Goal: Task Accomplishment & Management: Use online tool/utility

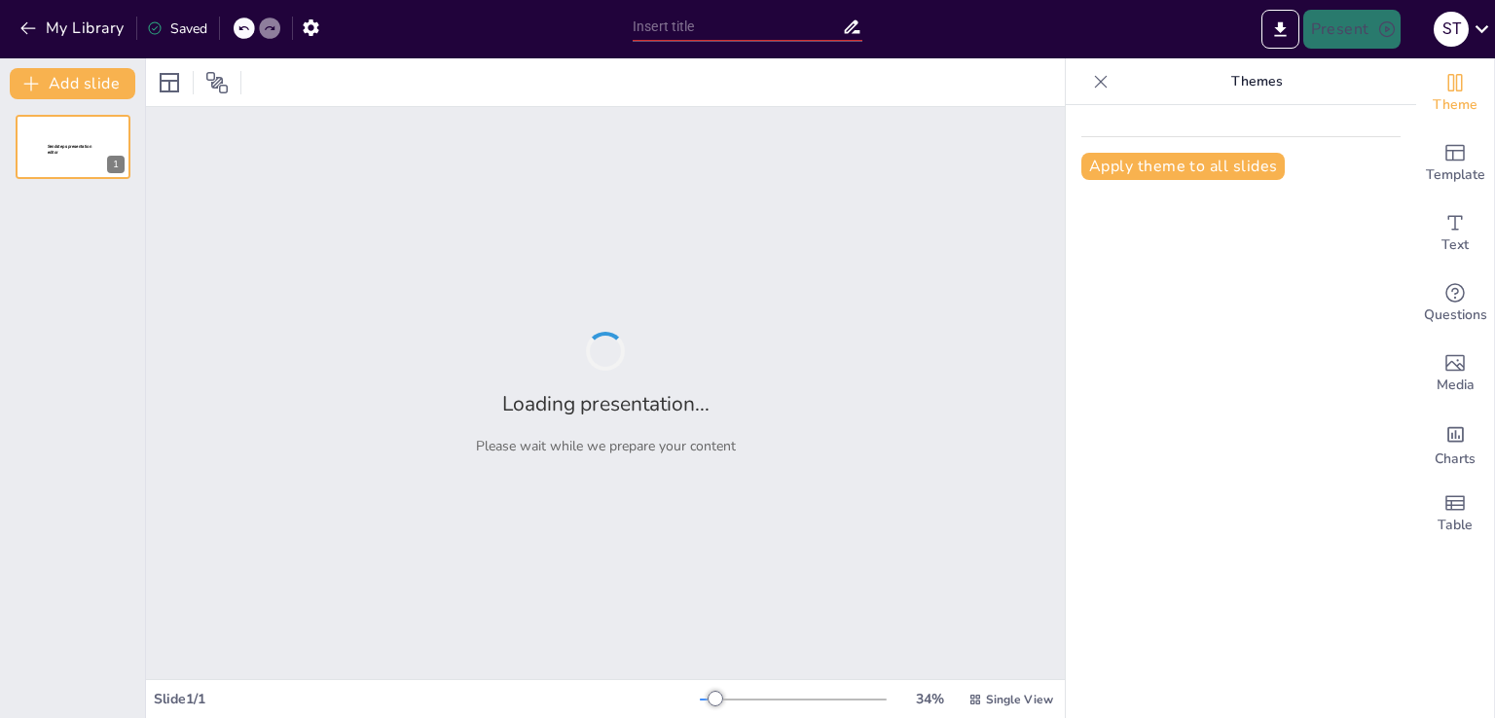
type input "La Importancia del Bienestar en la Docencia"
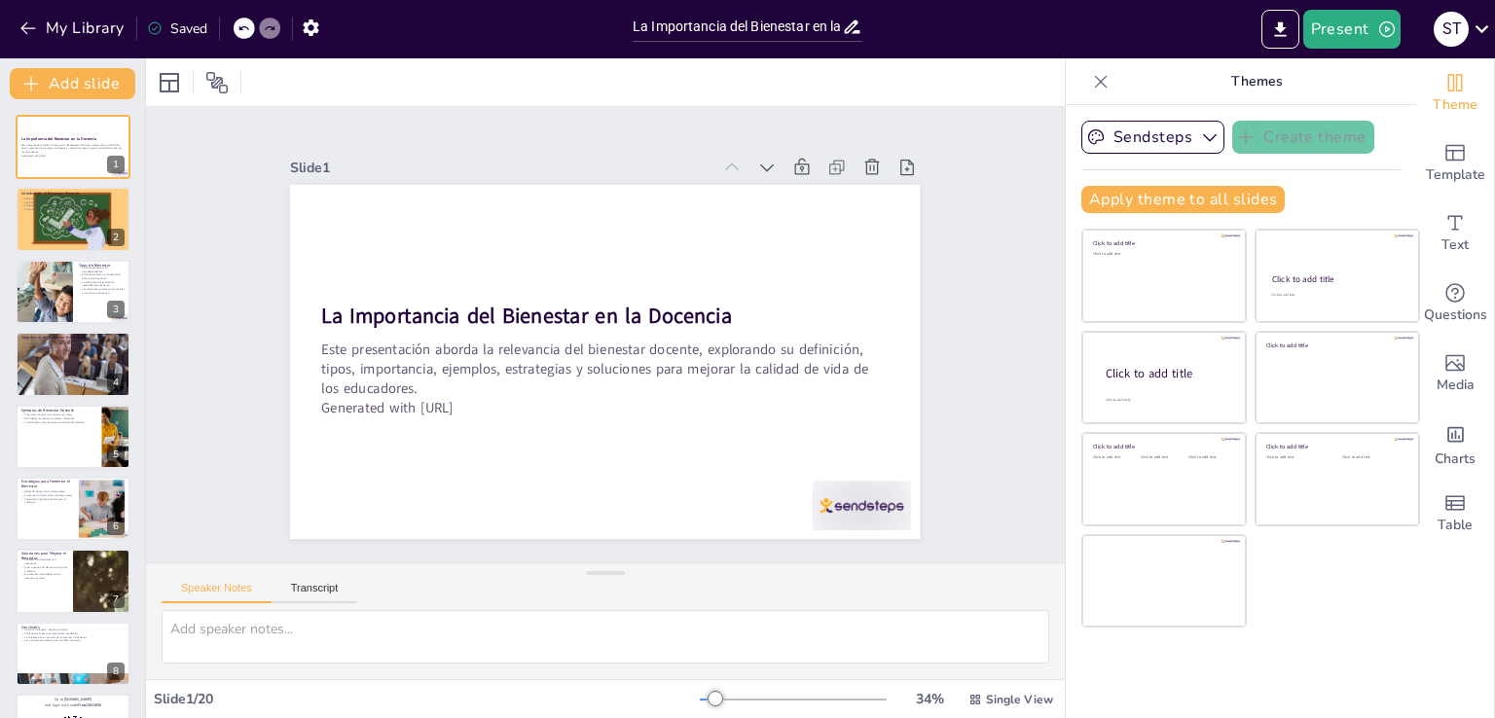
checkbox input "true"
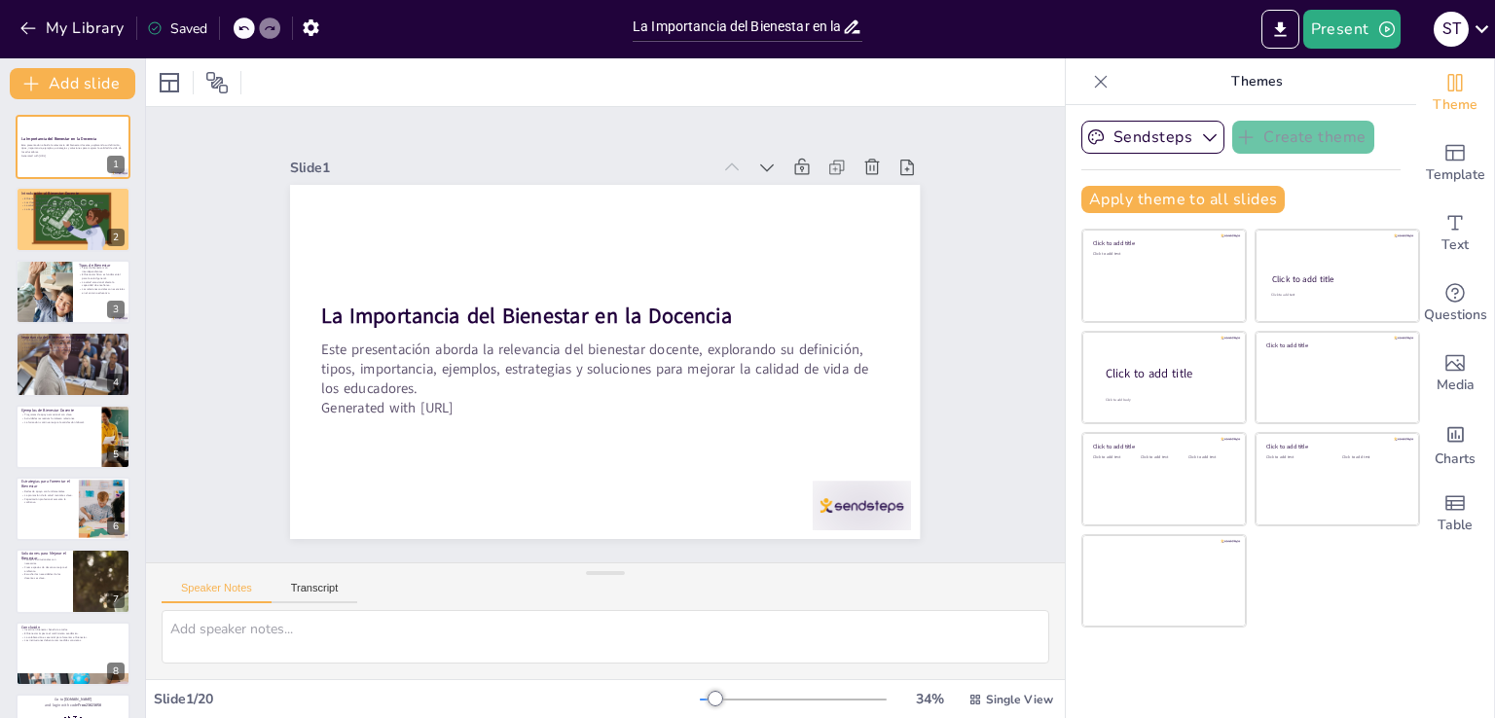
checkbox input "true"
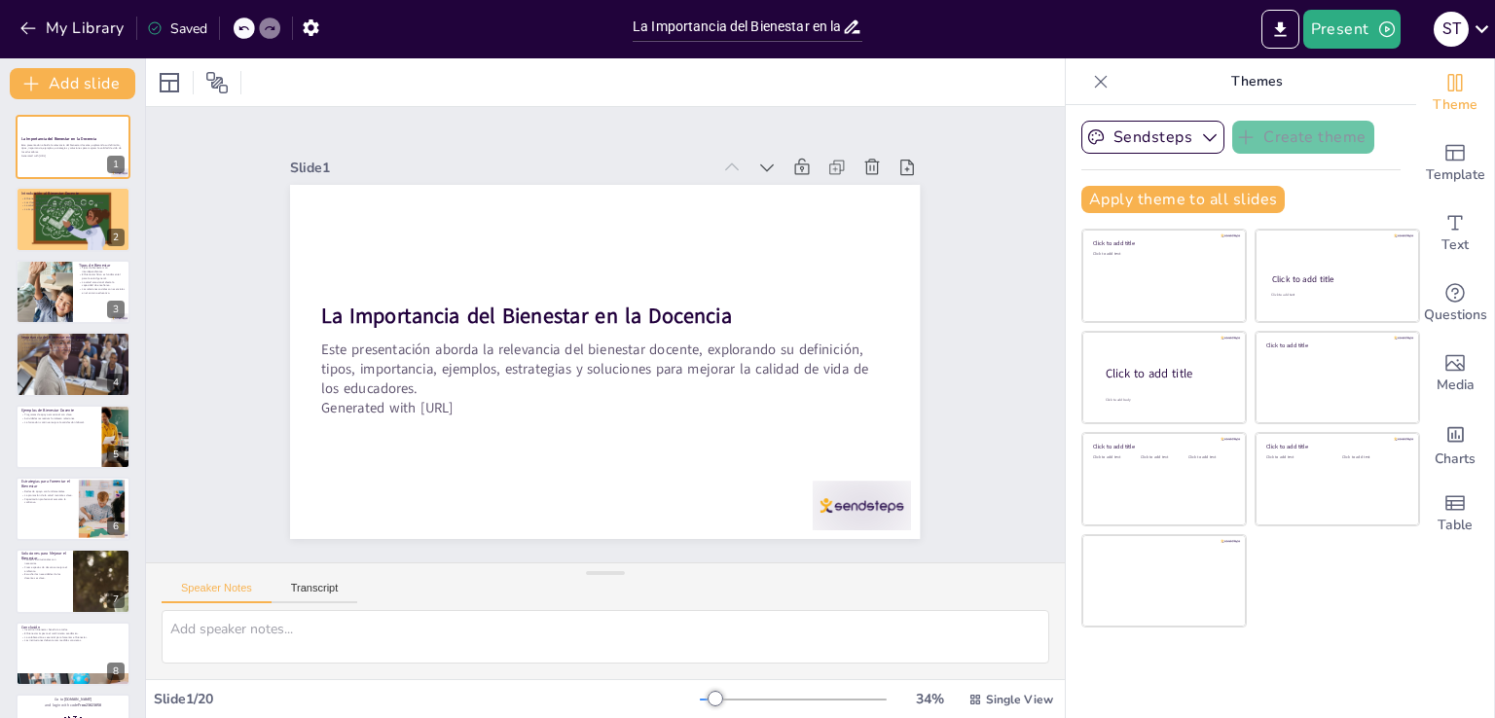
checkbox input "true"
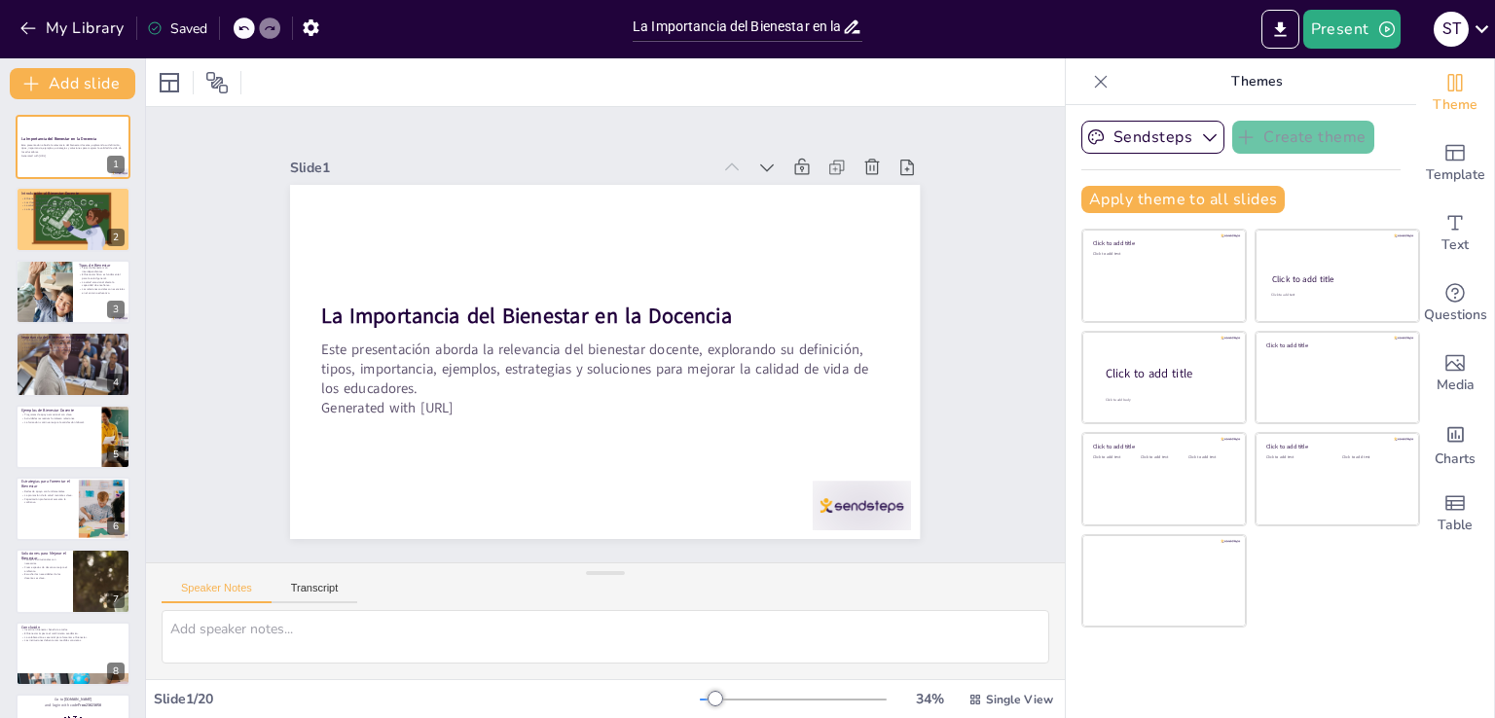
checkbox input "true"
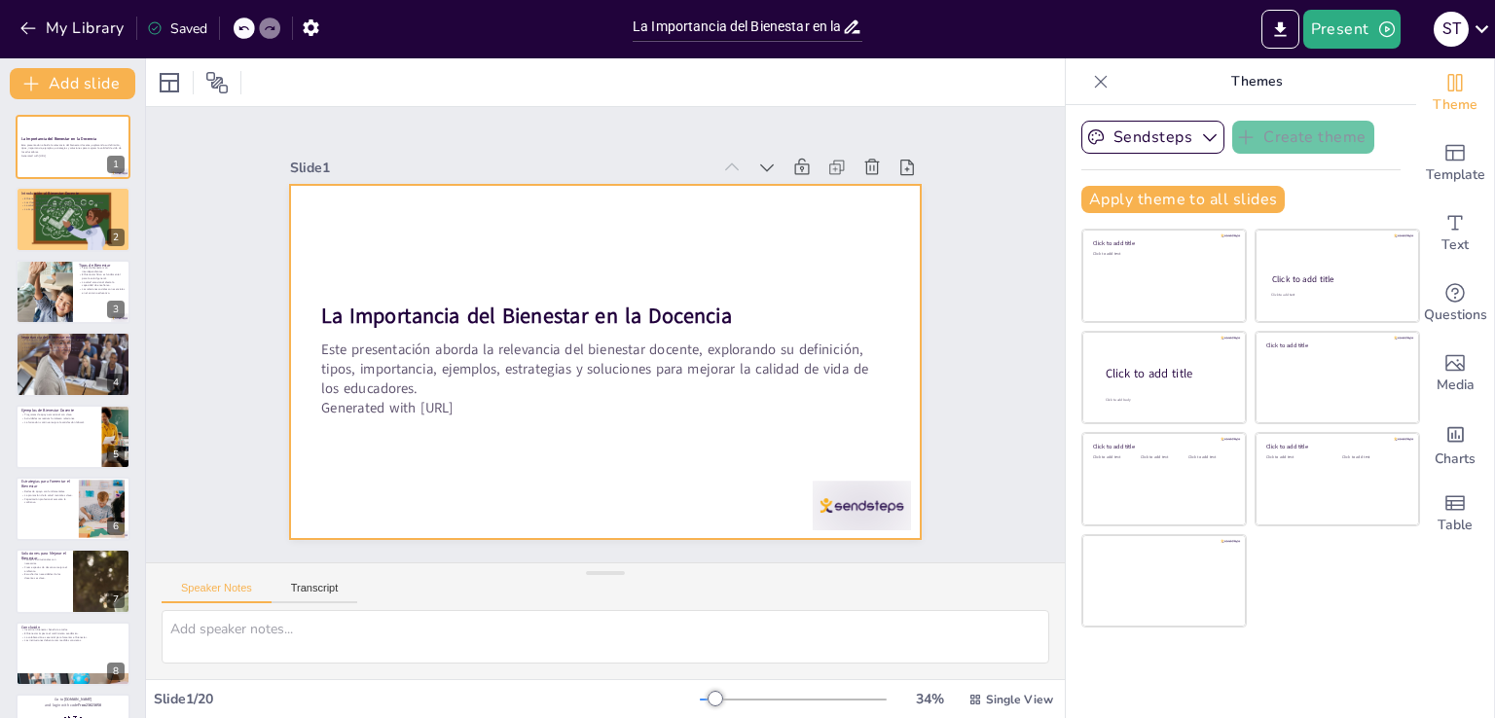
checkbox input "true"
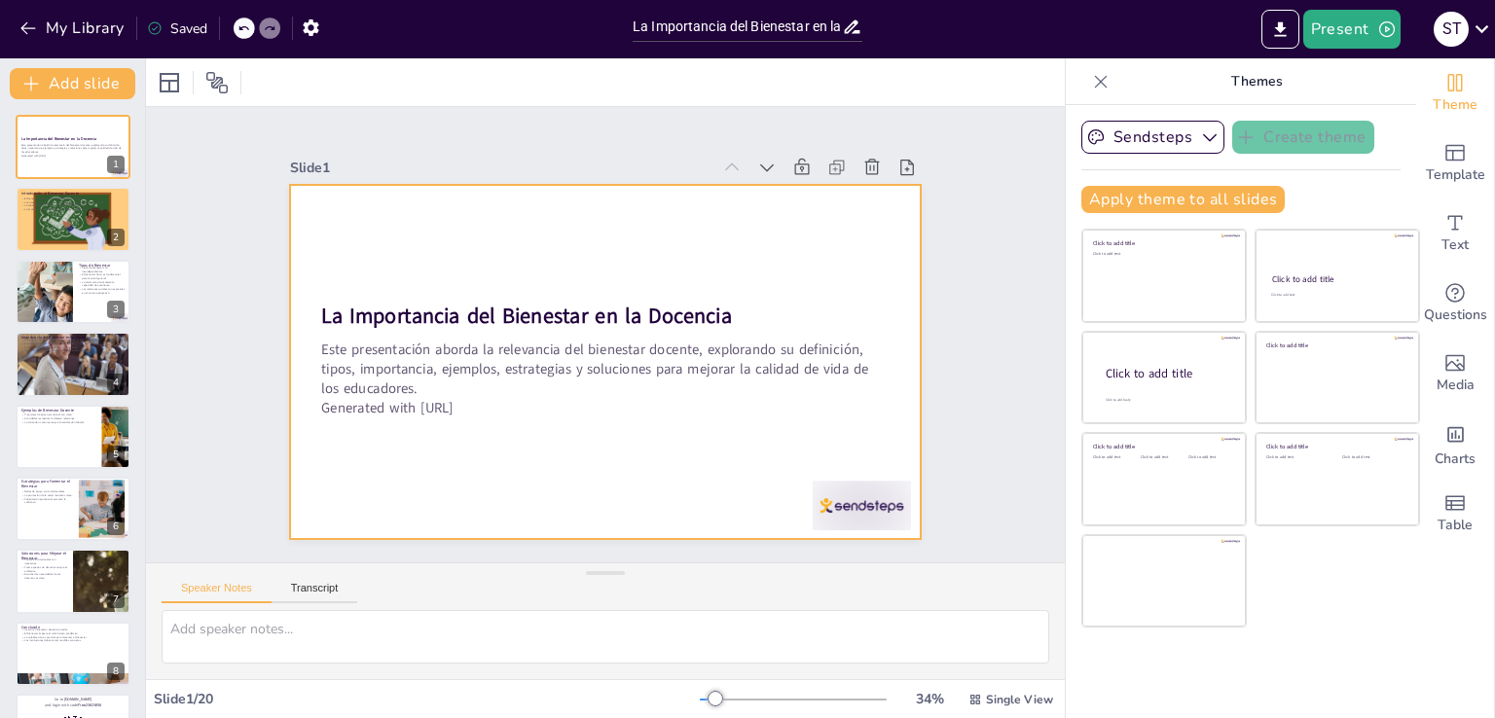
checkbox input "true"
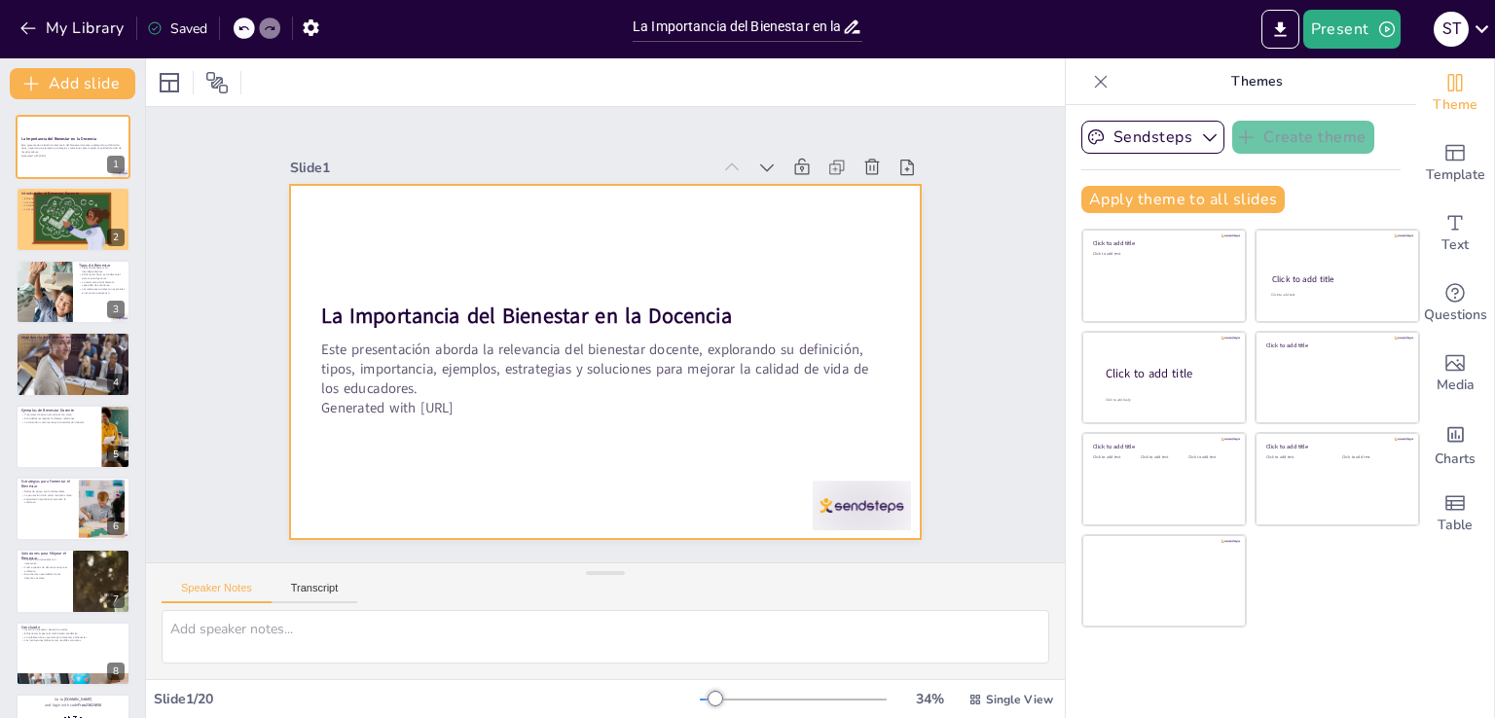
checkbox input "true"
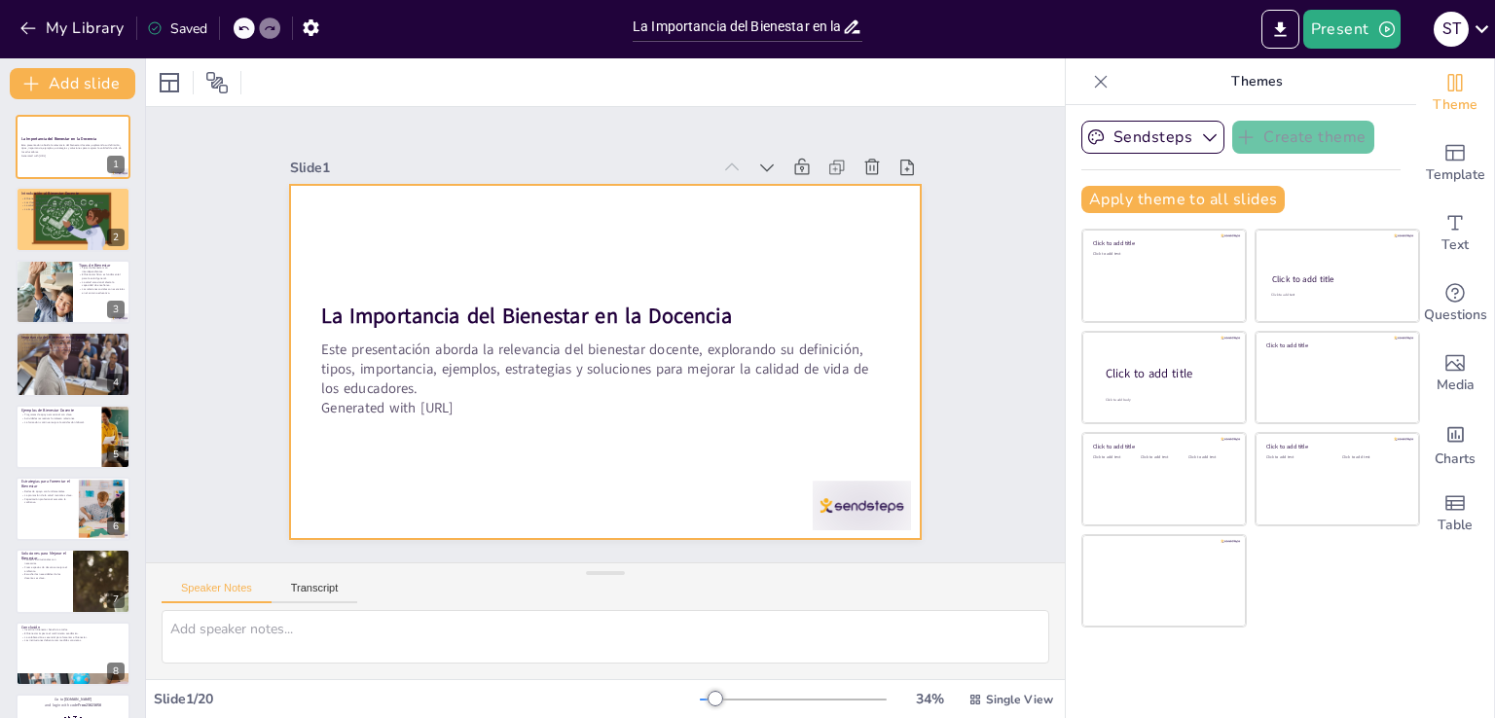
checkbox input "true"
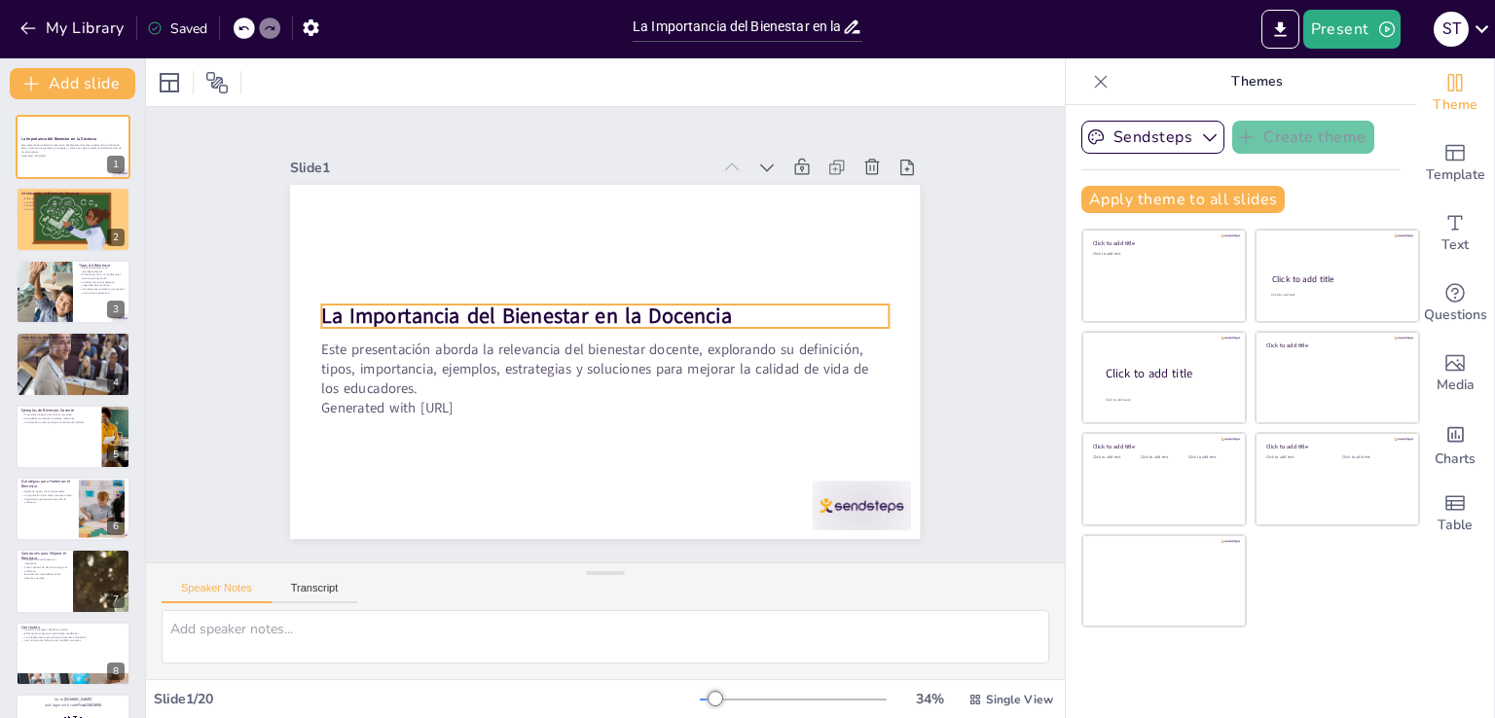
checkbox input "true"
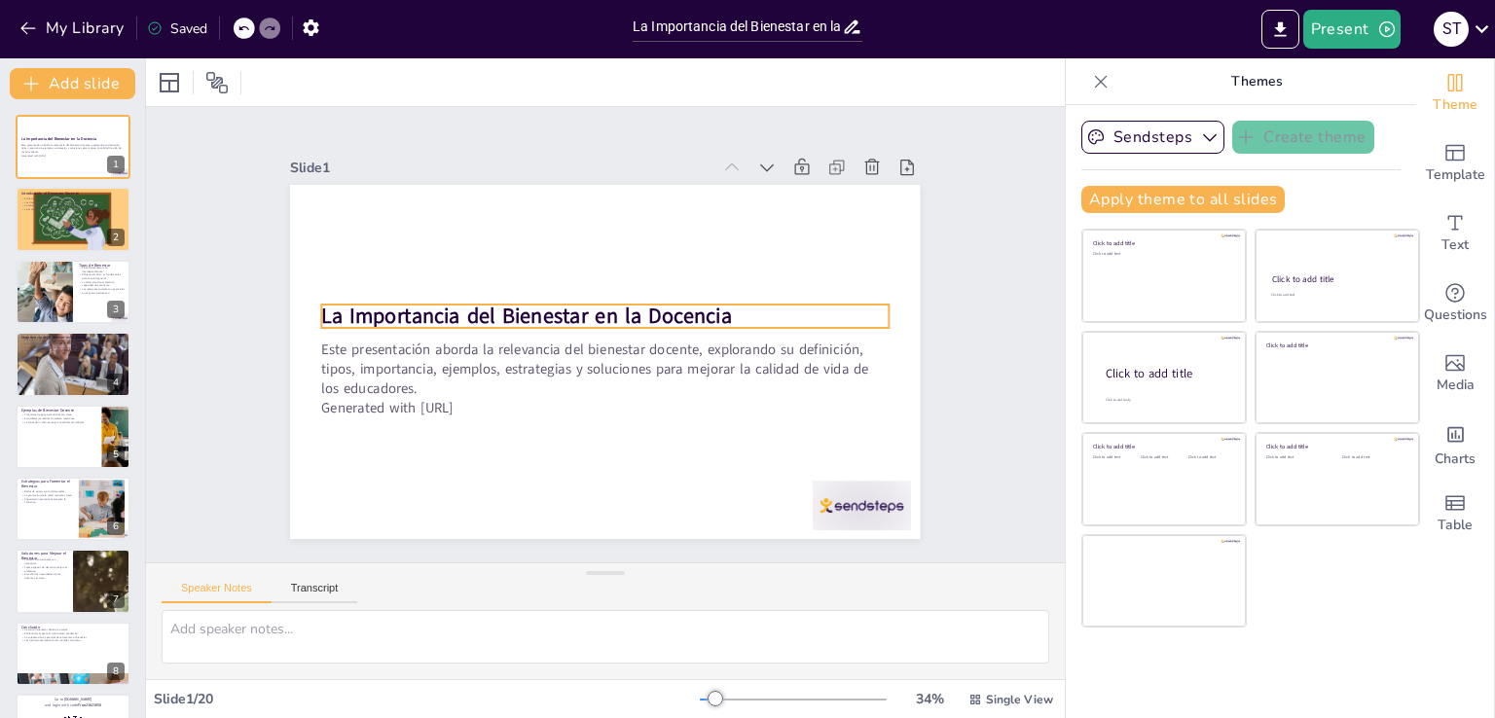
checkbox input "true"
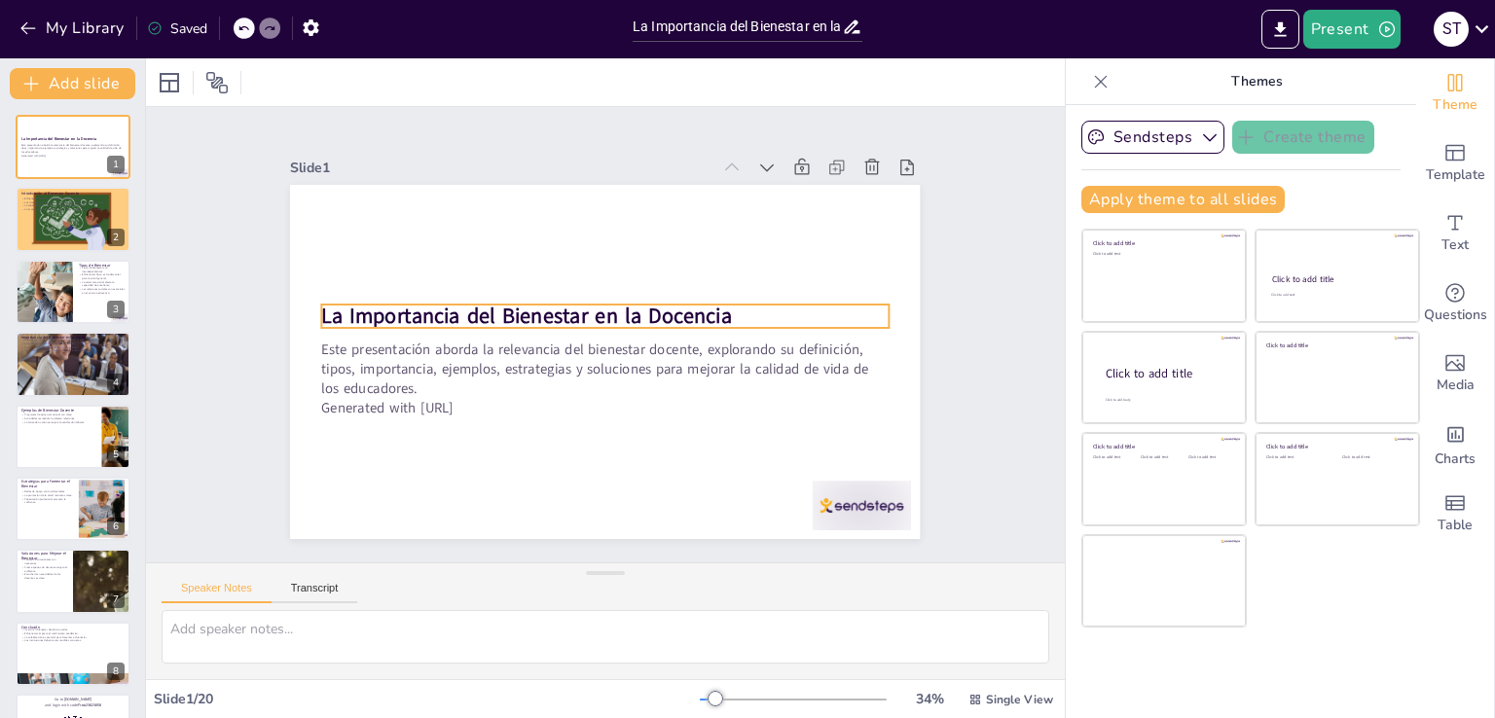
checkbox input "true"
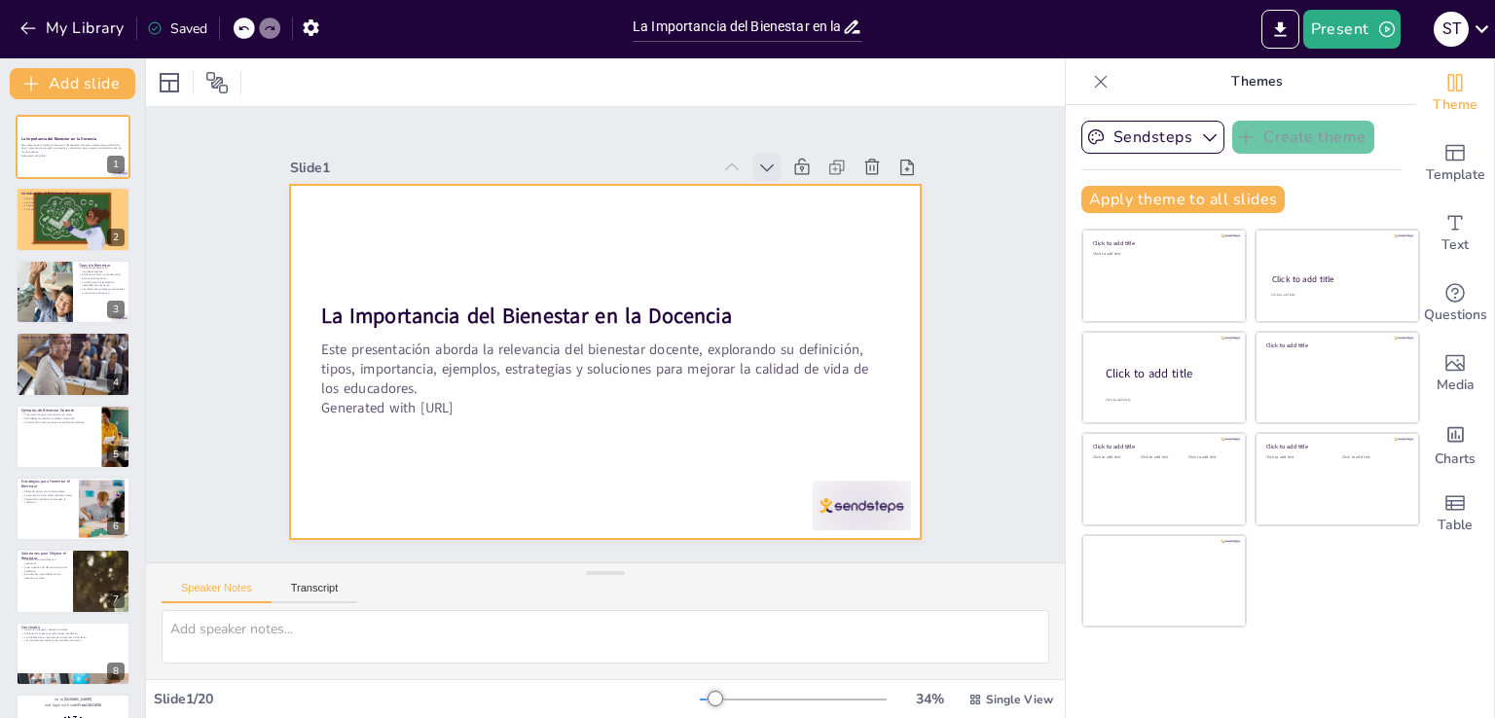
checkbox input "true"
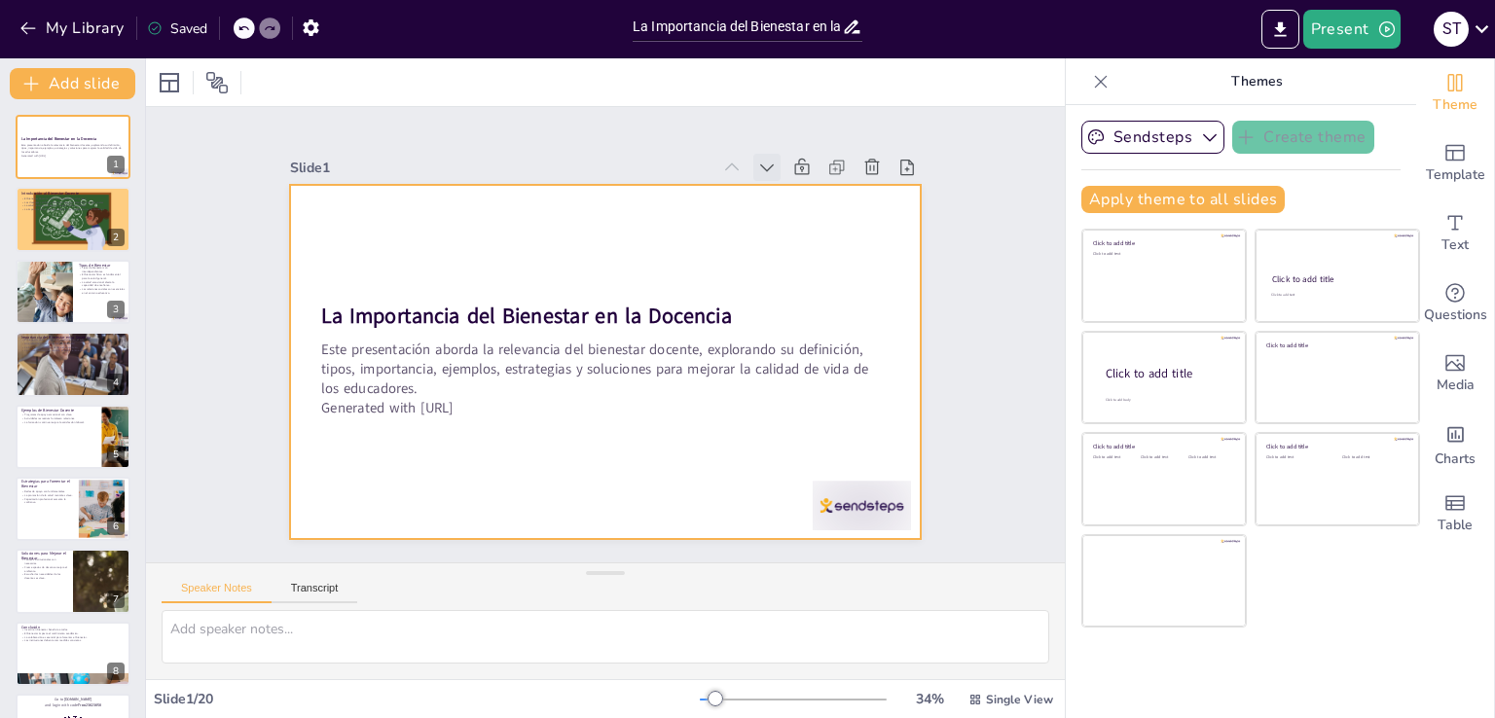
checkbox input "true"
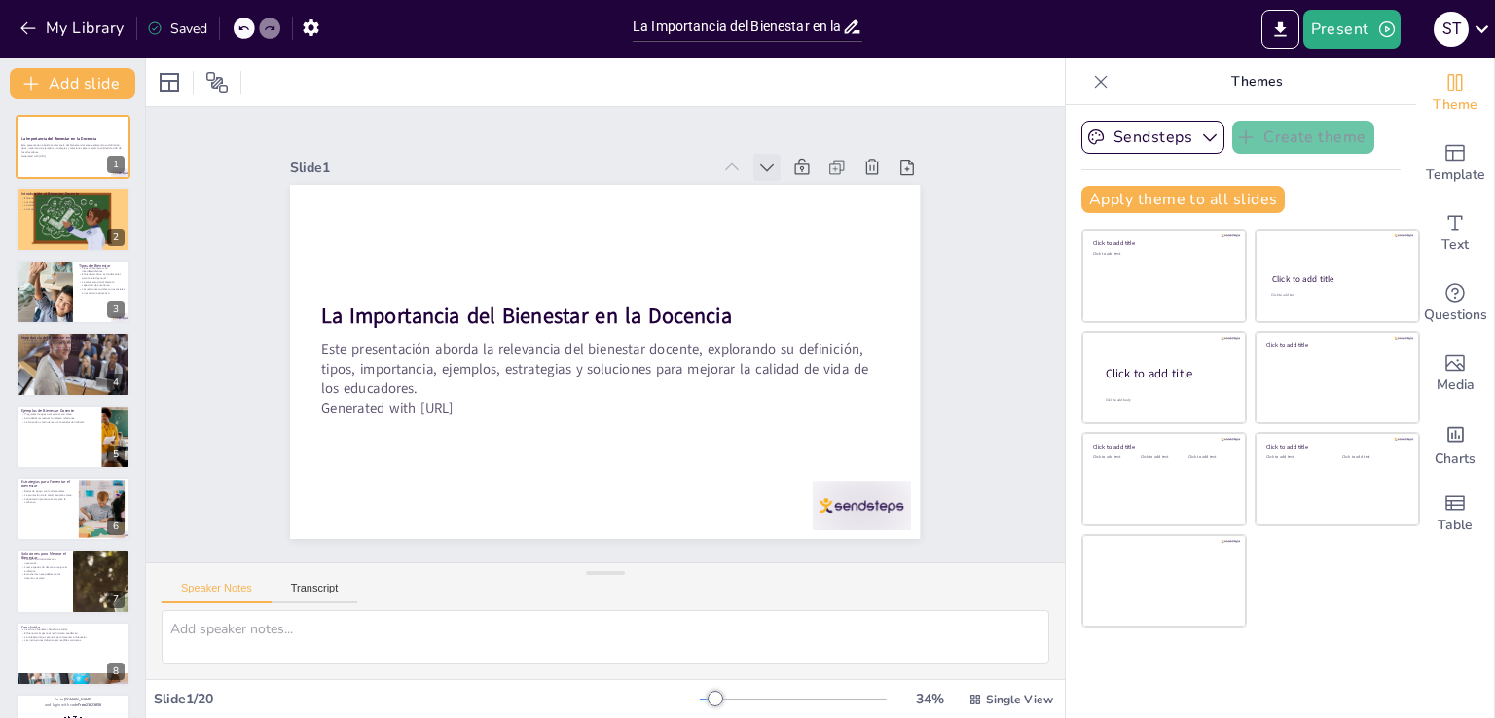
click at [393, 266] on icon at bounding box center [380, 279] width 26 height 26
checkbox input "true"
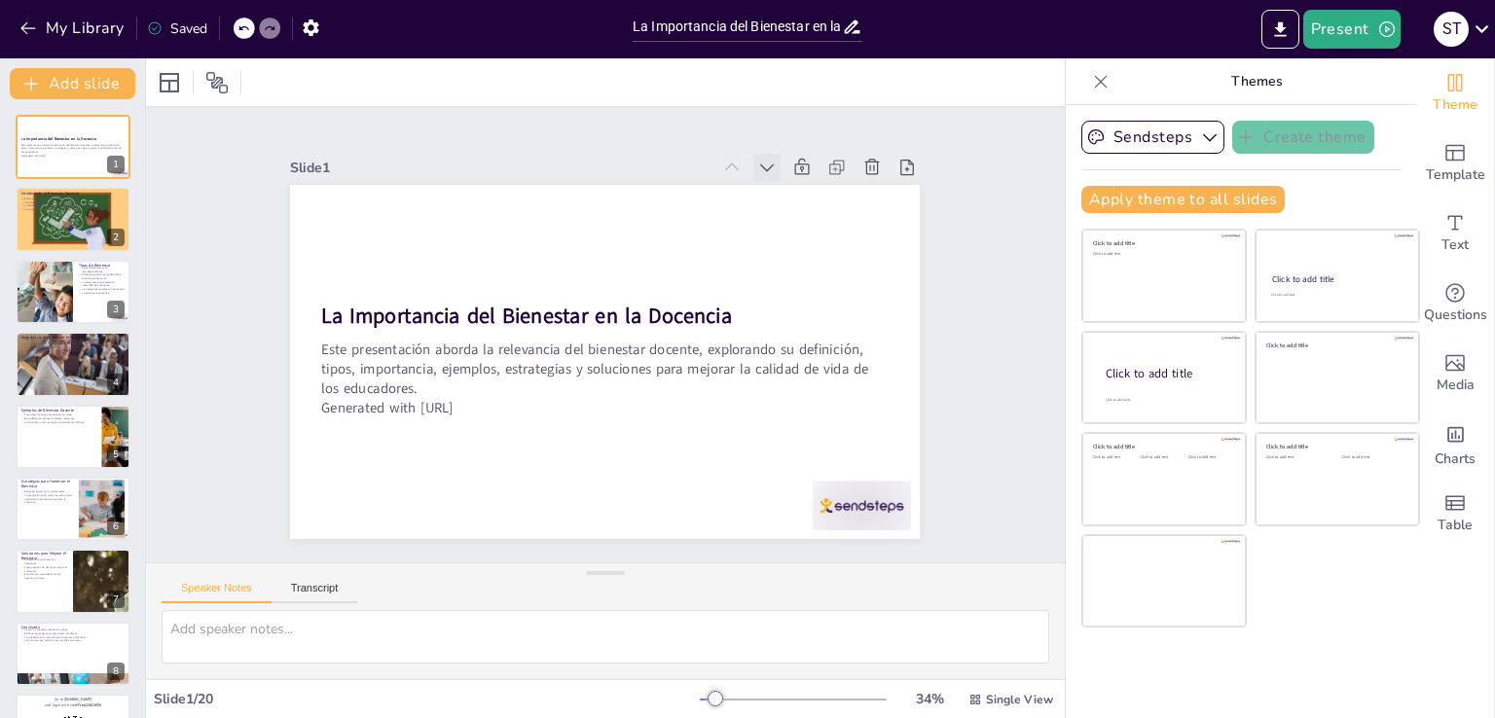
checkbox input "true"
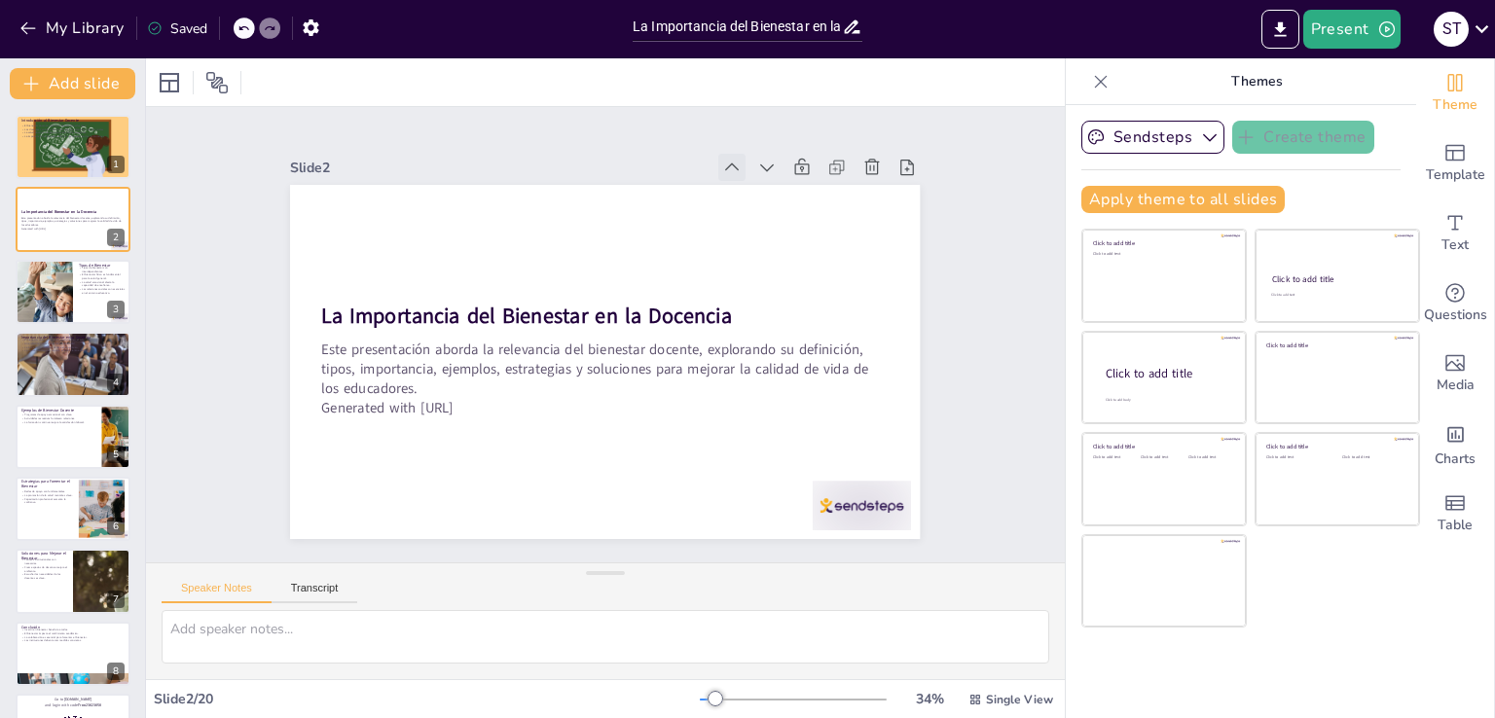
click at [685, 149] on icon at bounding box center [673, 137] width 24 height 24
checkbox input "true"
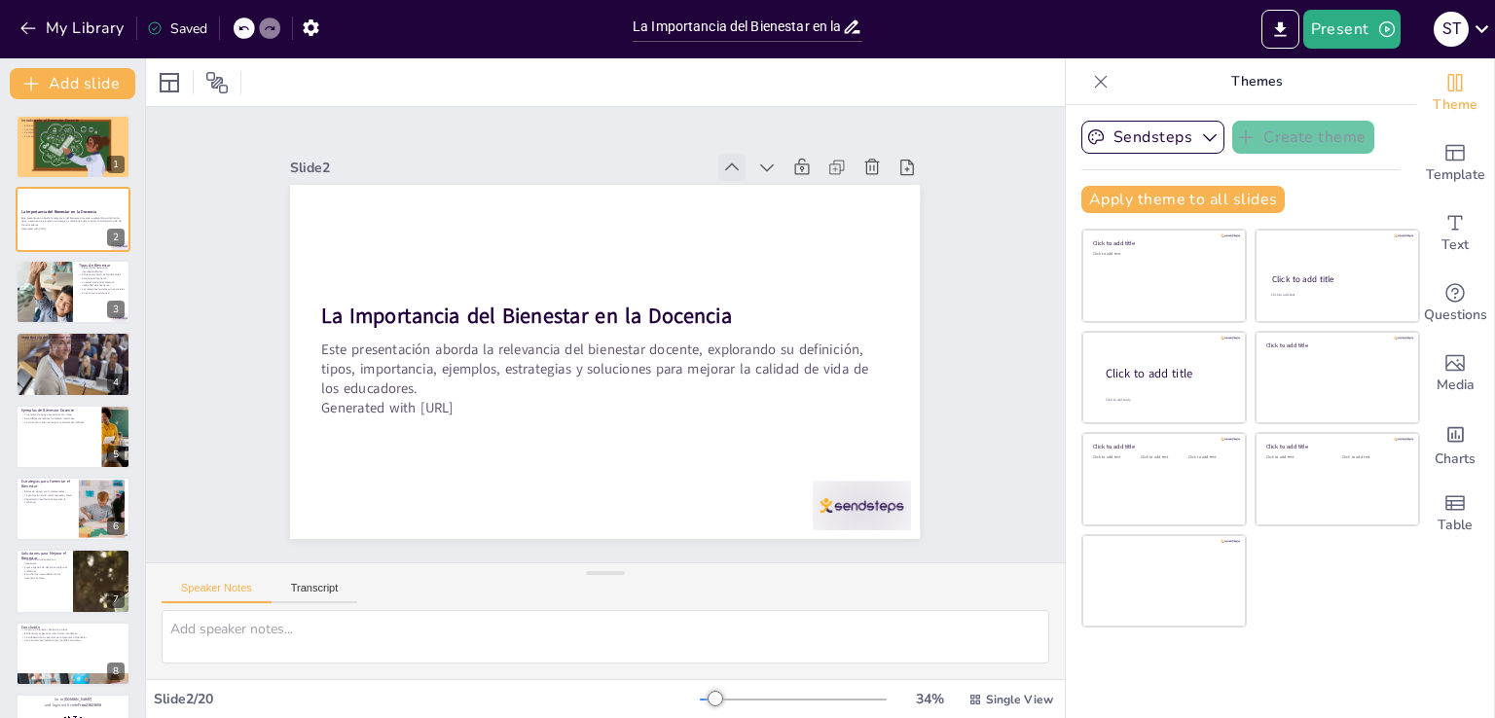
checkbox input "true"
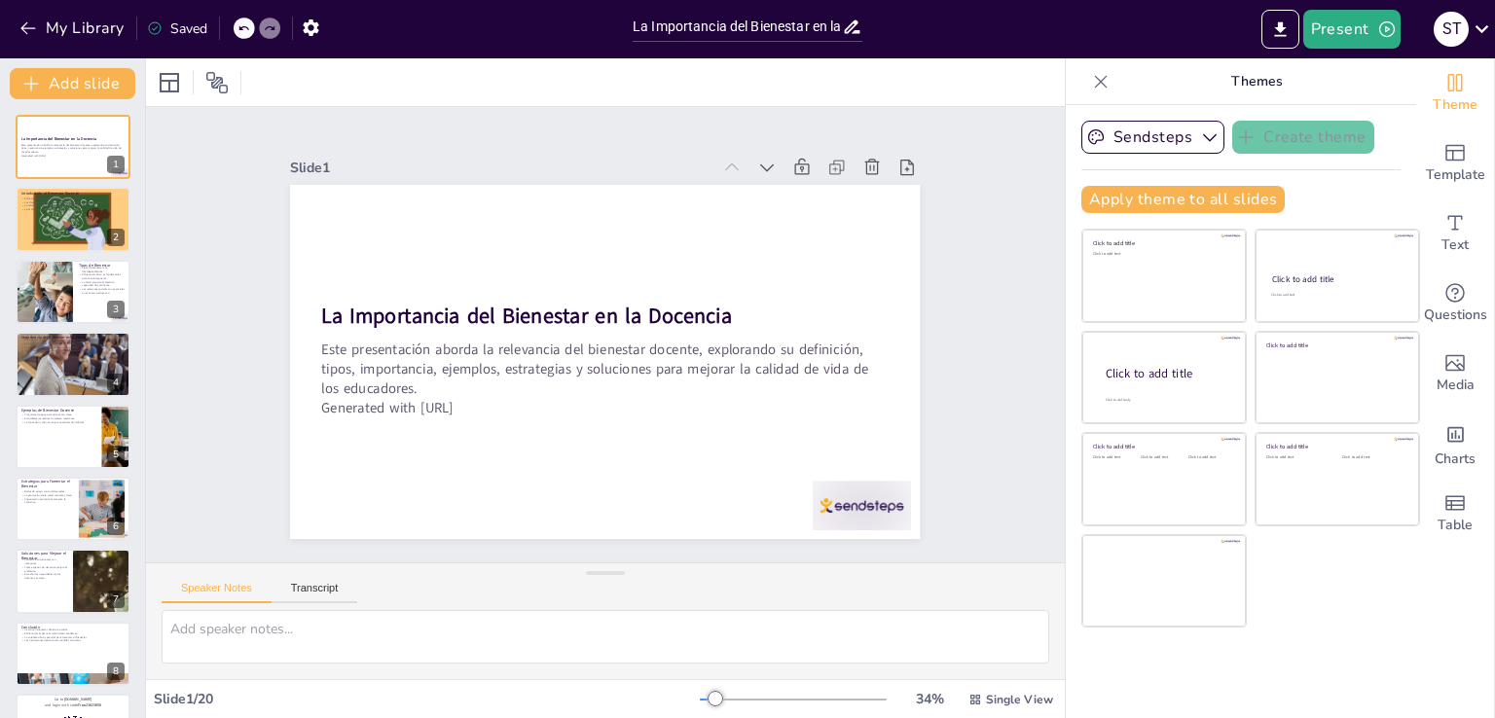
checkbox input "true"
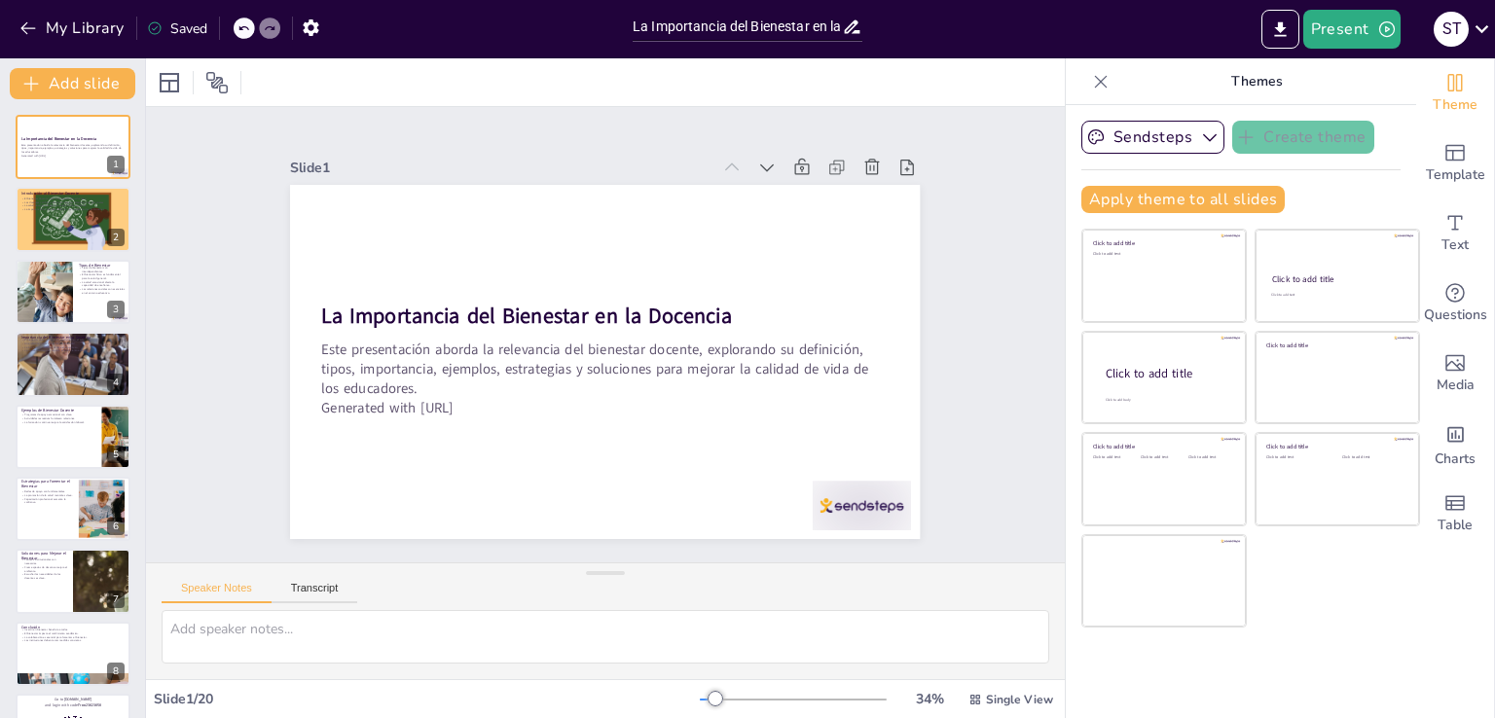
checkbox input "true"
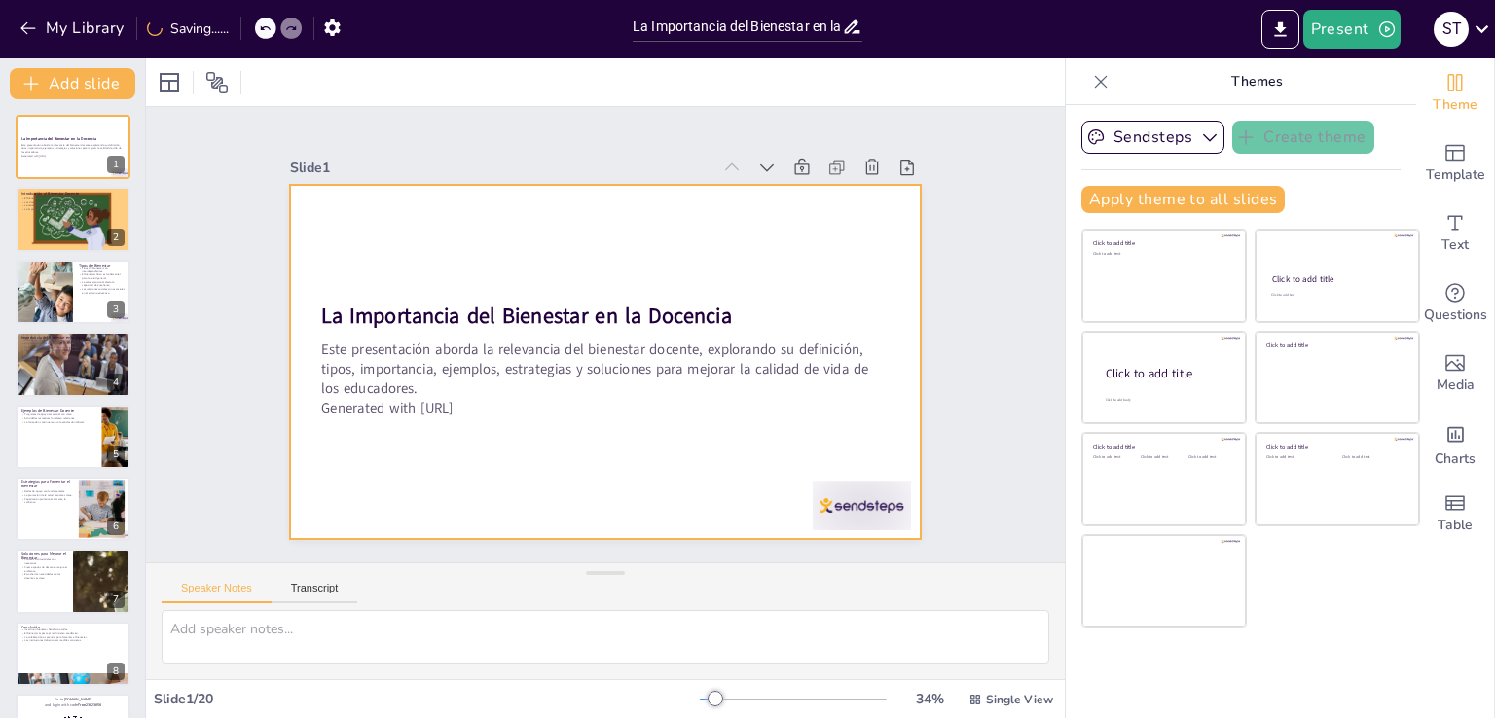
checkbox input "true"
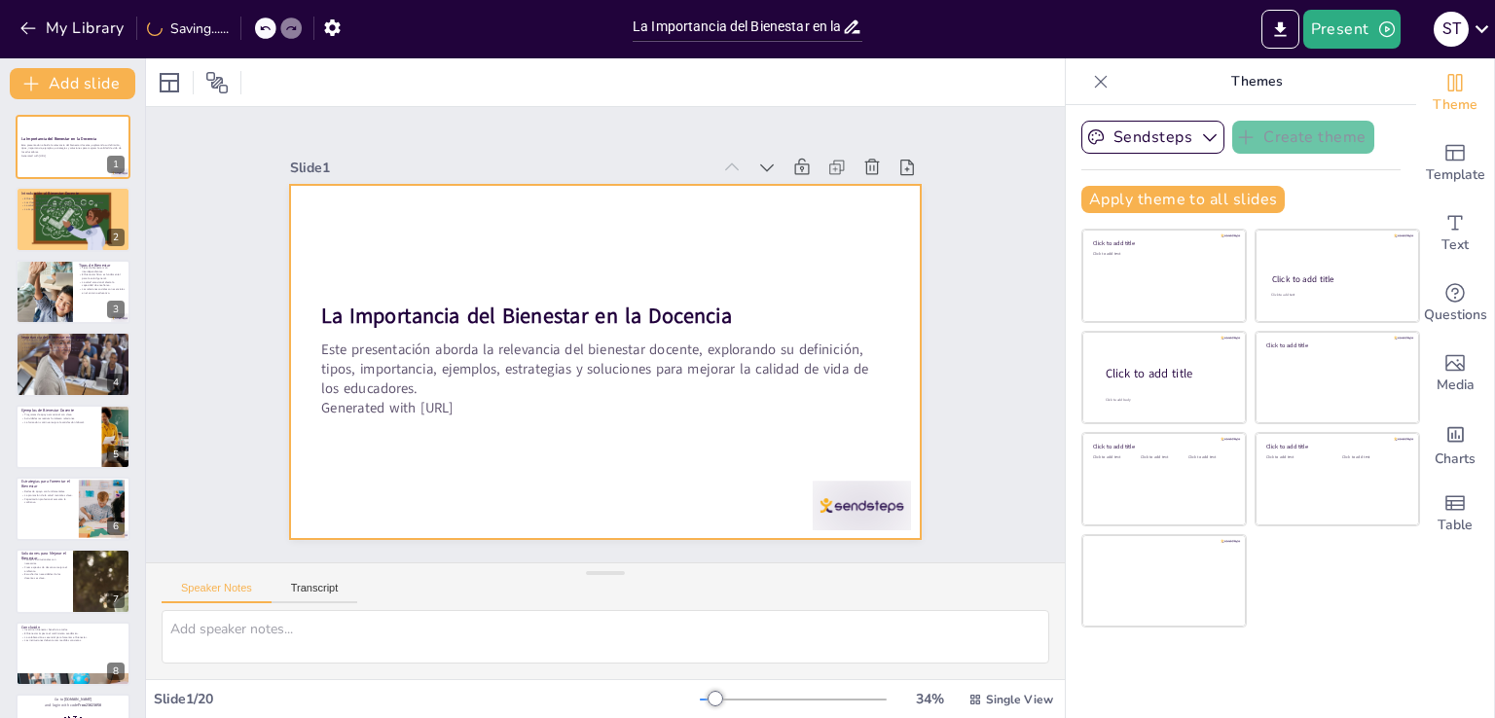
checkbox input "true"
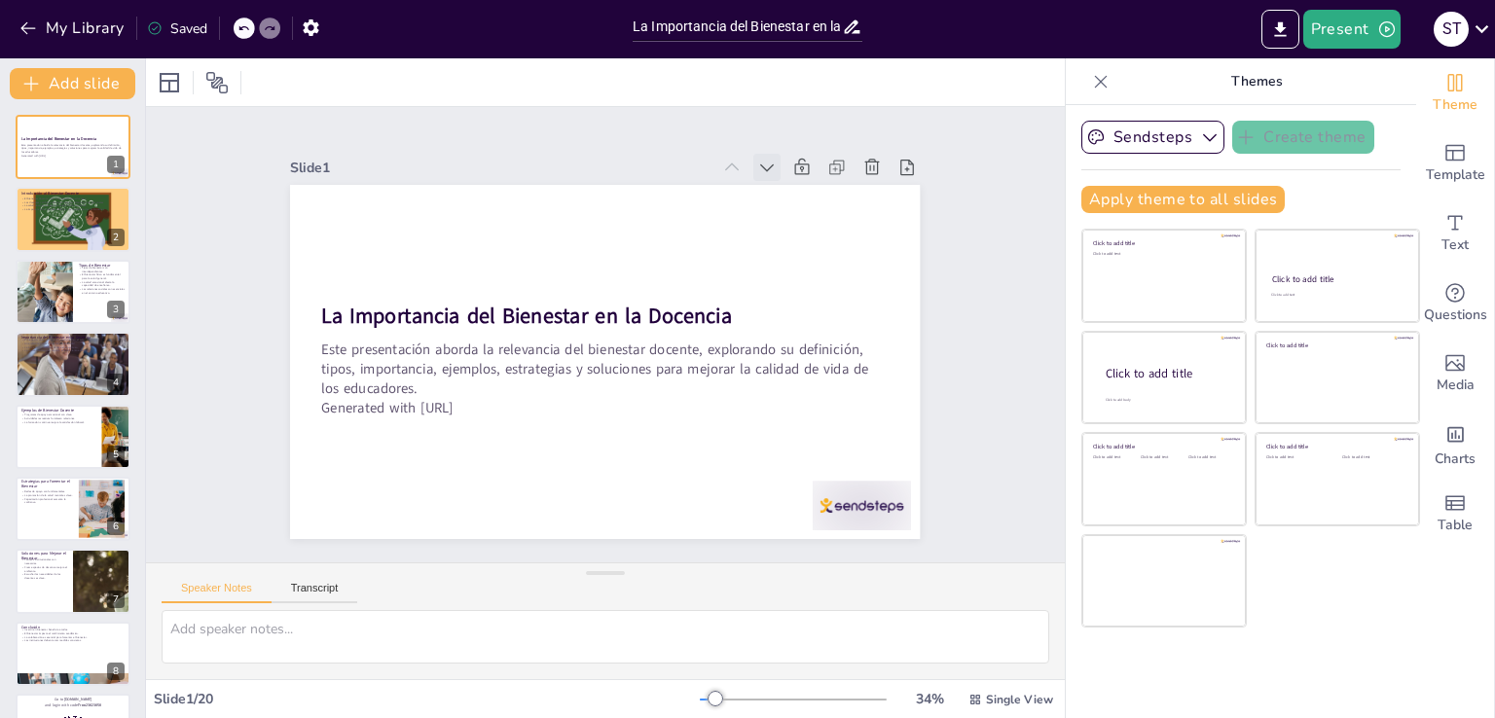
click at [706, 537] on icon at bounding box center [692, 549] width 25 height 25
checkbox input "true"
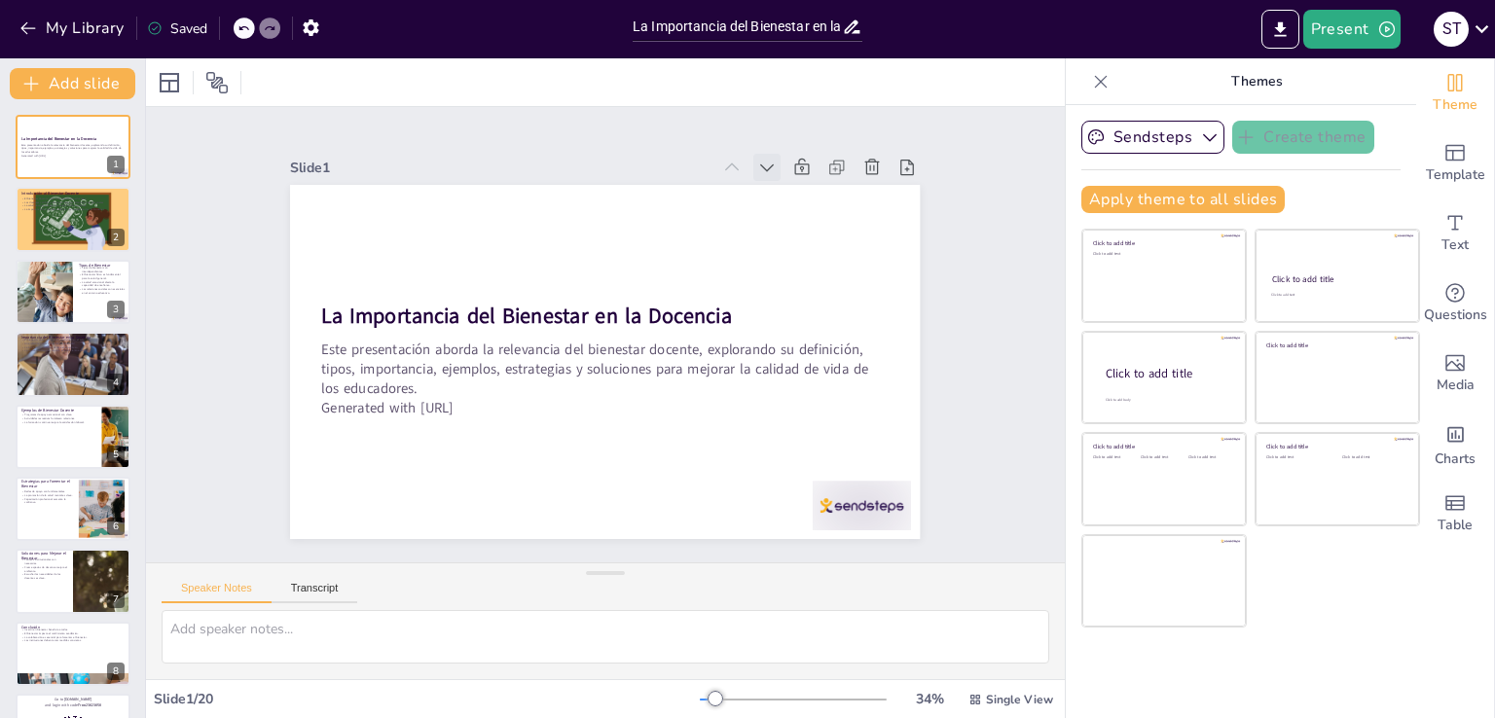
checkbox input "true"
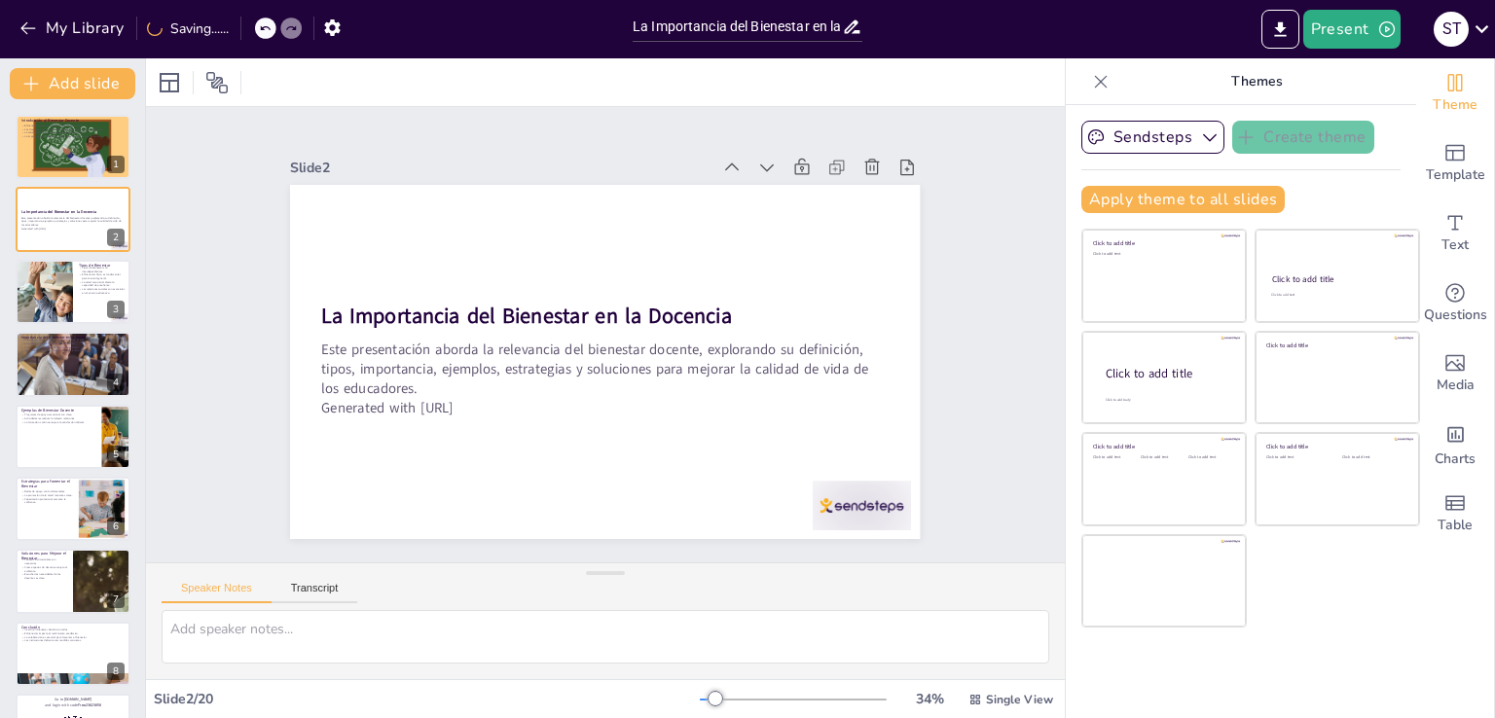
click at [587, 552] on icon at bounding box center [573, 565] width 27 height 27
checkbox input "true"
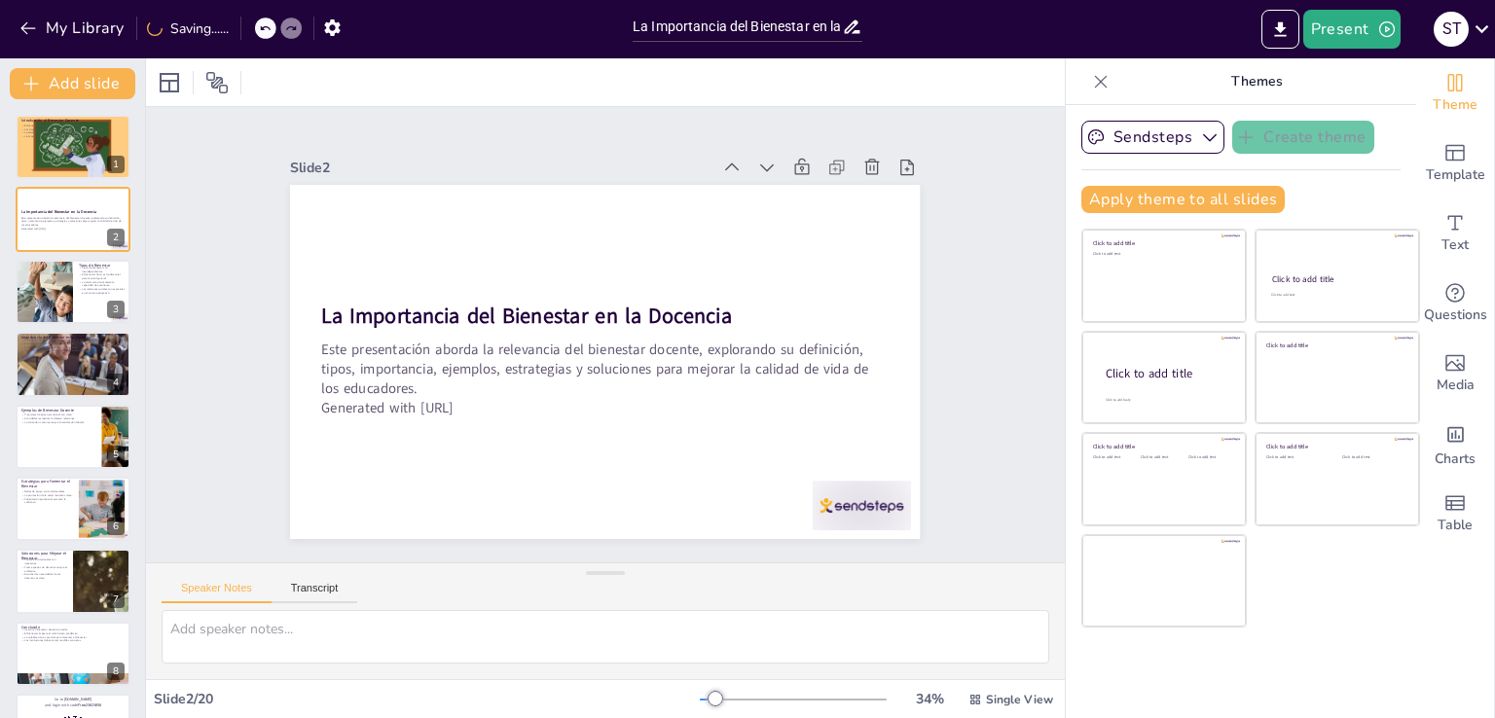
checkbox input "true"
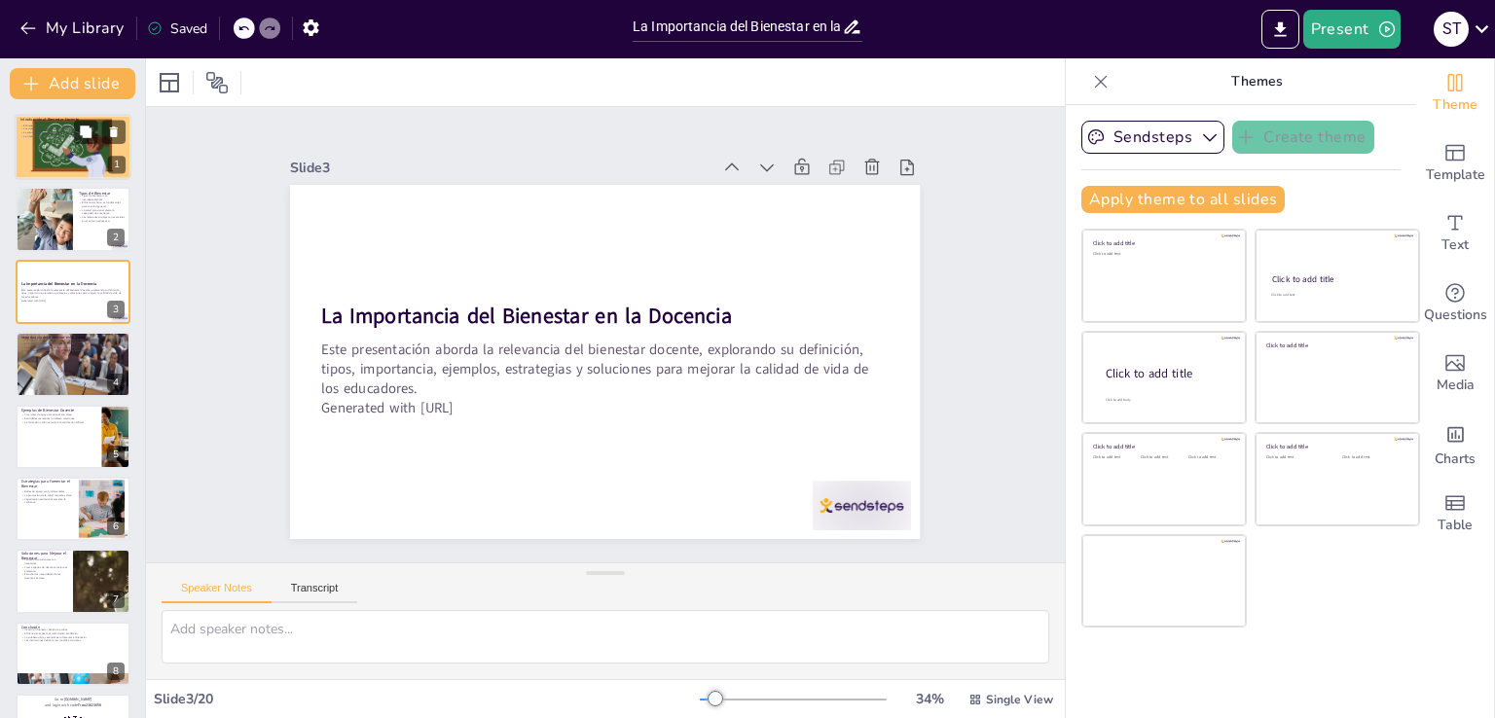
checkbox input "true"
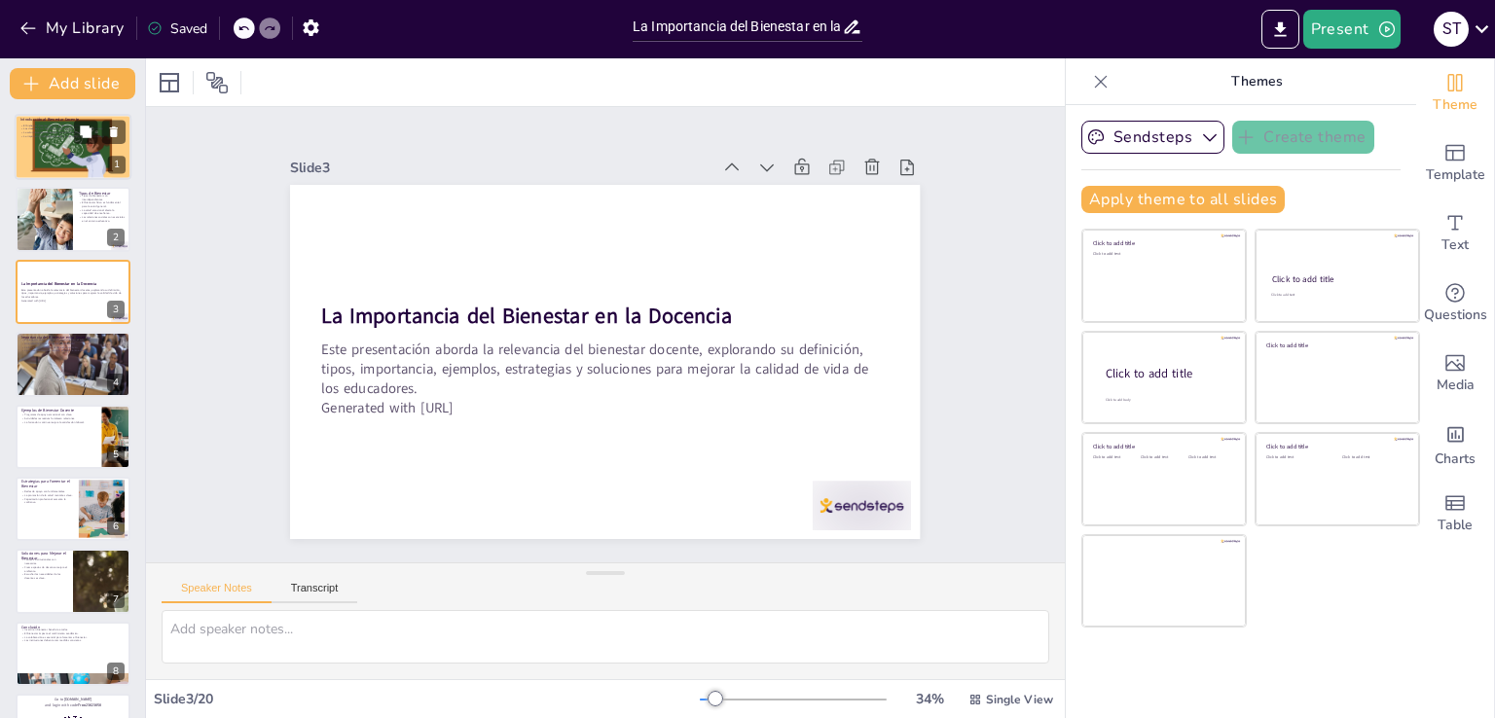
checkbox input "true"
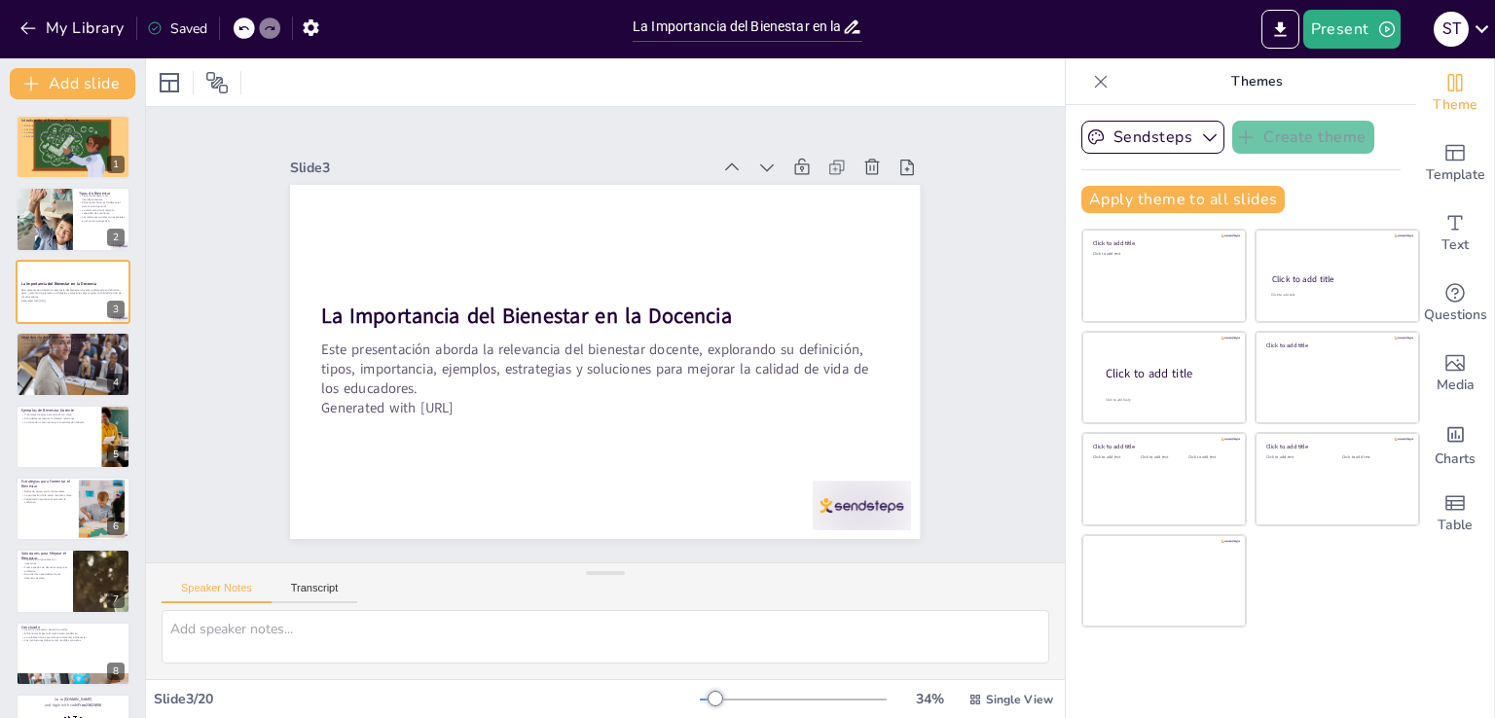
checkbox input "true"
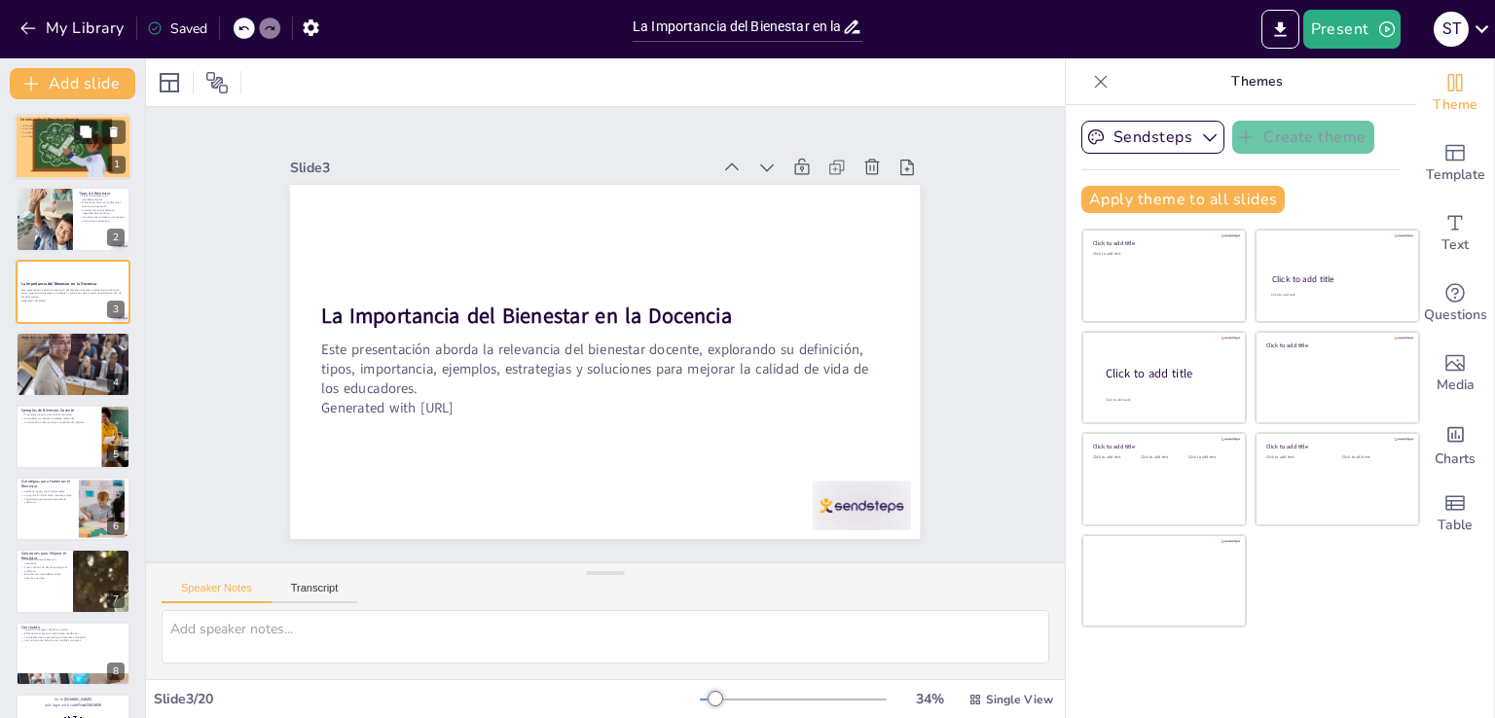
checkbox input "true"
click at [55, 150] on div at bounding box center [73, 147] width 132 height 66
checkbox input "true"
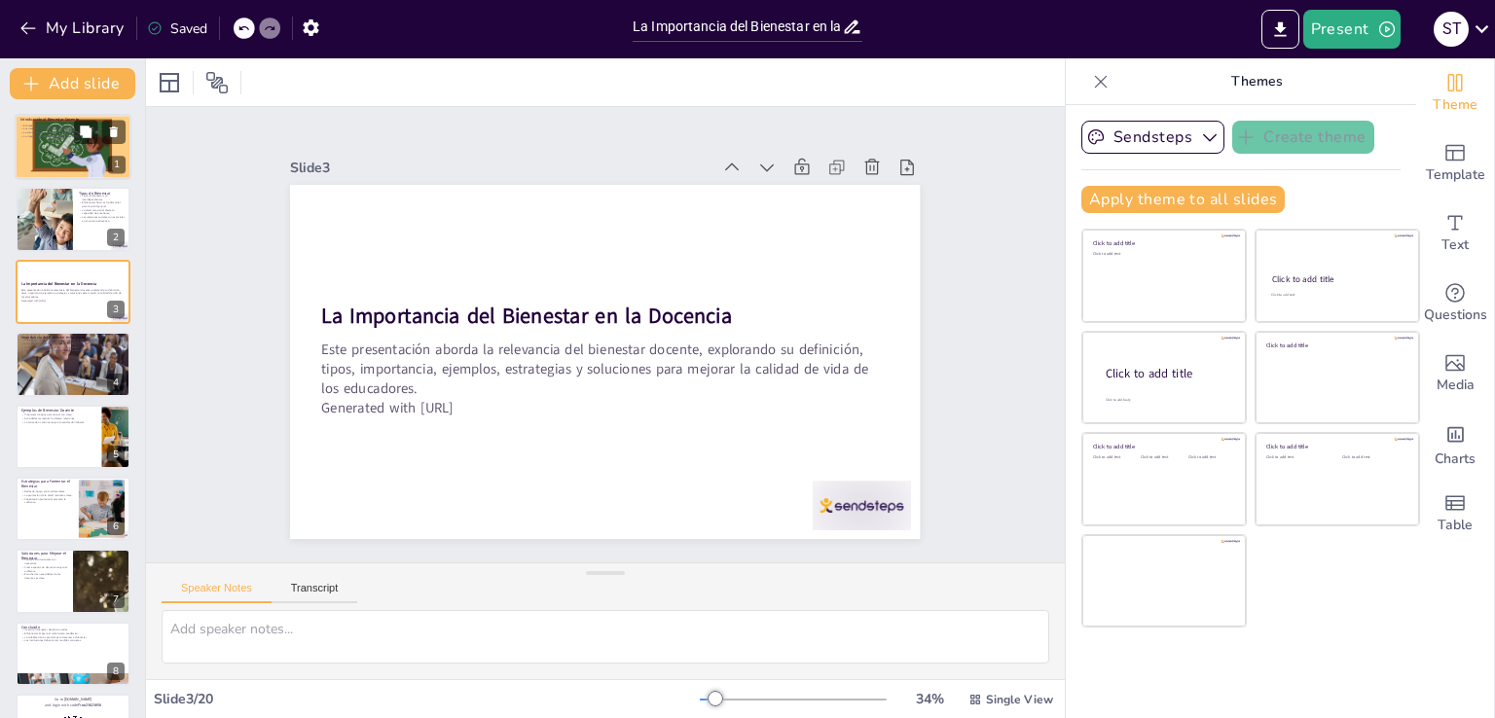
checkbox input "true"
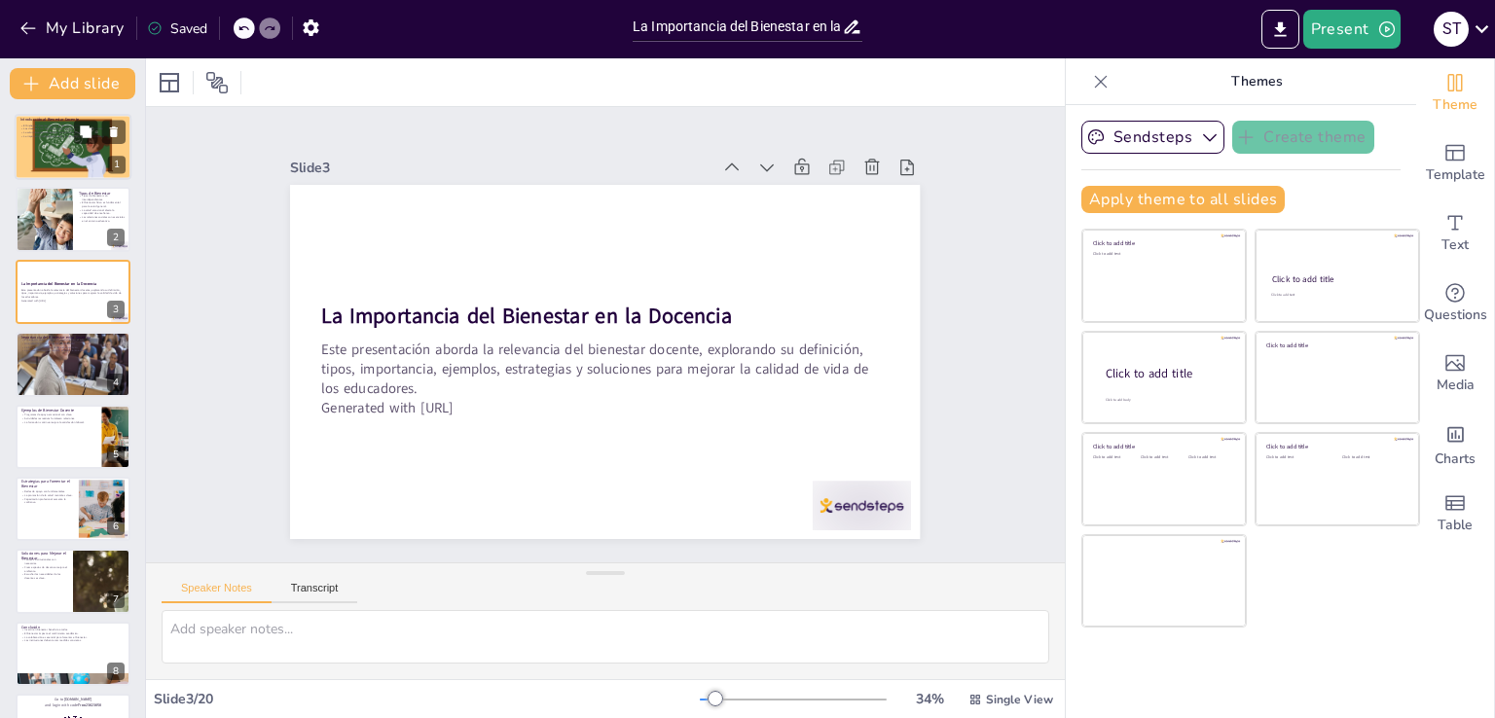
type textarea "El bienestar docente es crucial para el desempeño en el aula. Cuando los educad…"
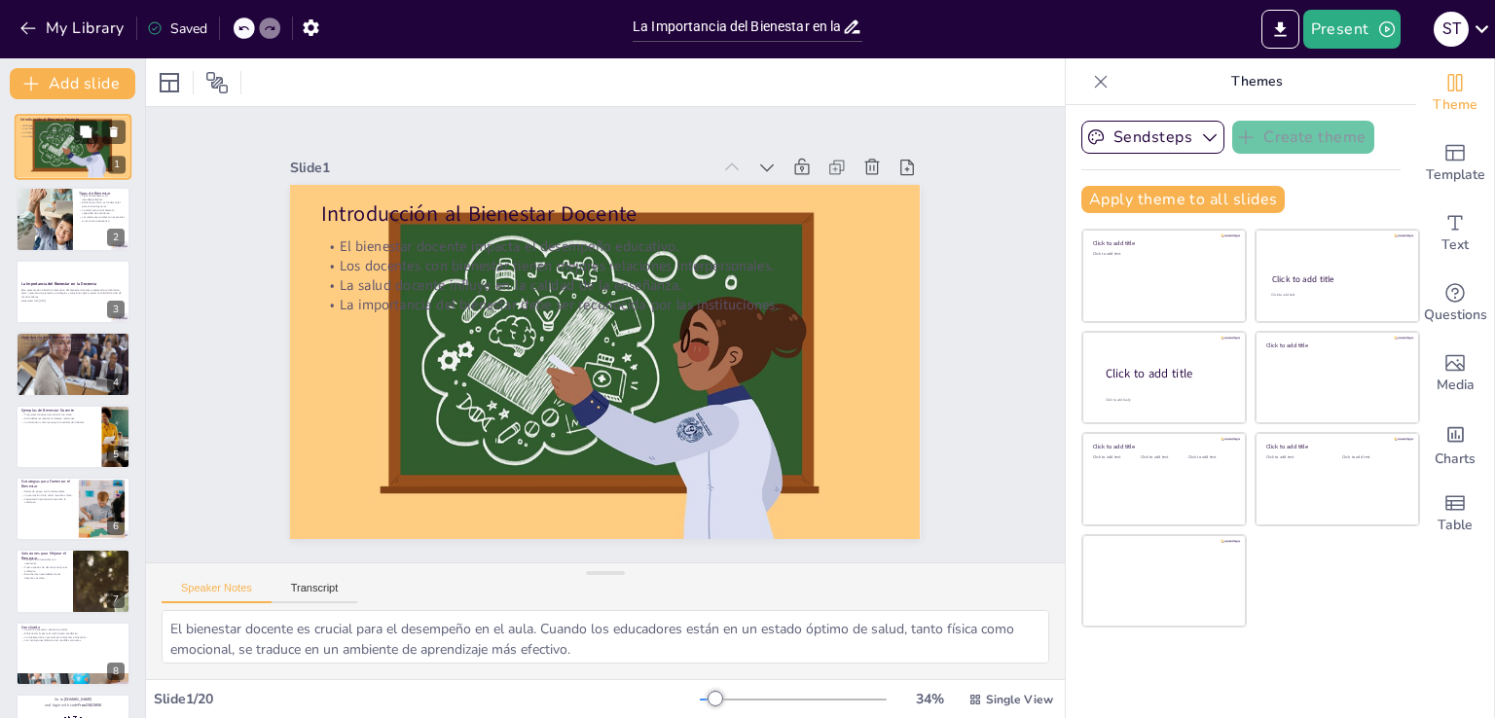
checkbox input "true"
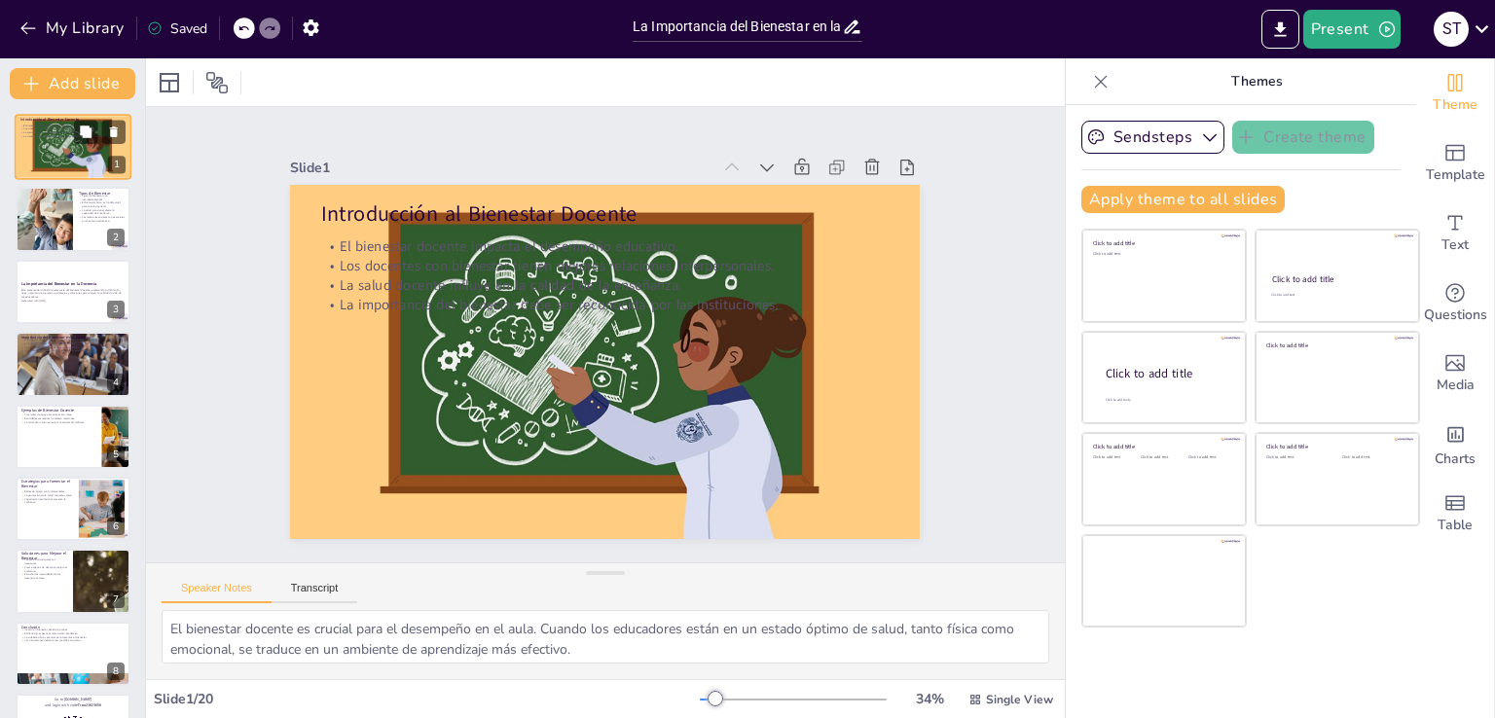
checkbox input "true"
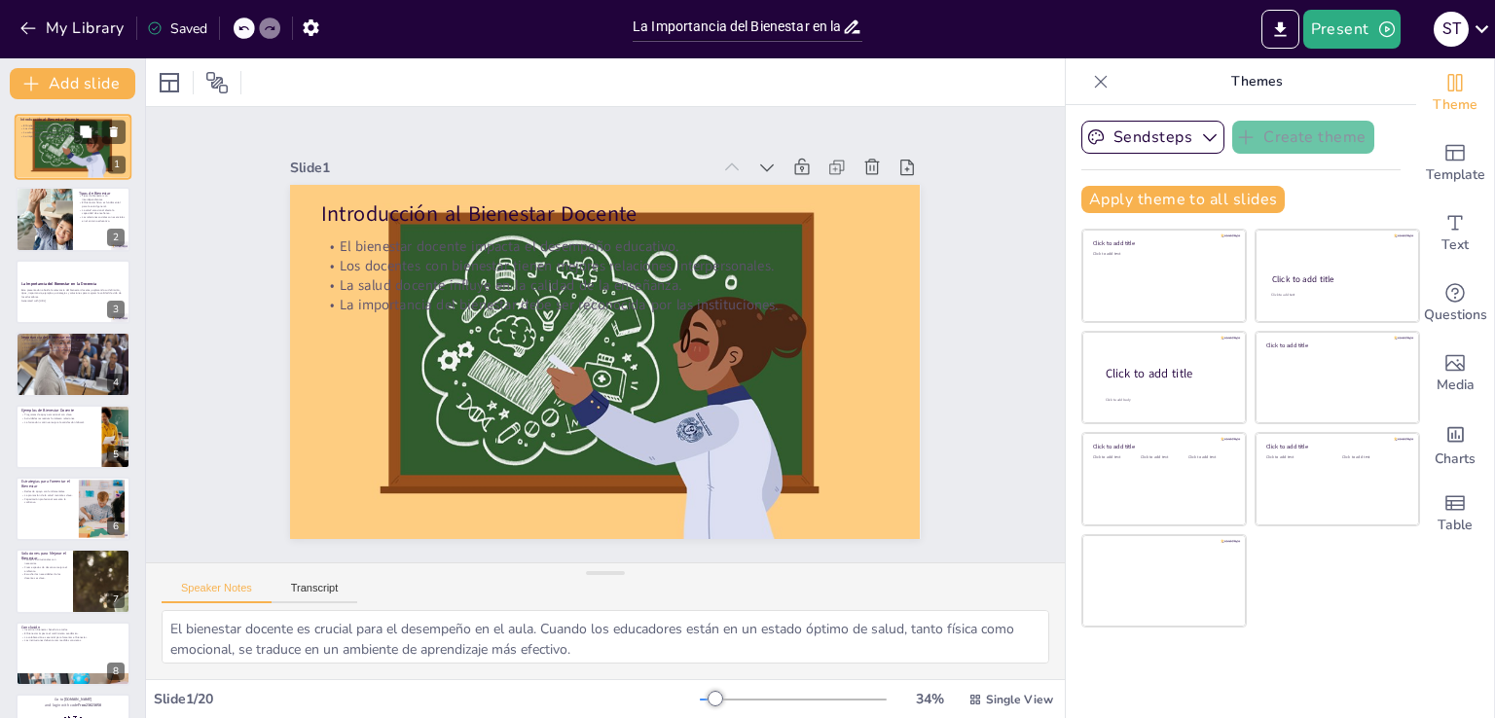
checkbox input "true"
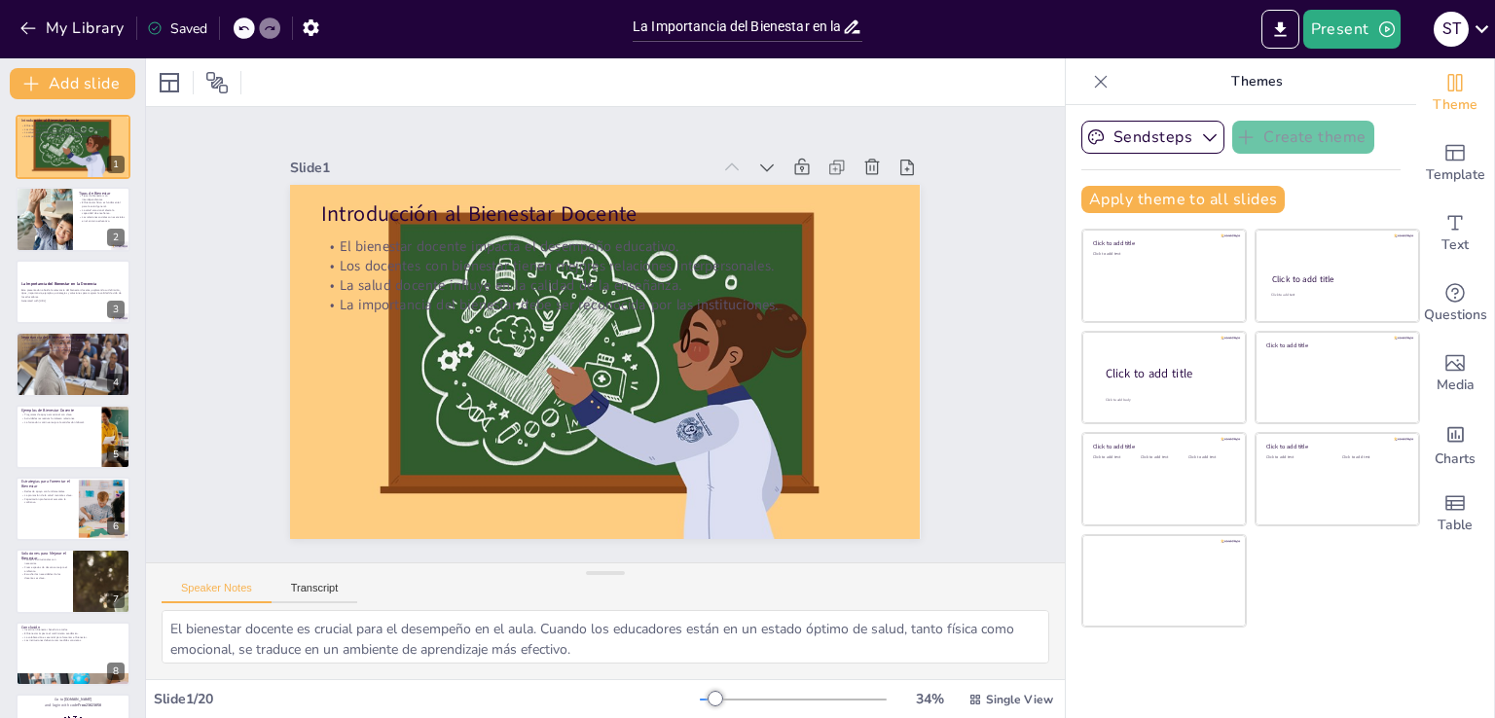
checkbox input "true"
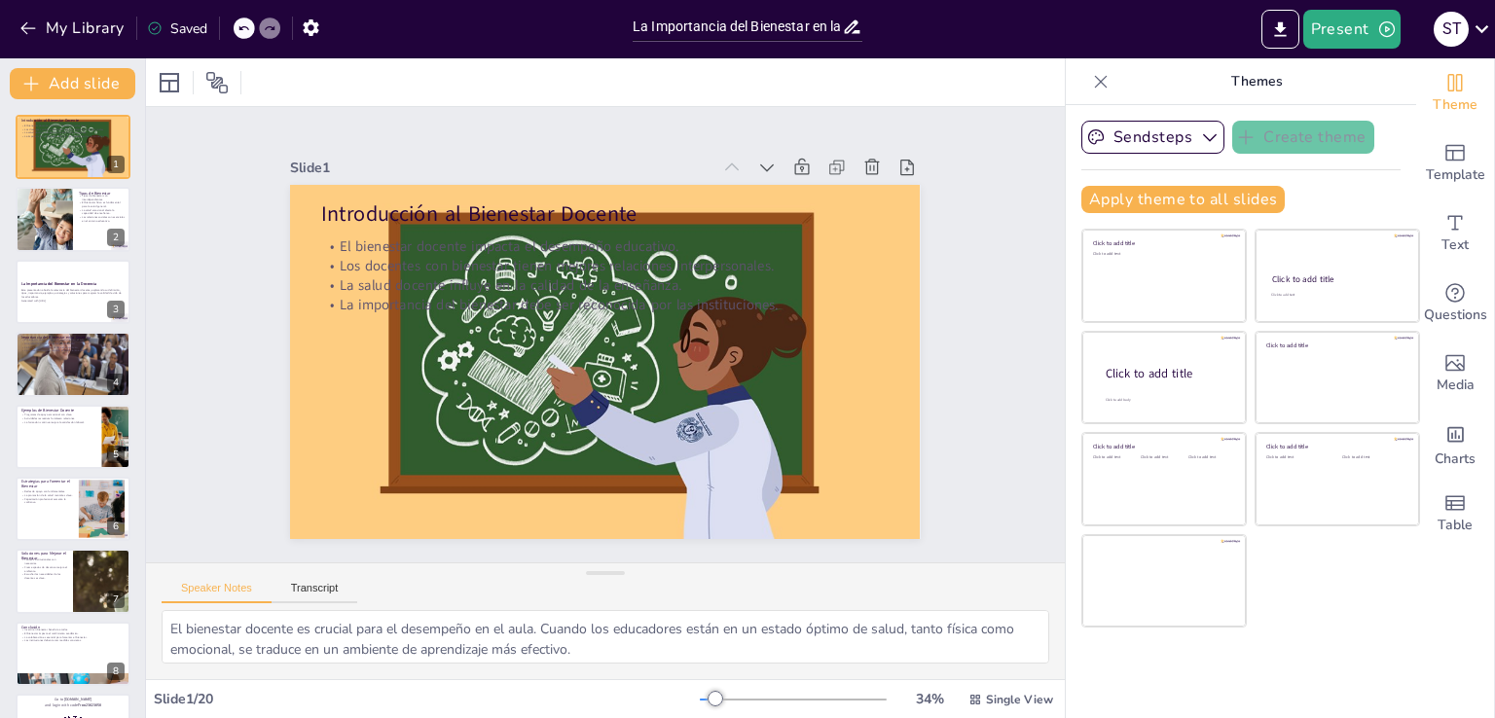
checkbox input "true"
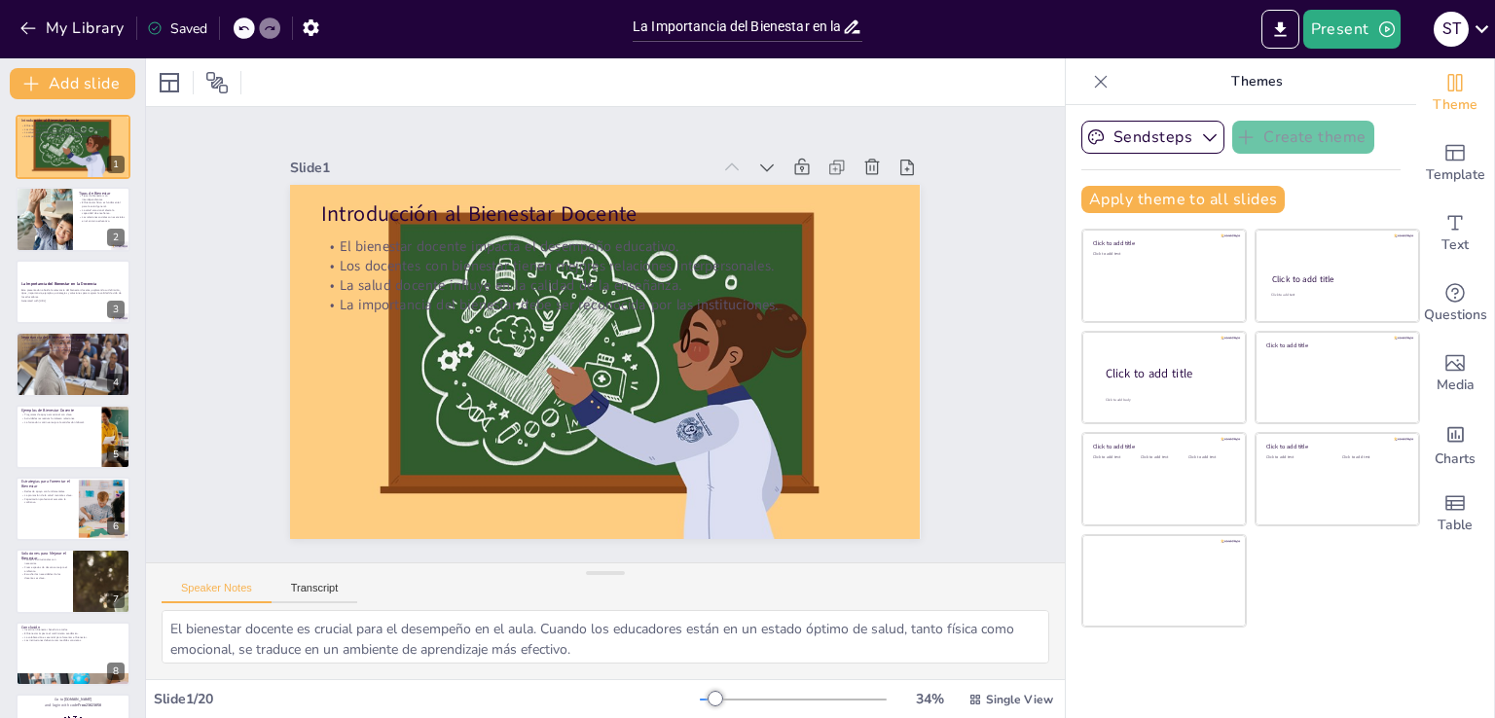
checkbox input "true"
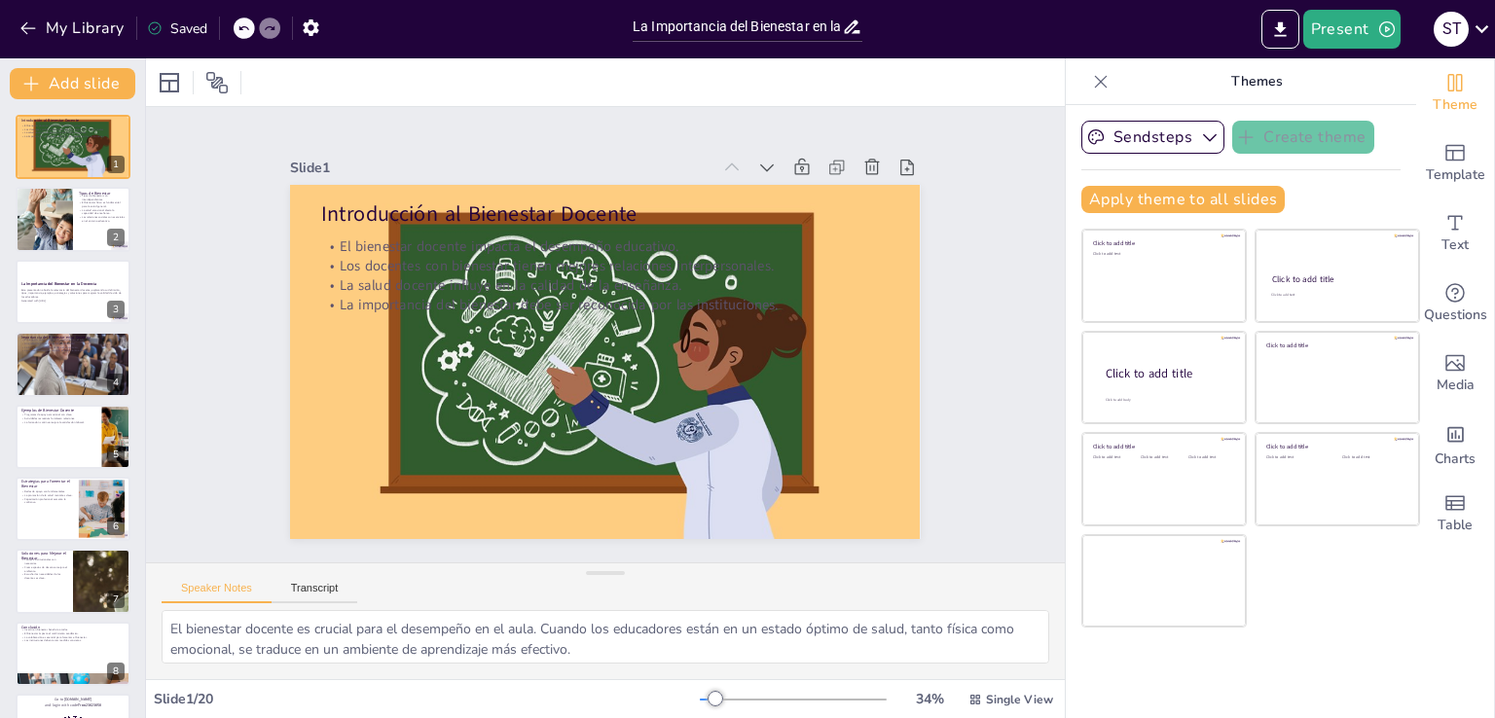
checkbox input "true"
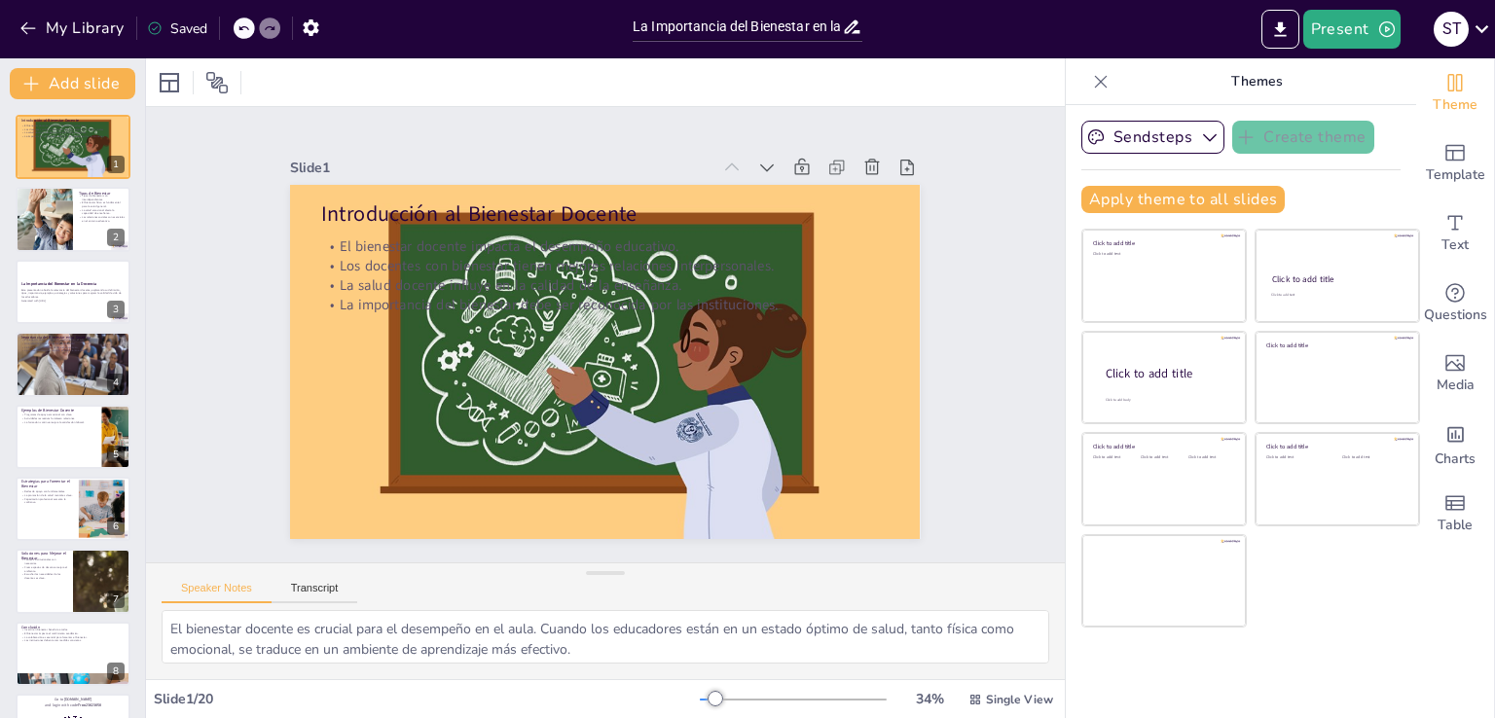
checkbox input "true"
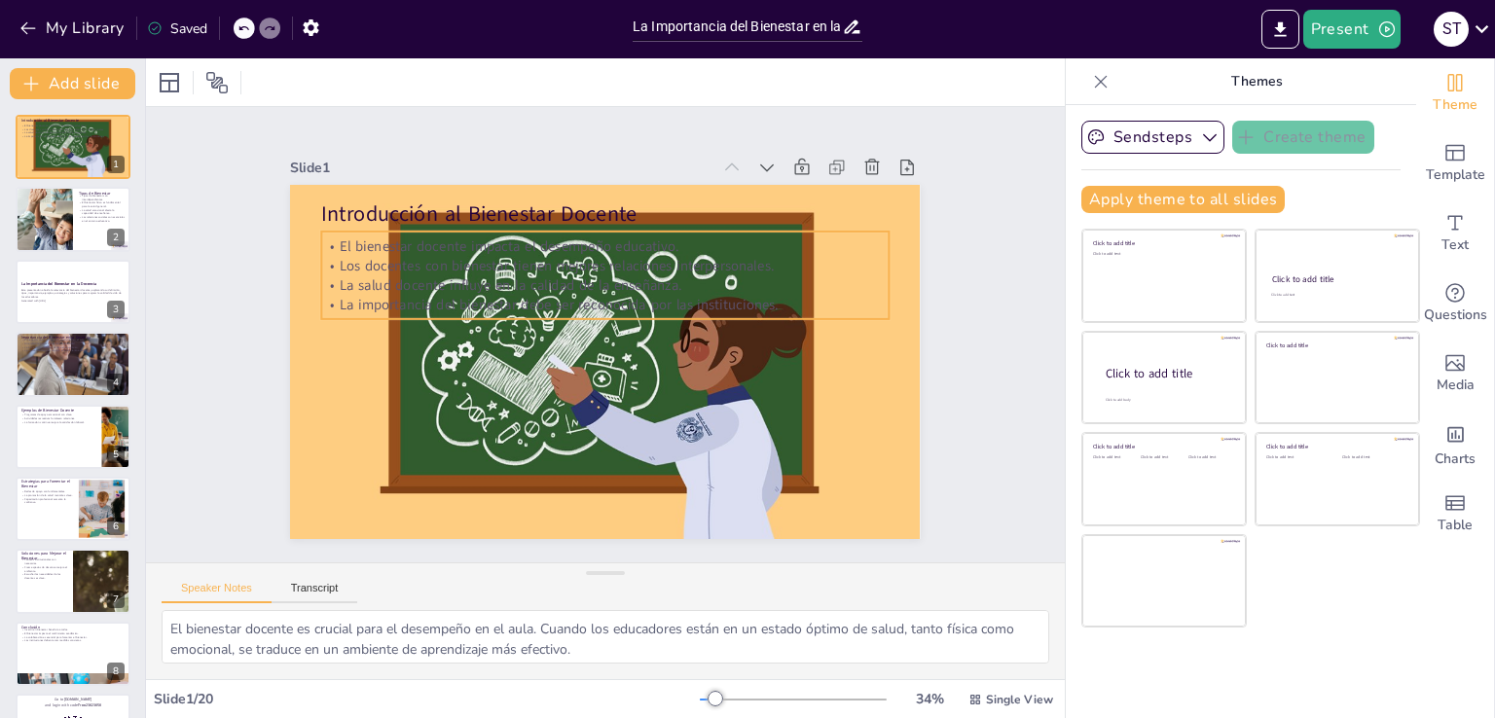
checkbox input "true"
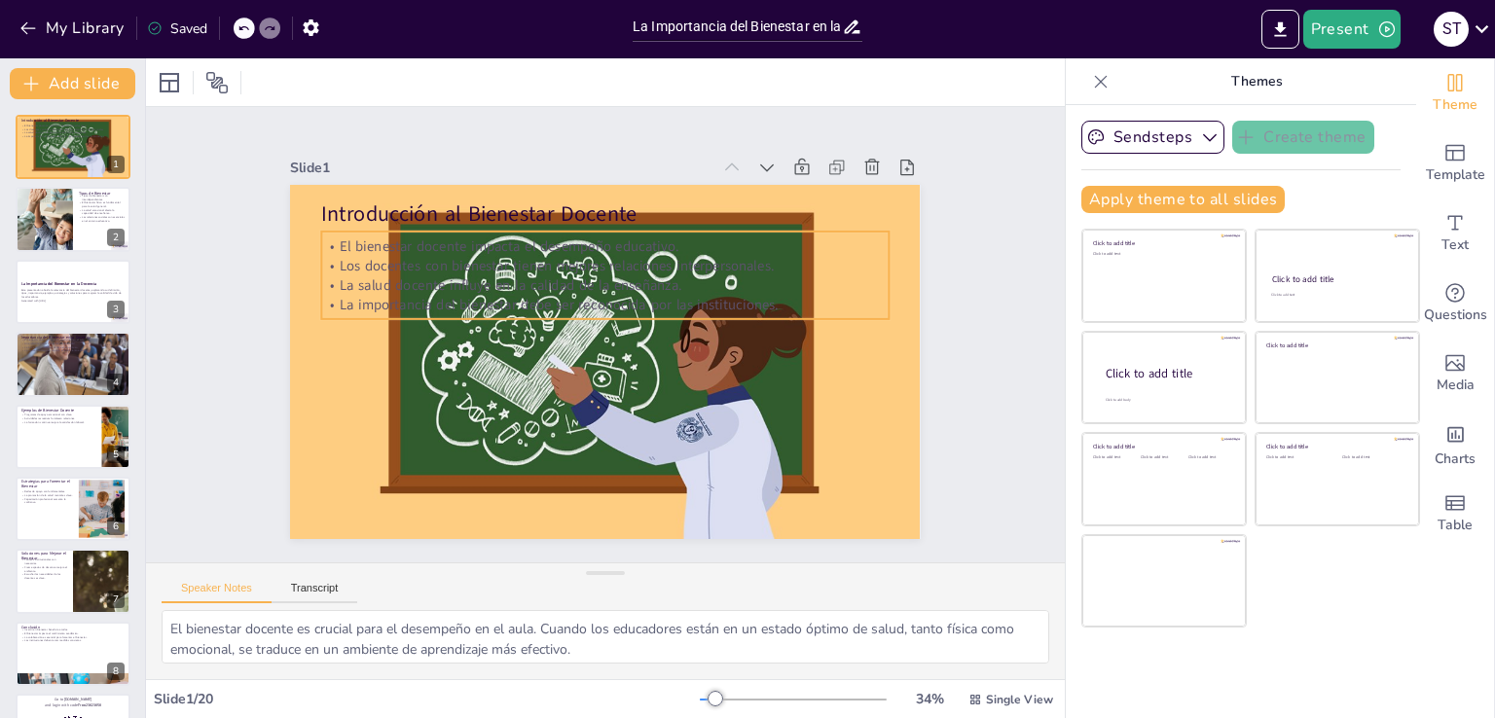
checkbox input "true"
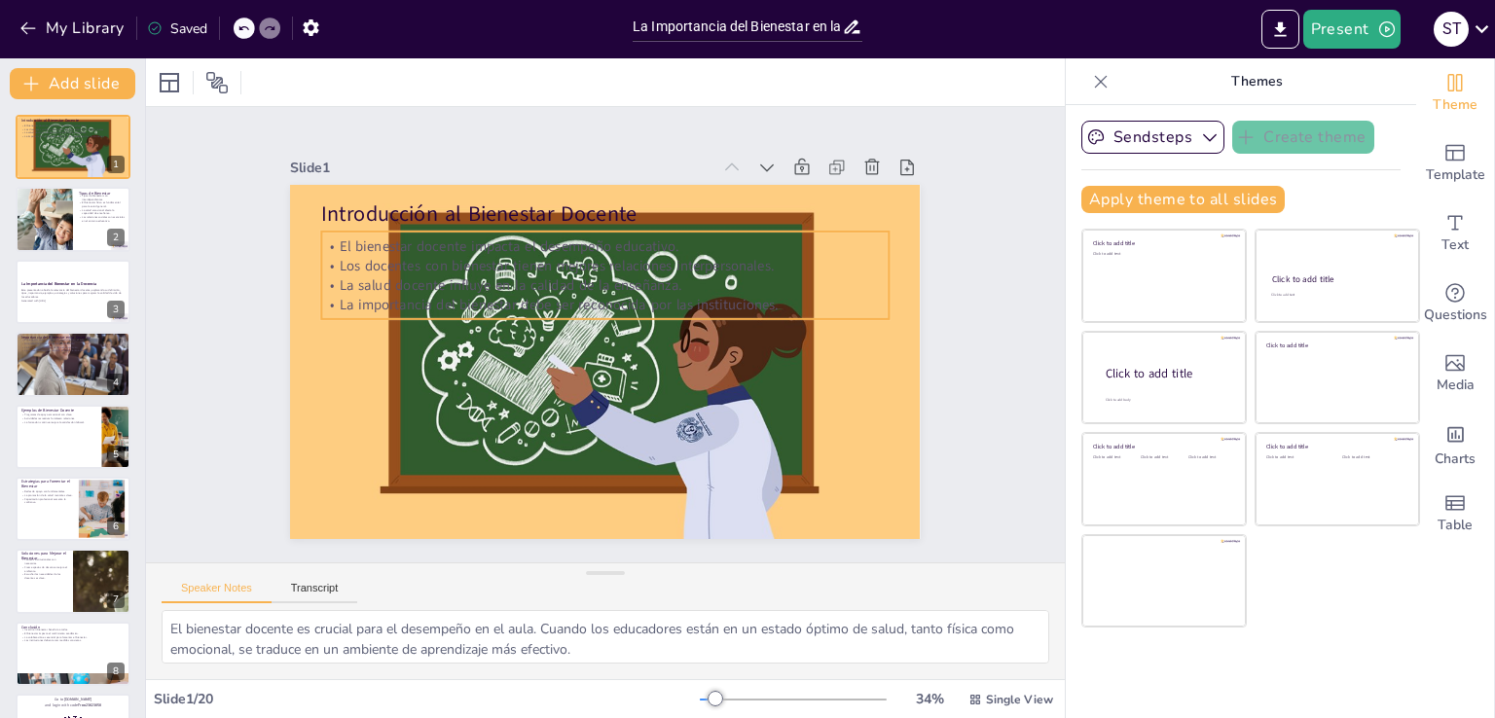
checkbox input "true"
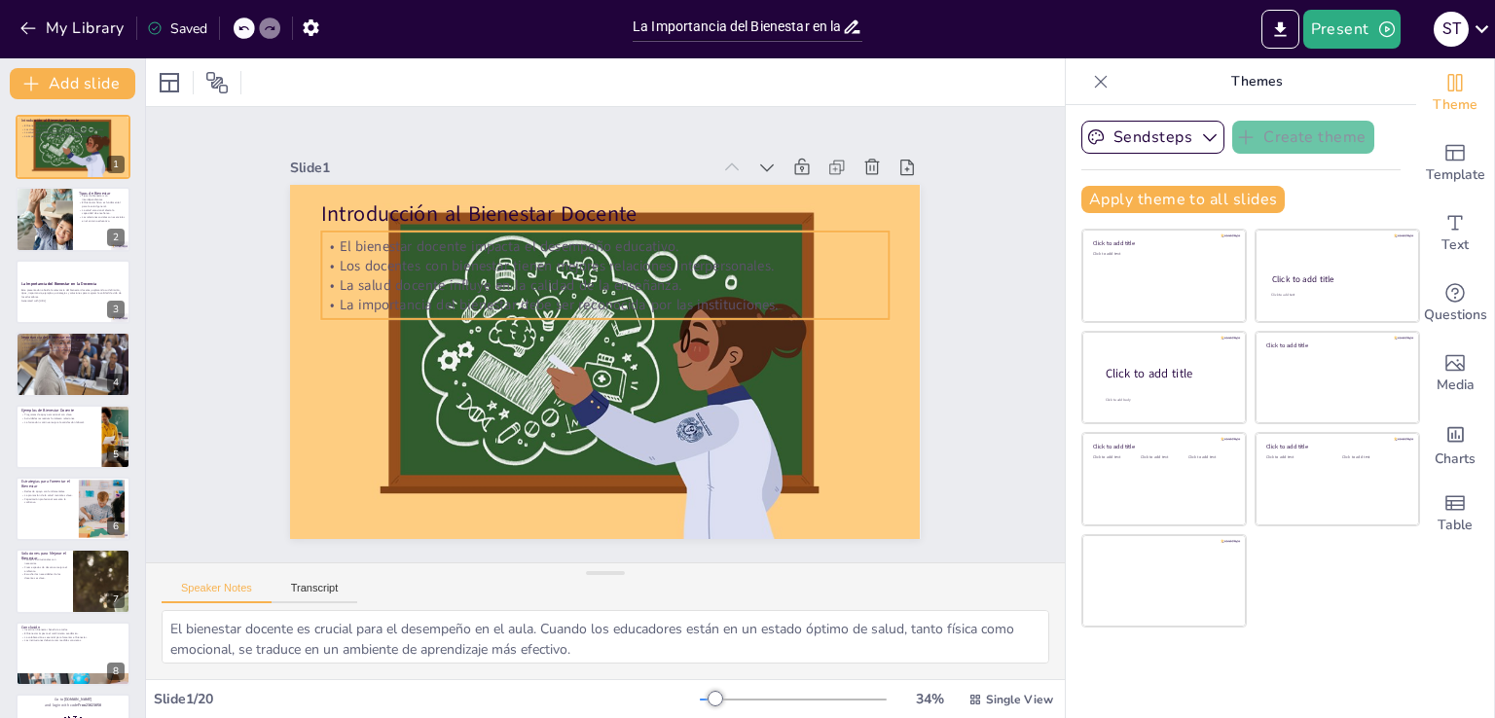
checkbox input "true"
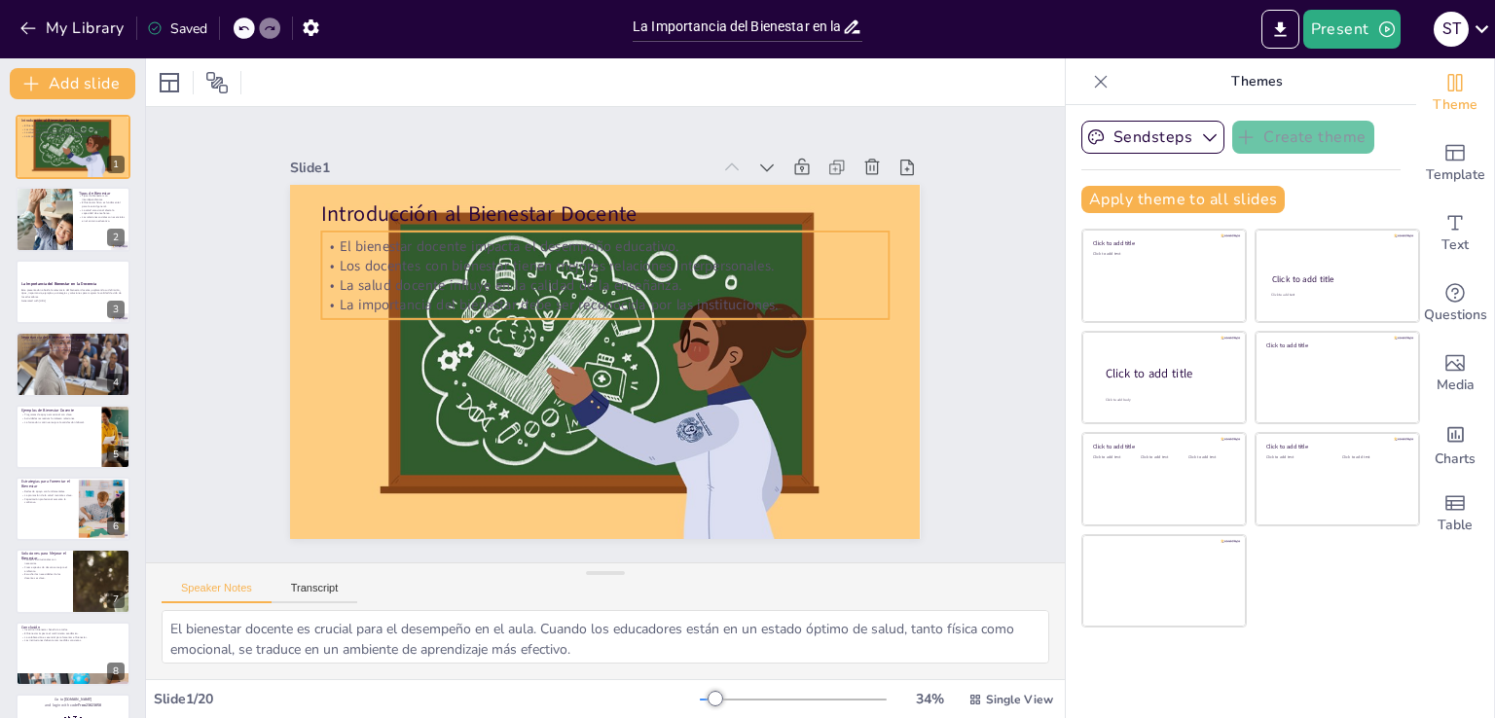
checkbox input "true"
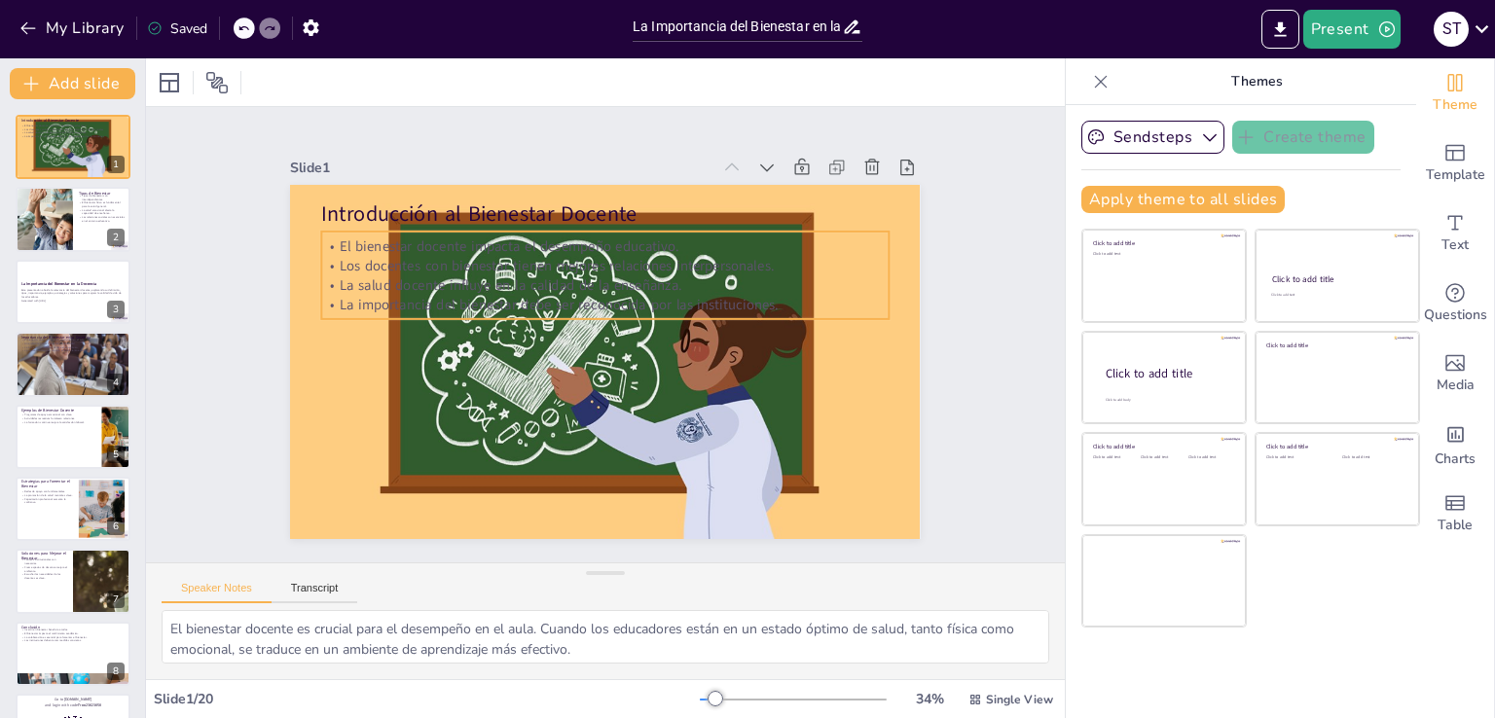
checkbox input "true"
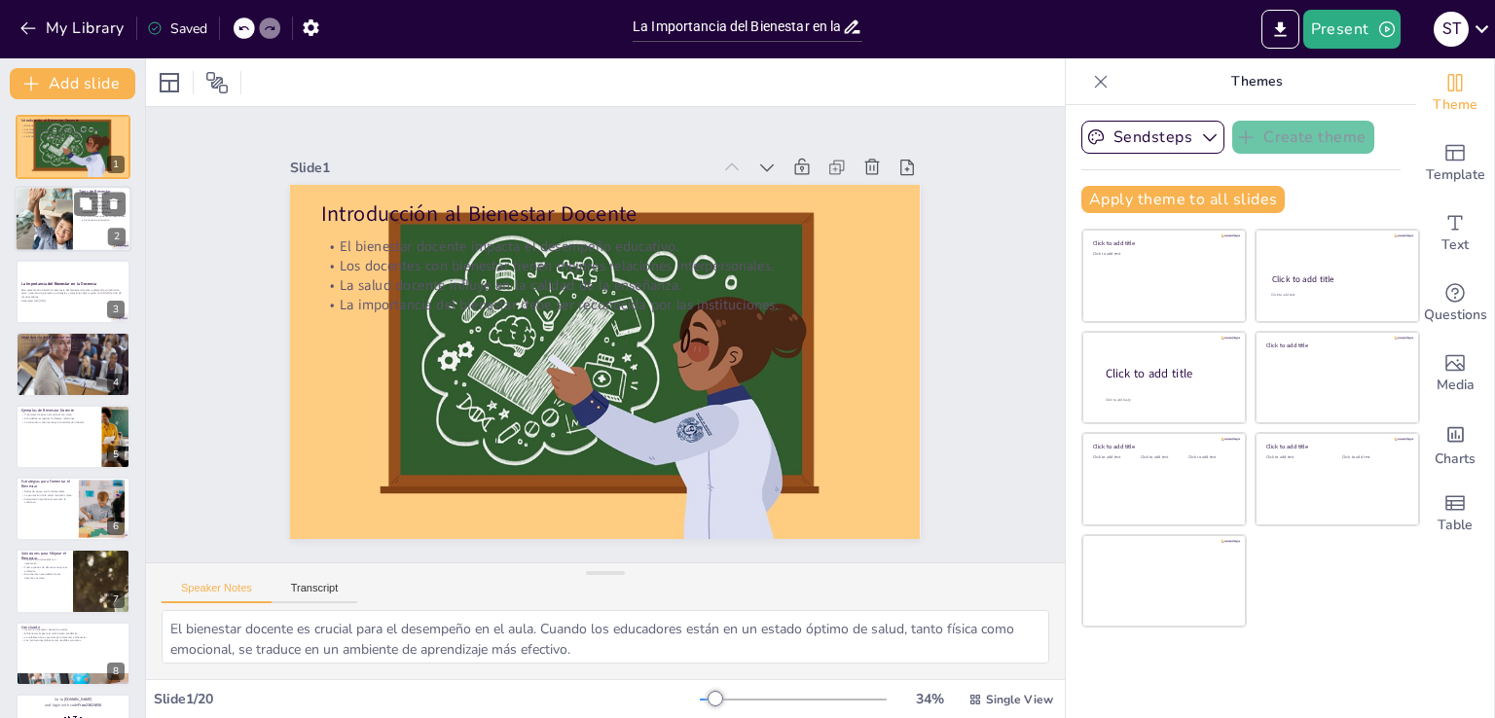
checkbox input "true"
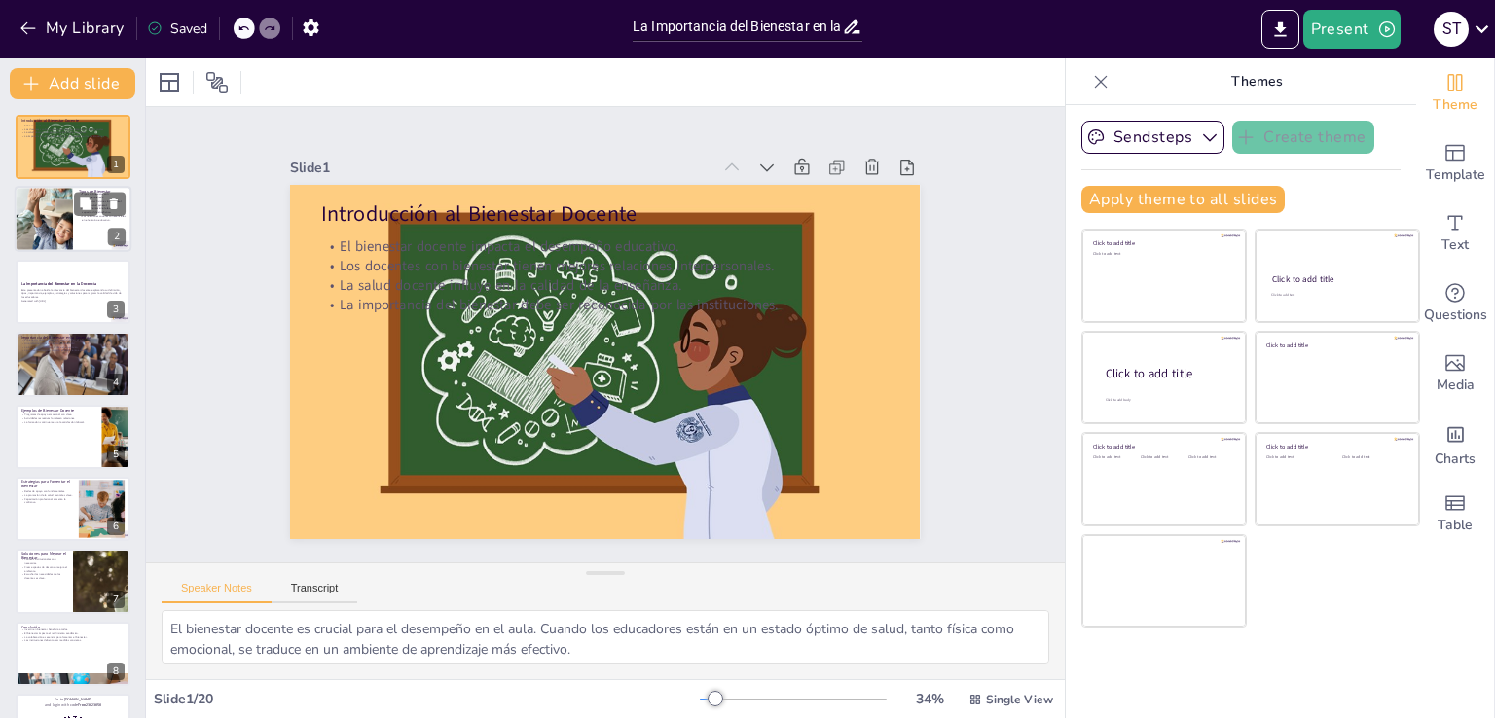
checkbox input "true"
click at [86, 239] on div at bounding box center [73, 220] width 117 height 66
checkbox input "true"
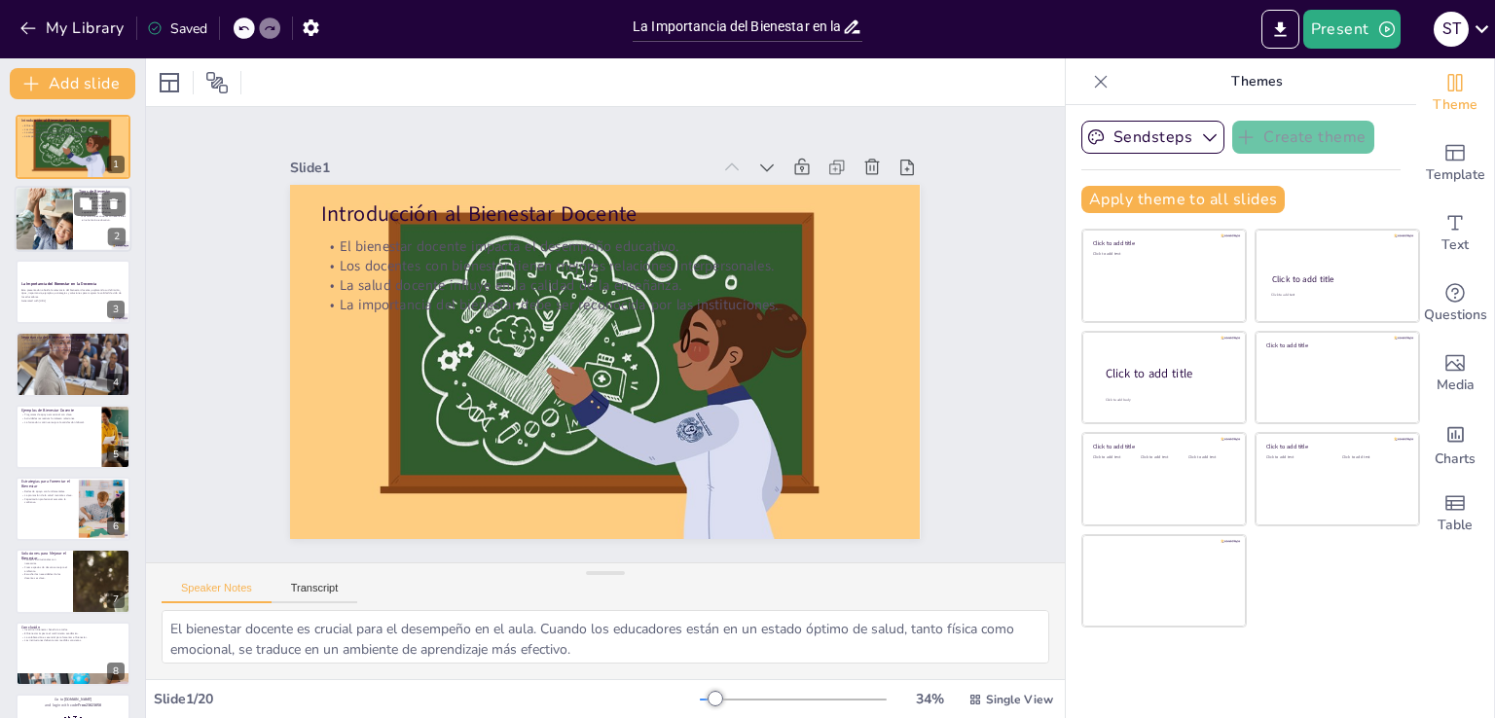
checkbox input "true"
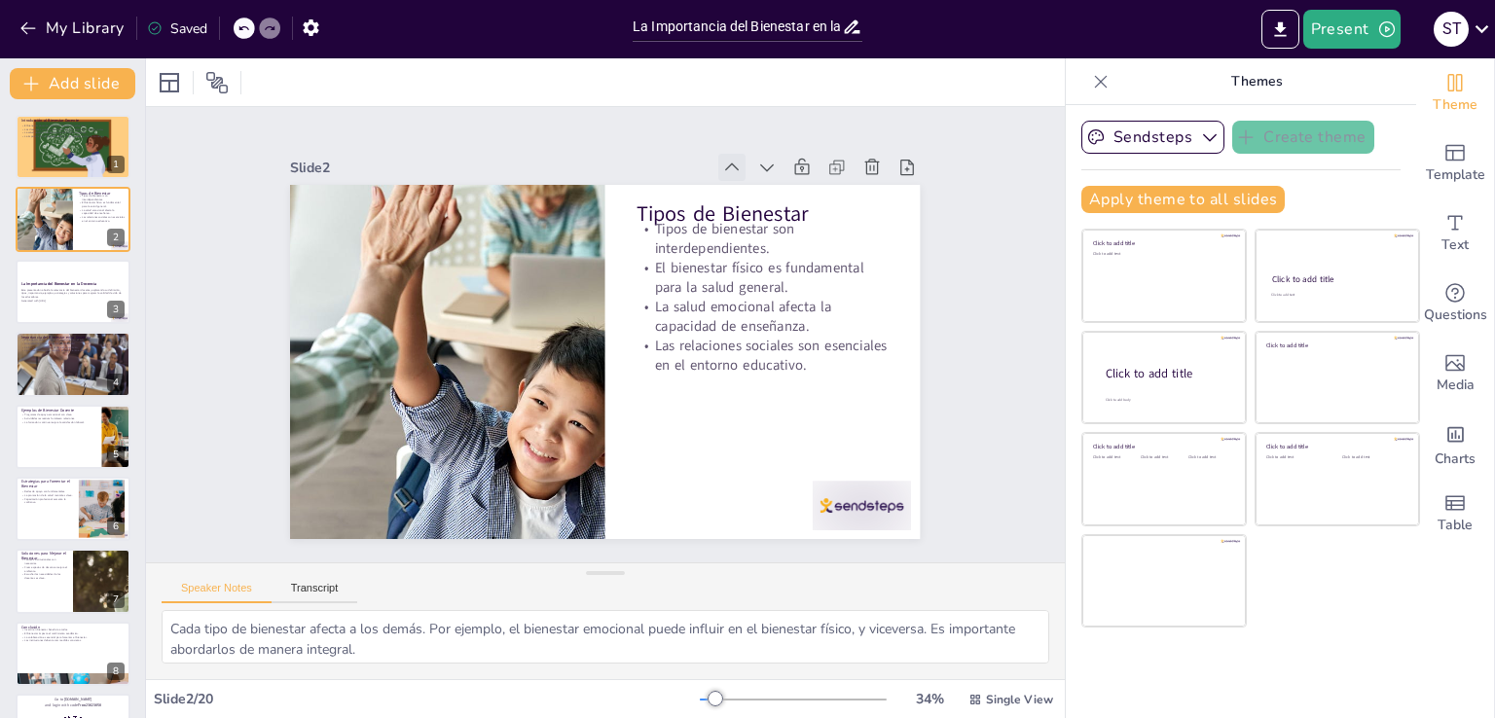
click at [752, 186] on icon at bounding box center [763, 197] width 23 height 23
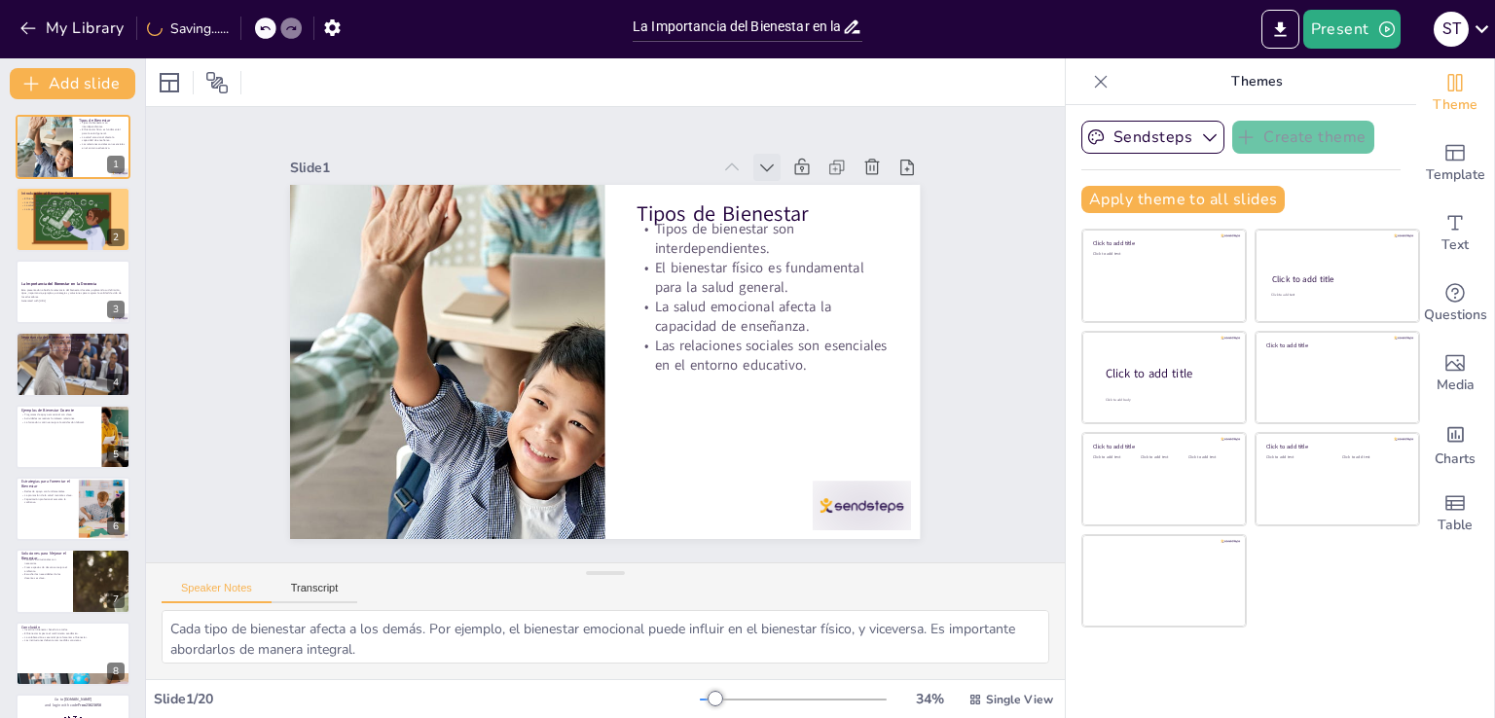
click at [776, 181] on icon at bounding box center [783, 185] width 14 height 9
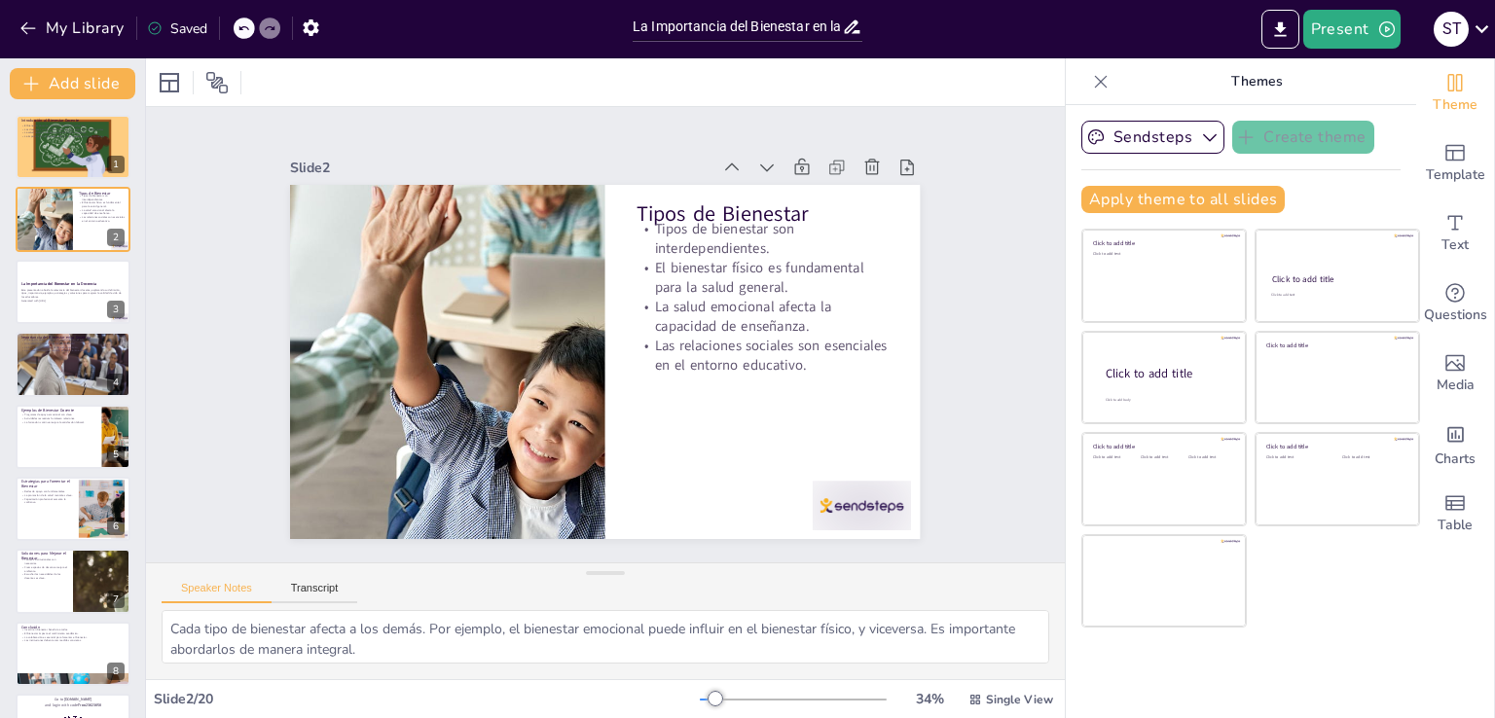
click at [581, 558] on icon at bounding box center [573, 565] width 16 height 14
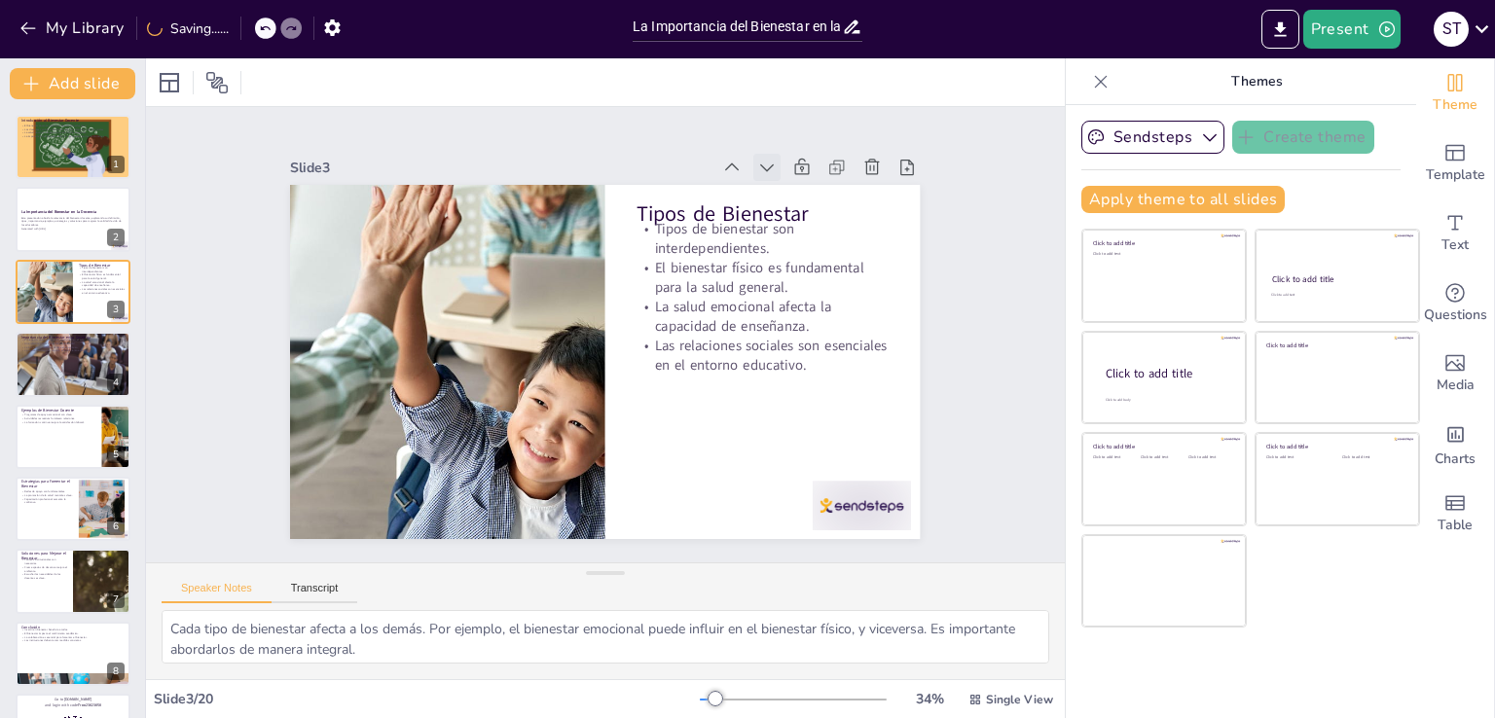
click at [813, 372] on div at bounding box center [831, 390] width 37 height 37
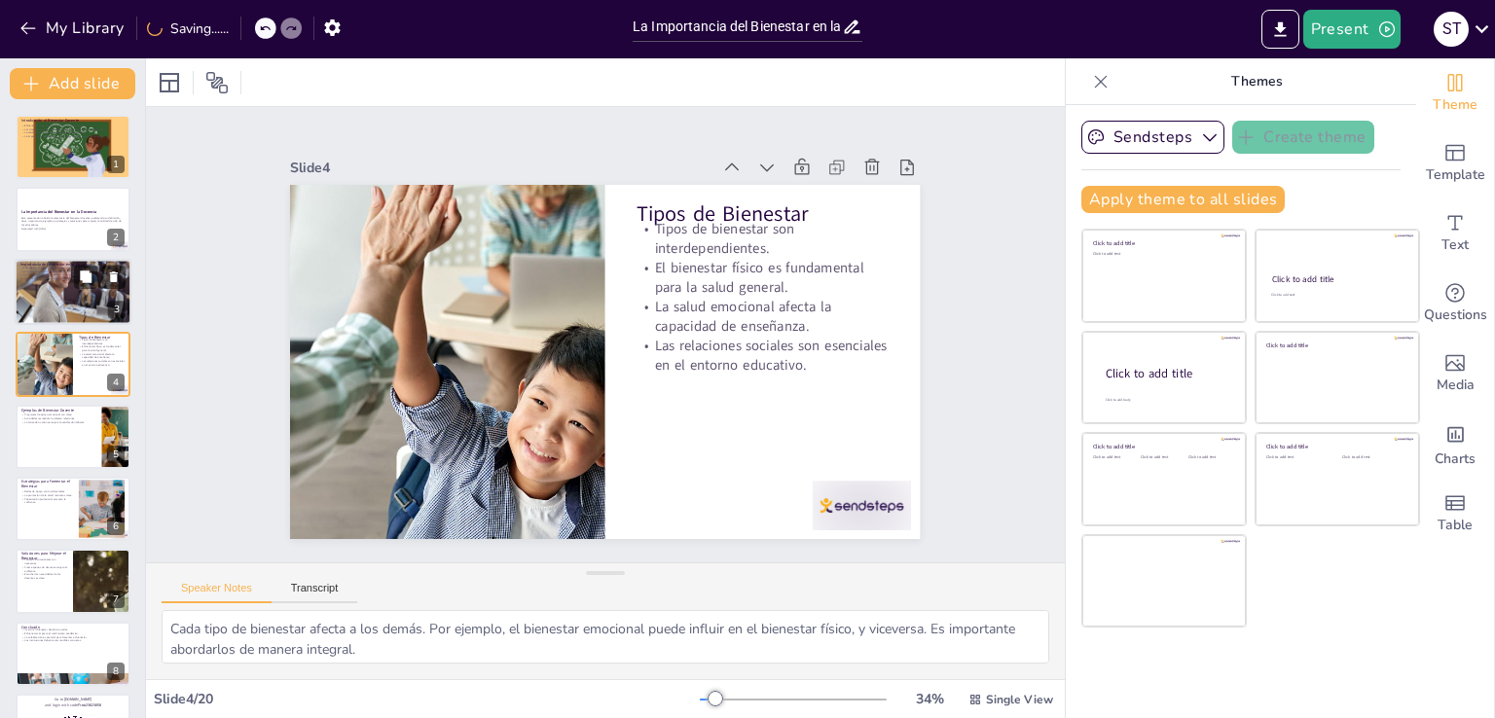
click at [31, 316] on div at bounding box center [73, 292] width 117 height 89
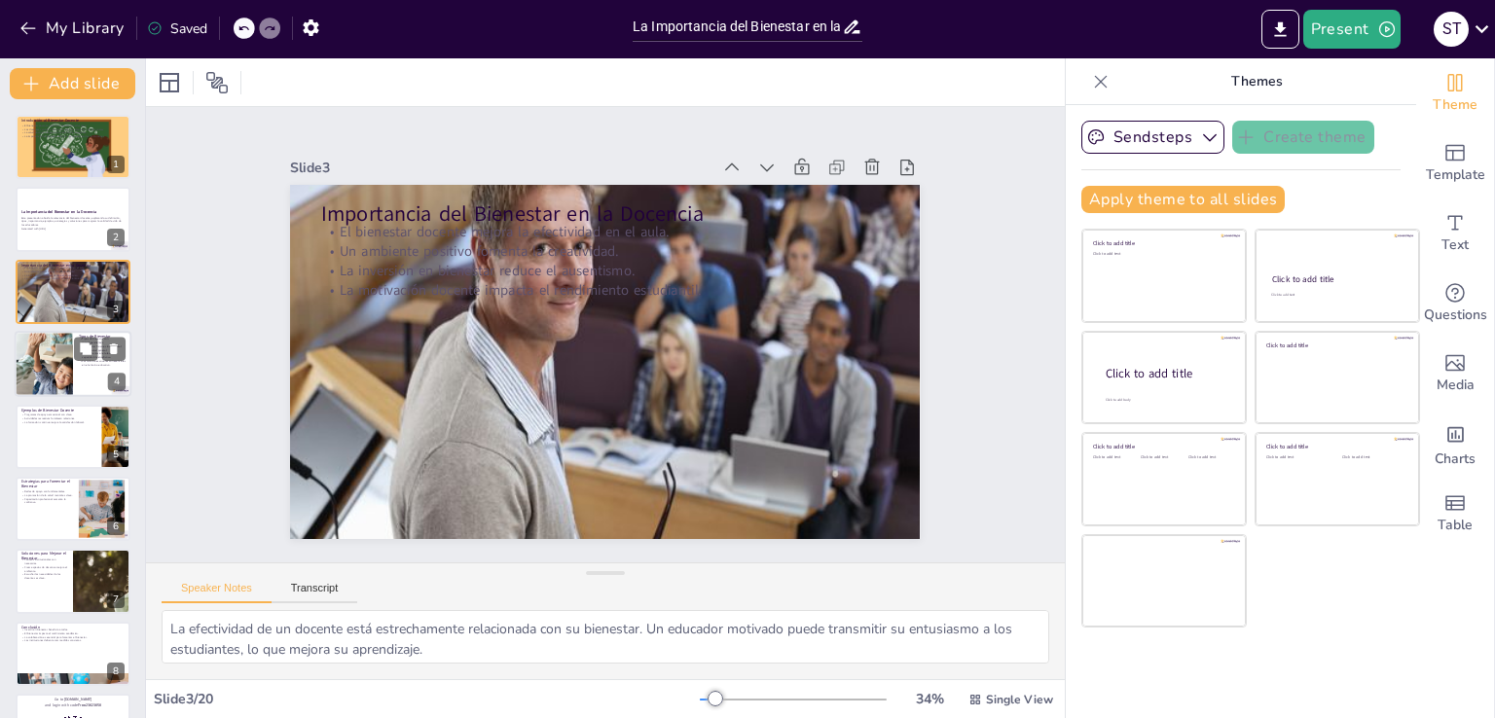
click at [42, 347] on div at bounding box center [43, 364] width 133 height 66
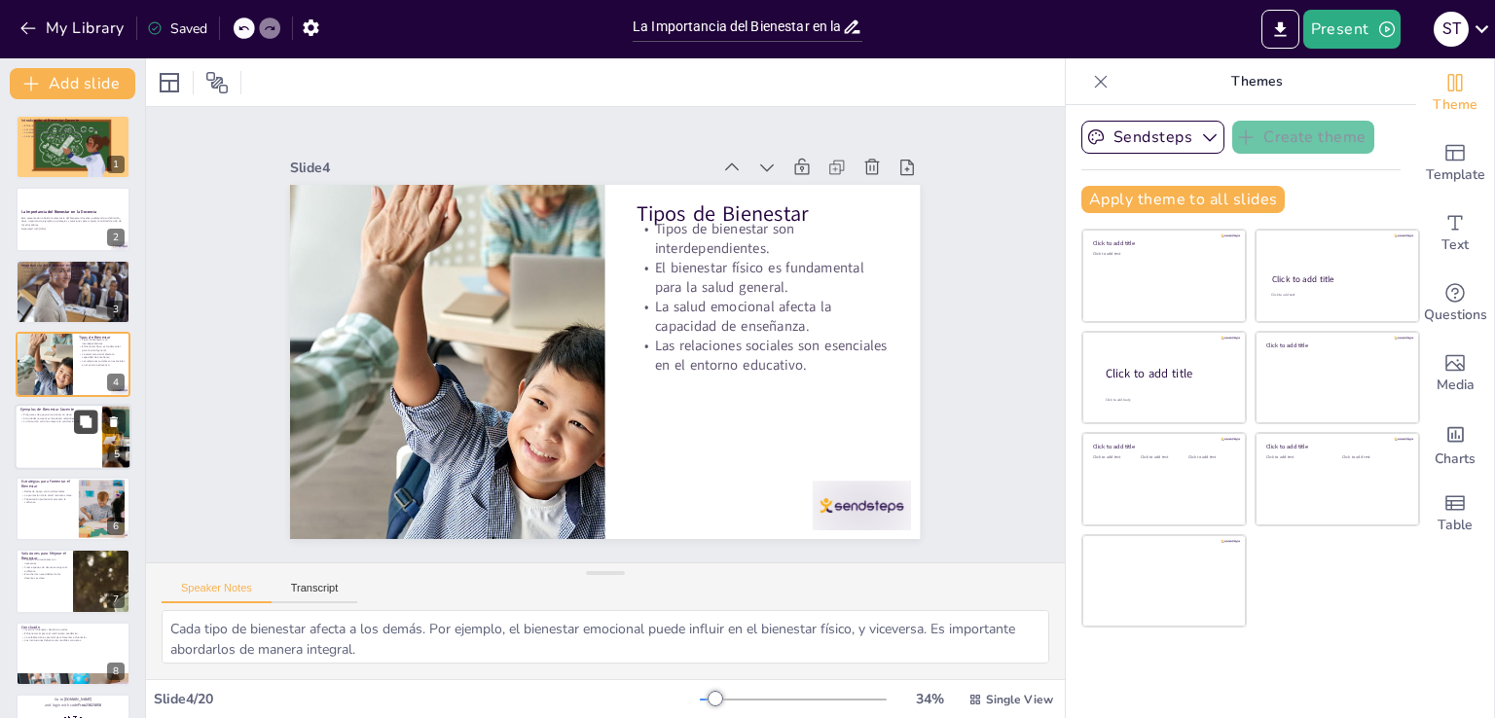
click at [77, 410] on button at bounding box center [85, 421] width 23 height 23
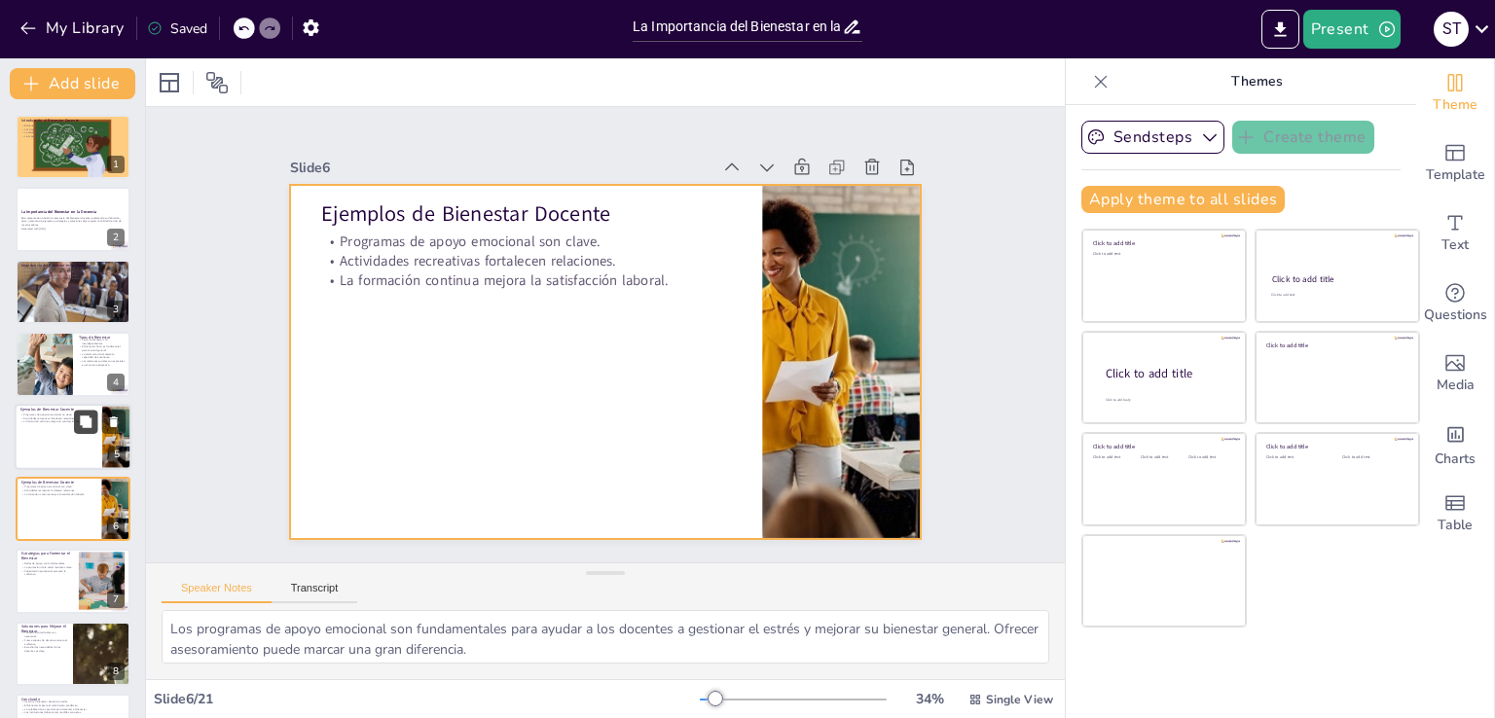
scroll to position [100, 0]
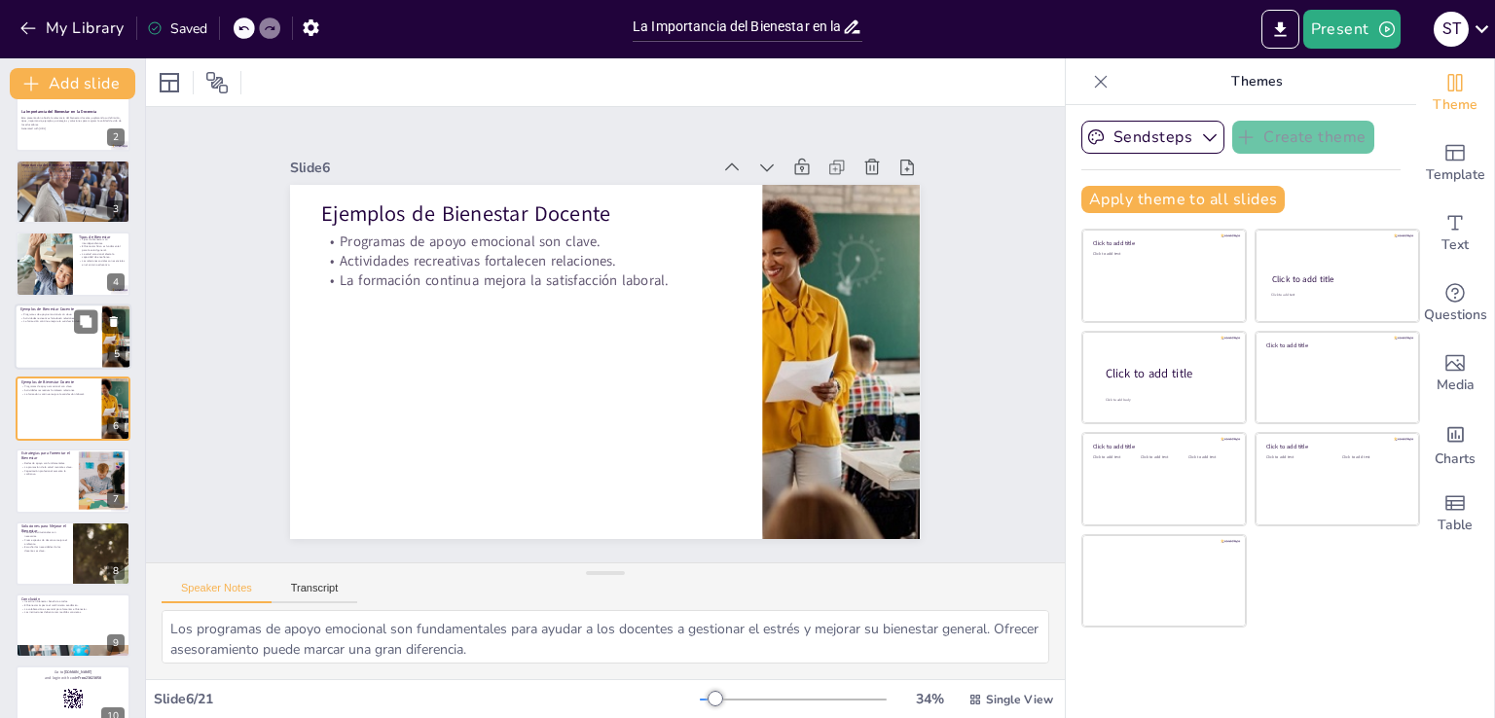
click at [59, 307] on p "Ejemplos de Bienestar Docente" at bounding box center [58, 310] width 76 height 6
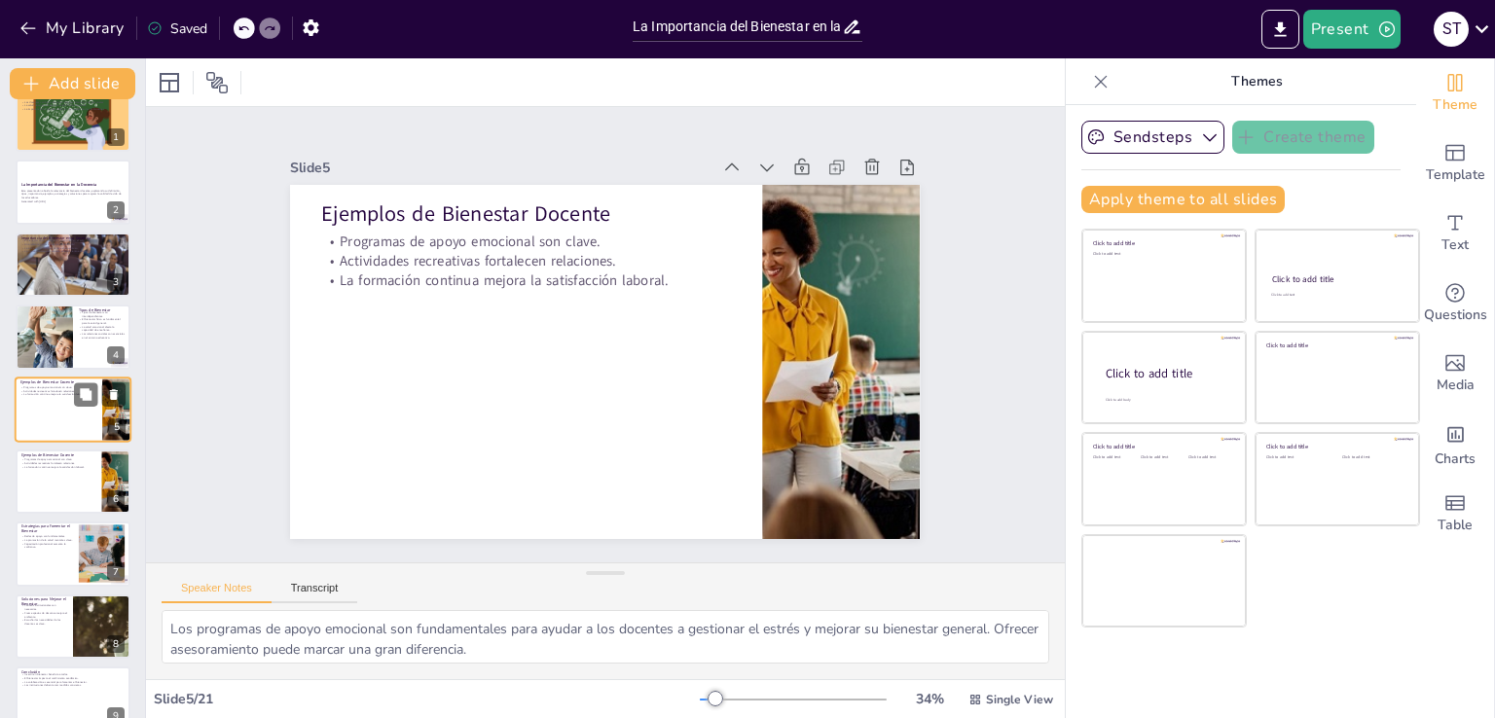
click at [67, 441] on div "Ejemplos de Bienestar Docente Programas de apoyo emocional son clave. Actividad…" at bounding box center [73, 410] width 117 height 66
click at [70, 471] on div at bounding box center [73, 482] width 117 height 66
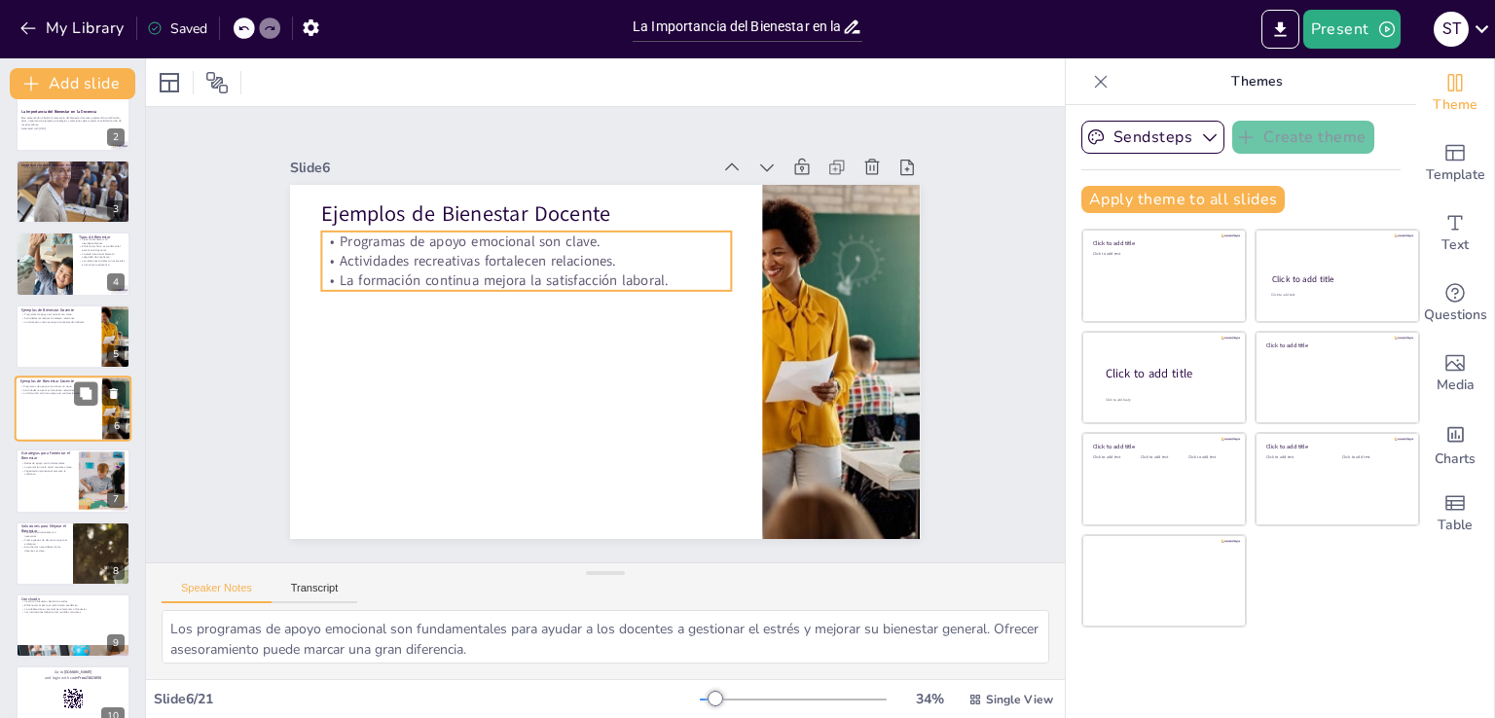
click at [58, 392] on p "La formación continua mejora la satisfacción laboral." at bounding box center [58, 394] width 76 height 4
click at [113, 393] on icon at bounding box center [114, 393] width 8 height 11
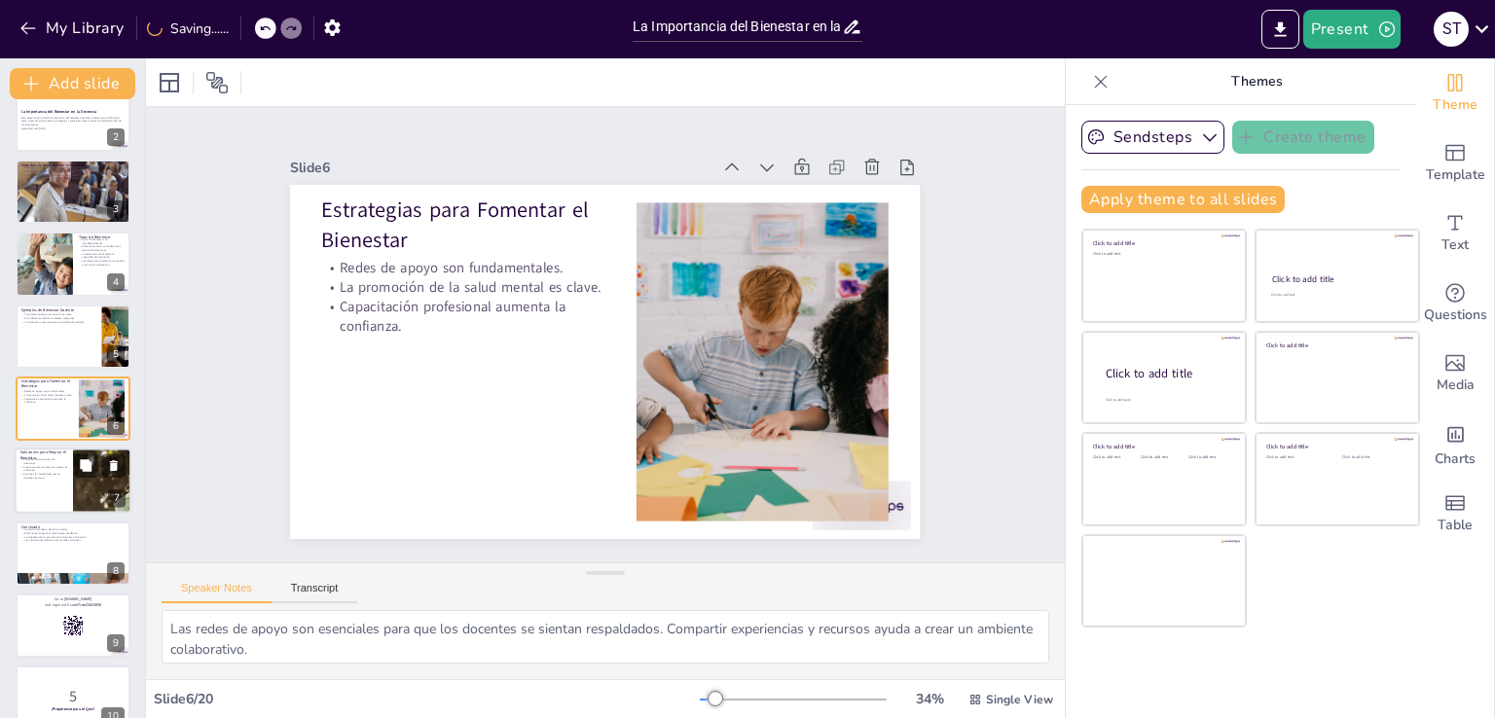
click at [56, 473] on p "Escuchar las necesidades de los docentes es clave." at bounding box center [43, 476] width 47 height 7
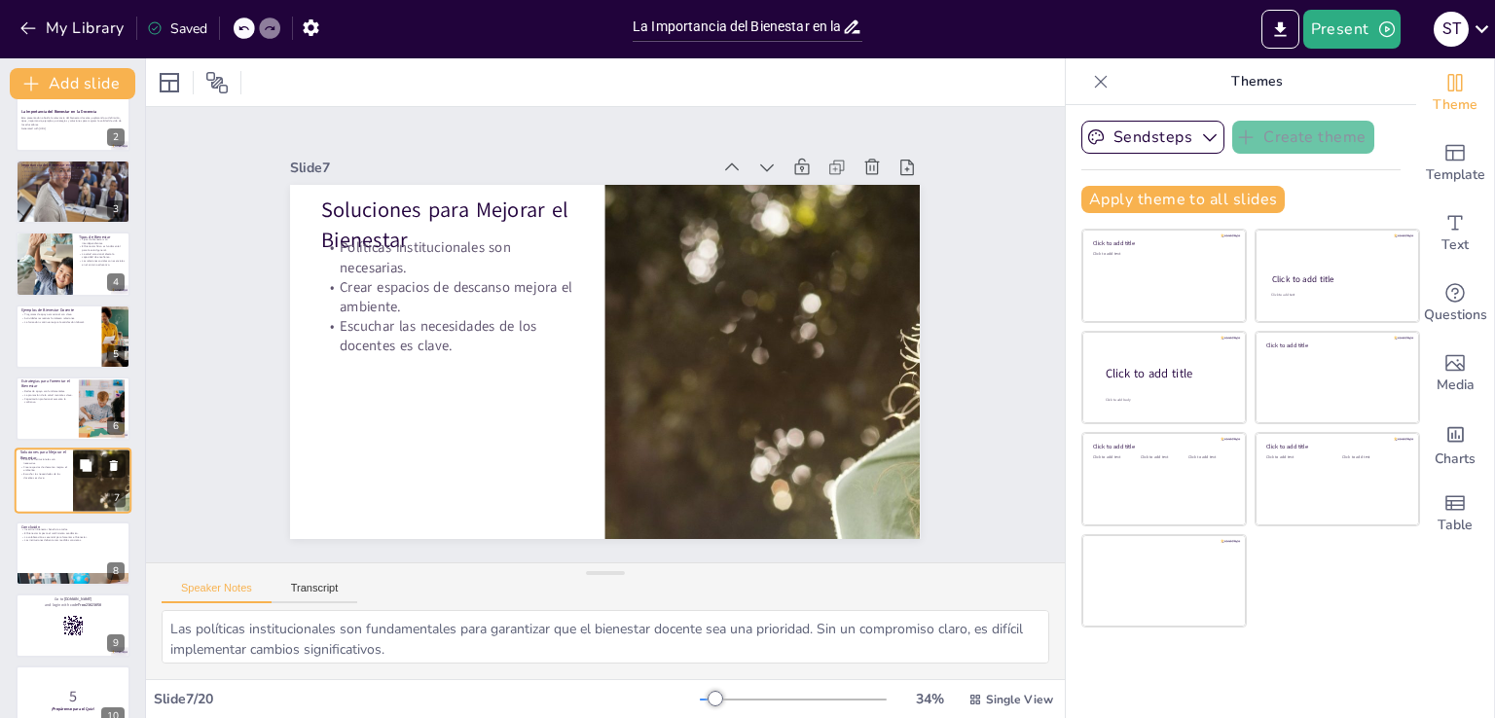
scroll to position [172, 0]
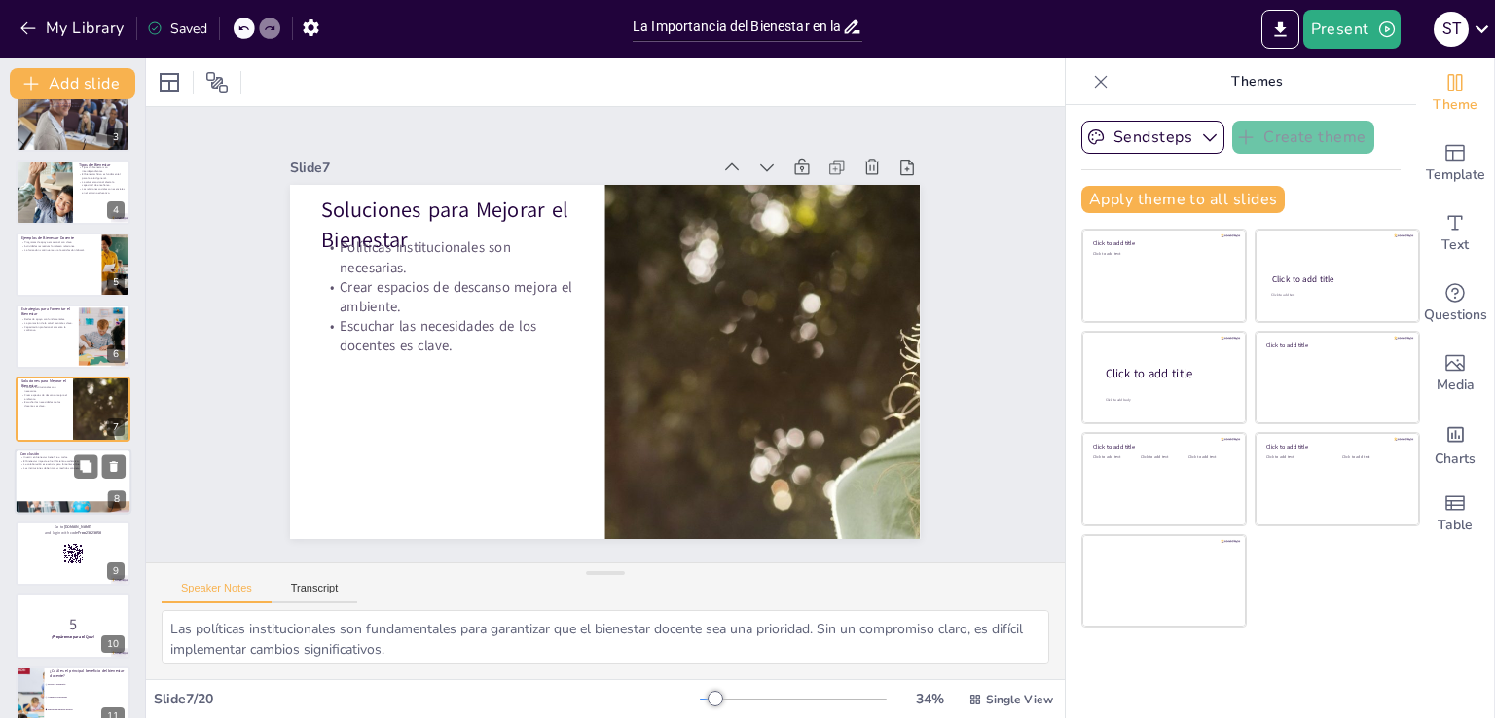
click at [58, 466] on p "Las instituciones deben tomar medidas concretas." at bounding box center [72, 468] width 105 height 4
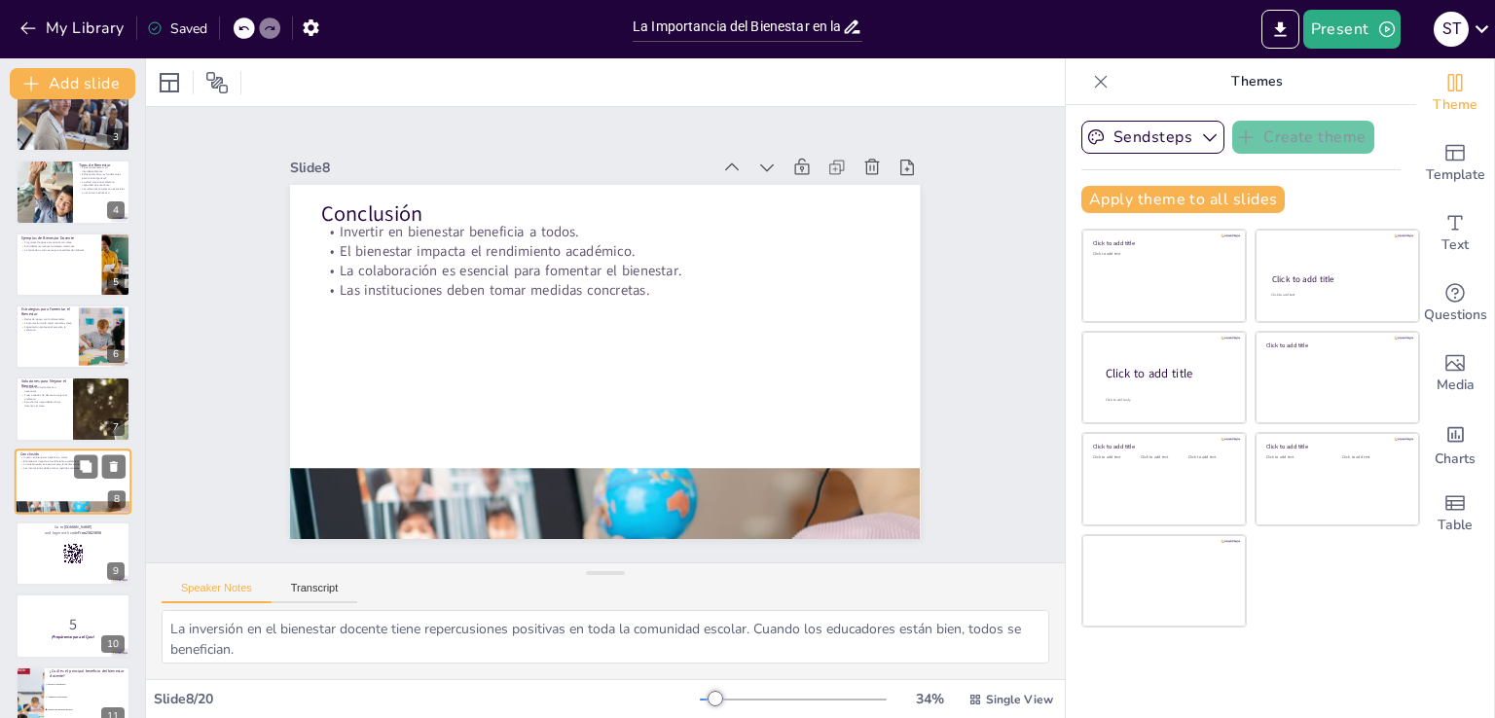
scroll to position [245, 0]
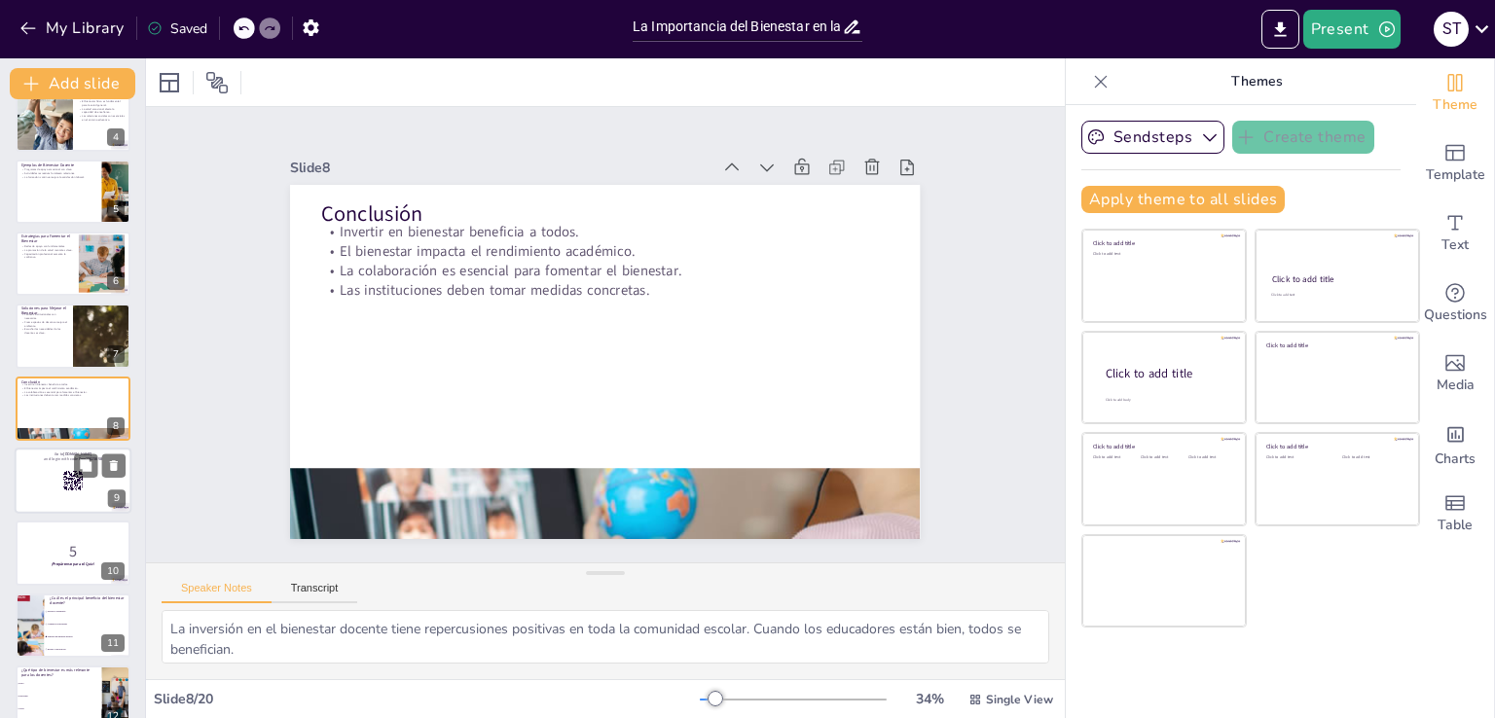
click at [58, 488] on div at bounding box center [73, 481] width 117 height 66
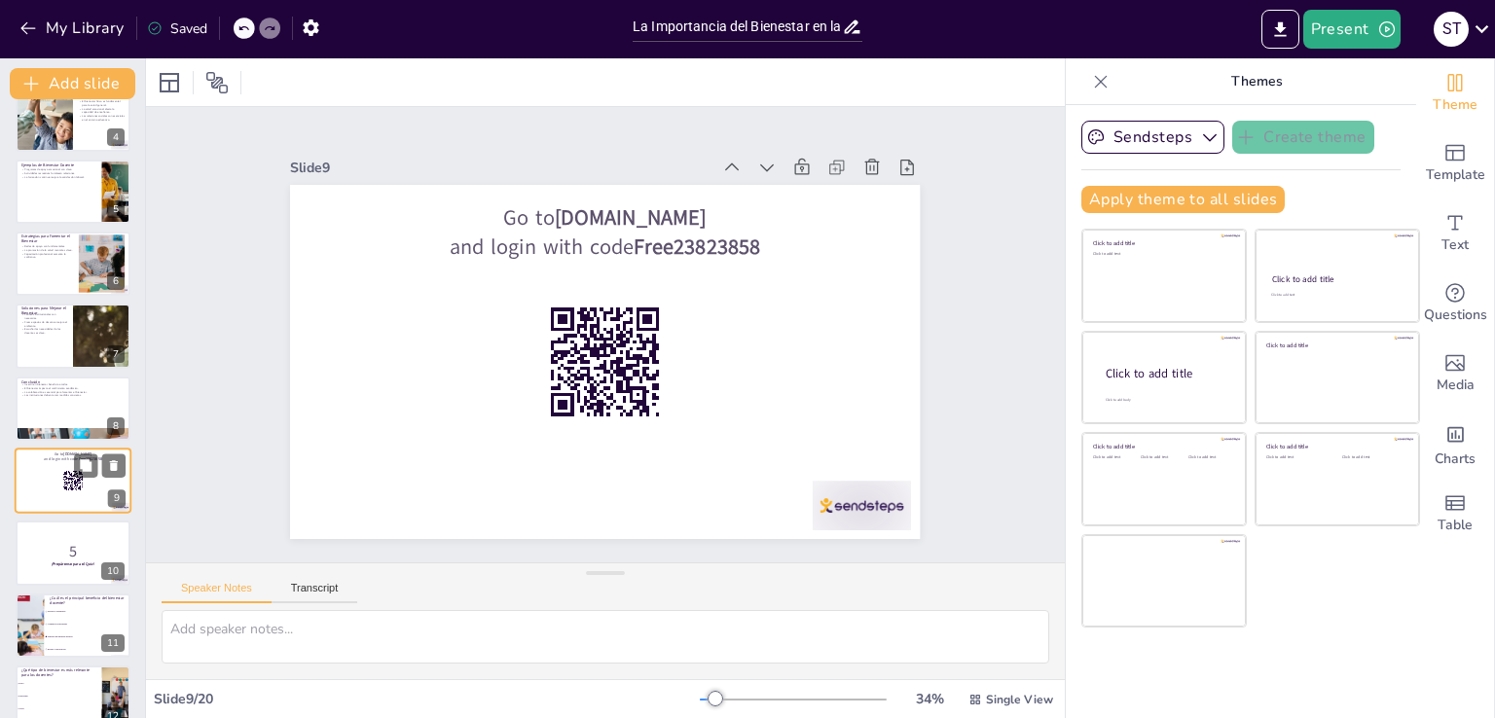
scroll to position [317, 0]
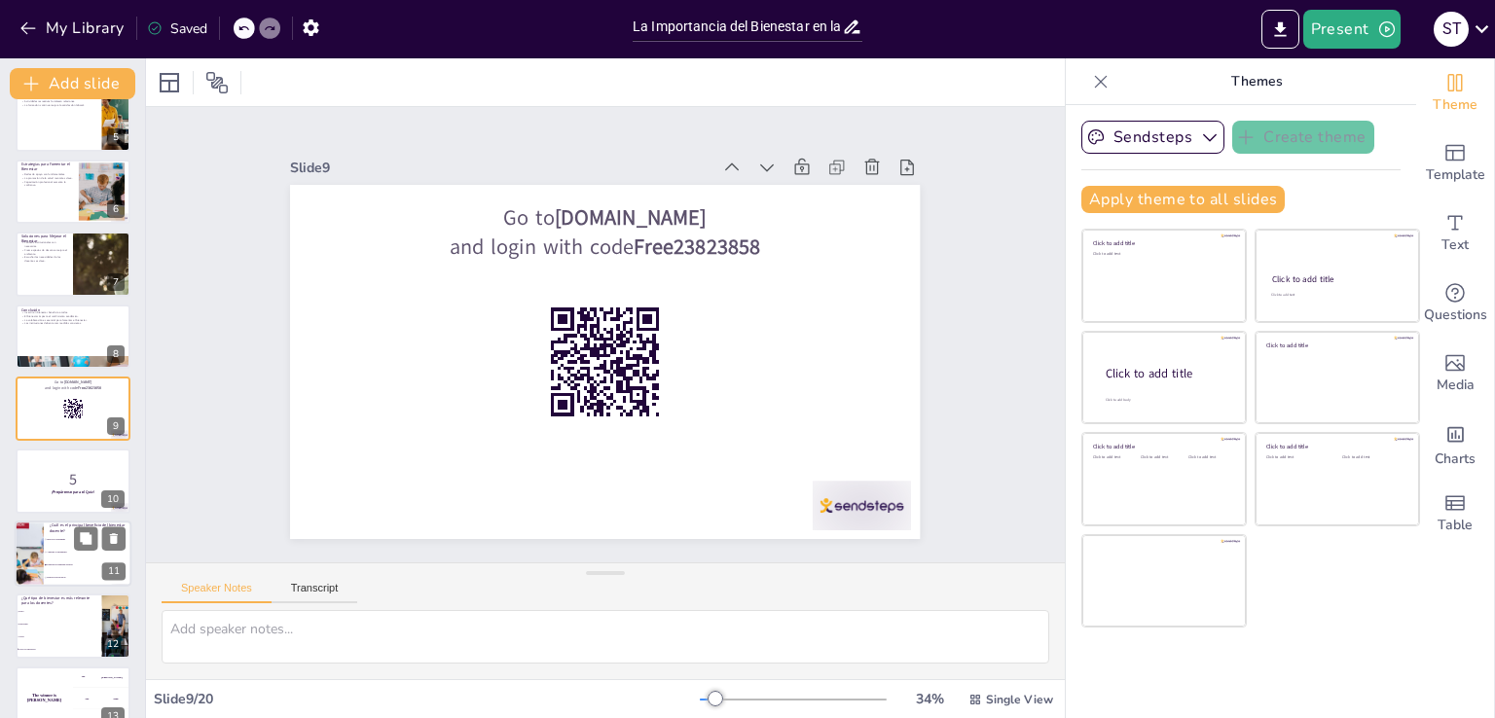
click at [60, 555] on li "Aumenta el ausentismo" at bounding box center [88, 552] width 88 height 13
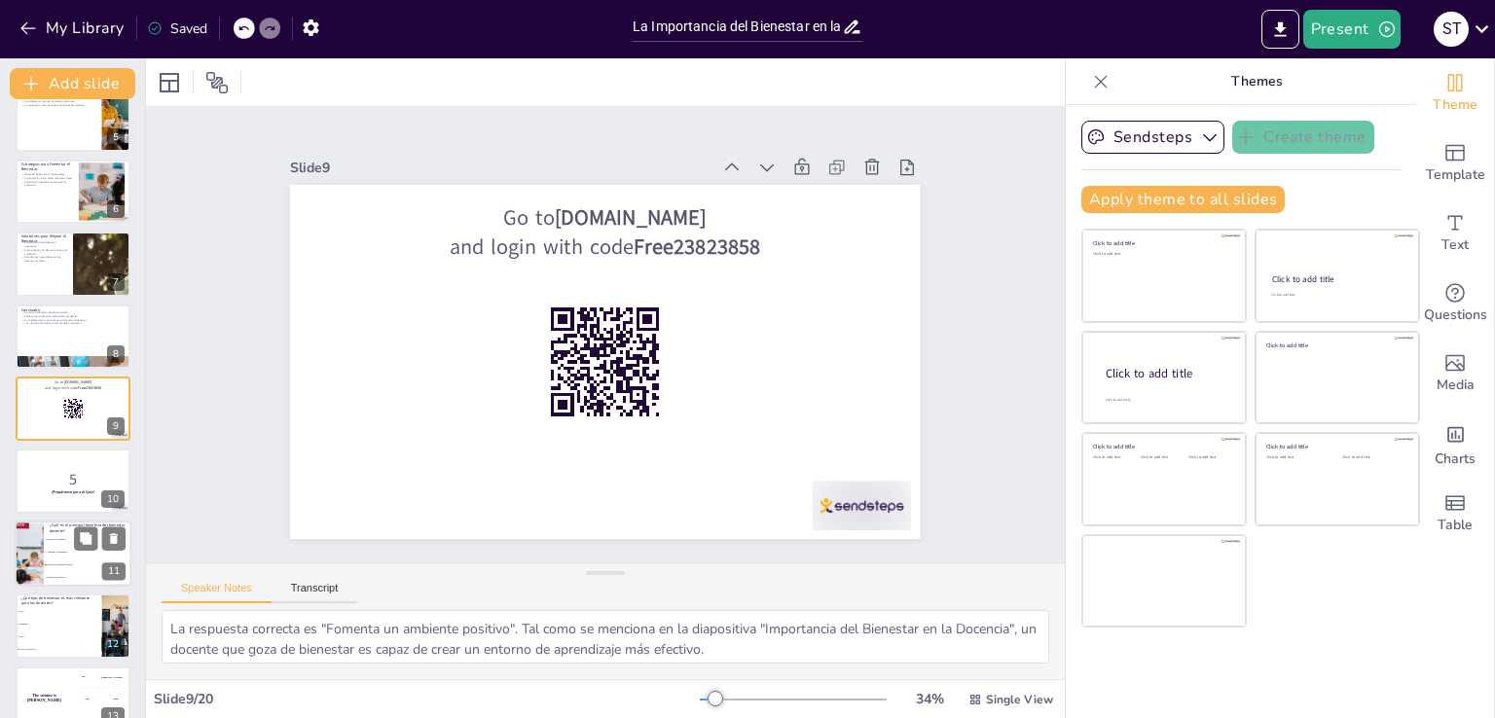
scroll to position [462, 0]
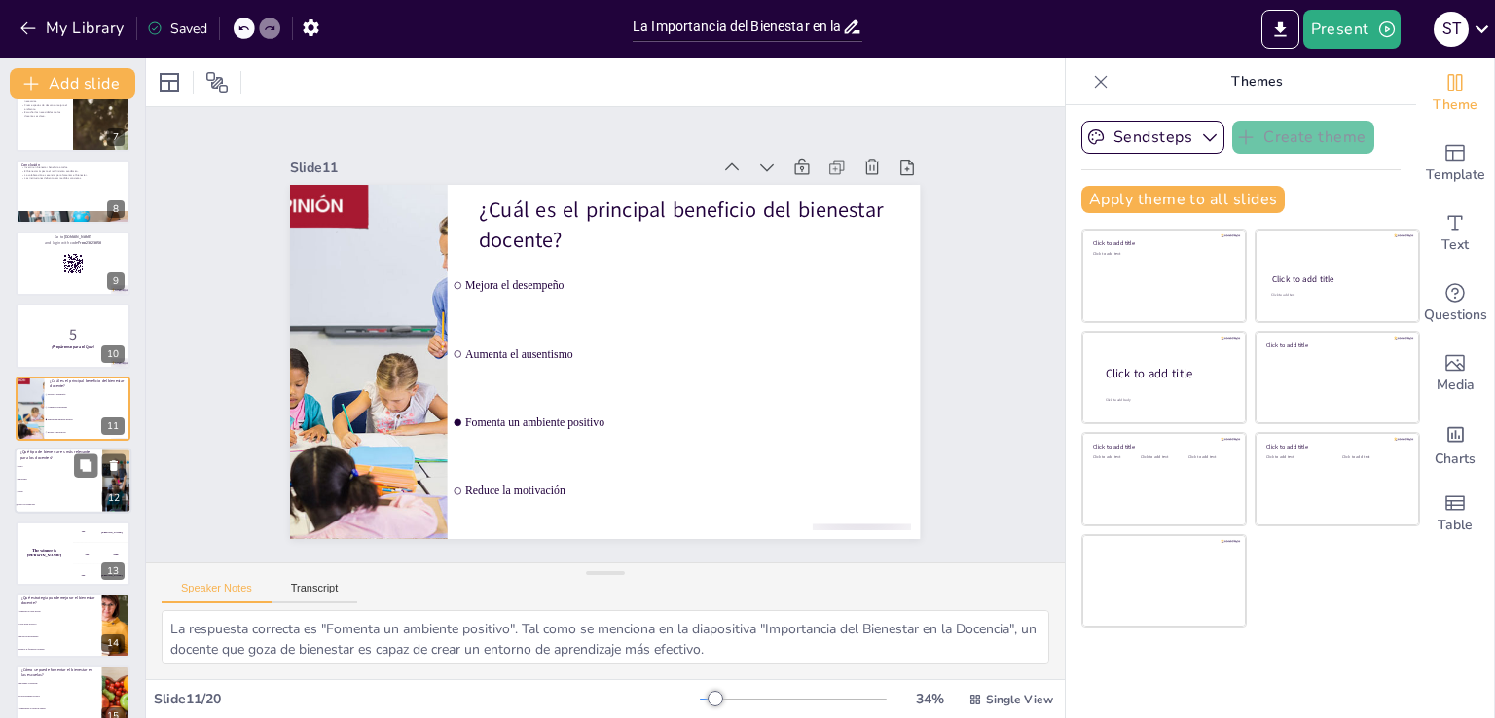
click at [55, 476] on li "Emocional" at bounding box center [59, 480] width 88 height 13
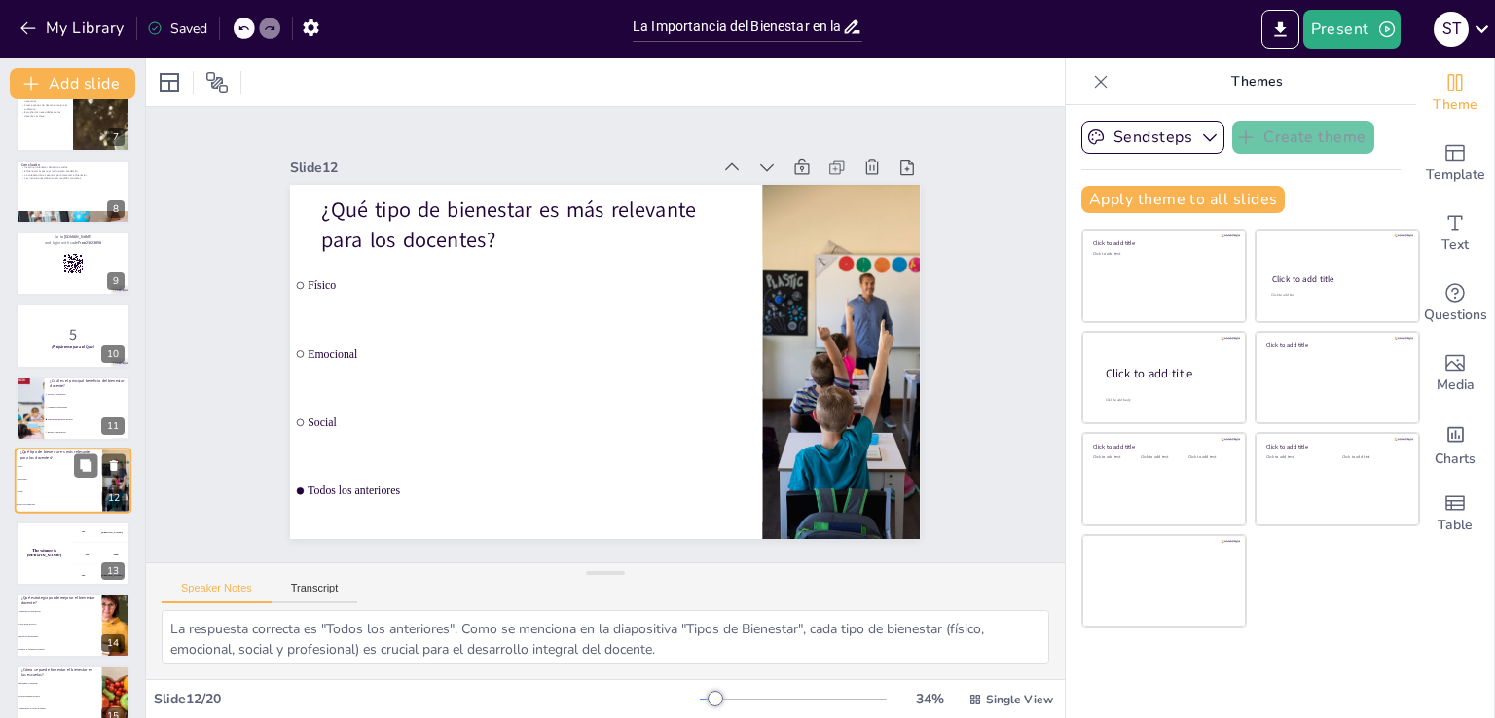
scroll to position [534, 0]
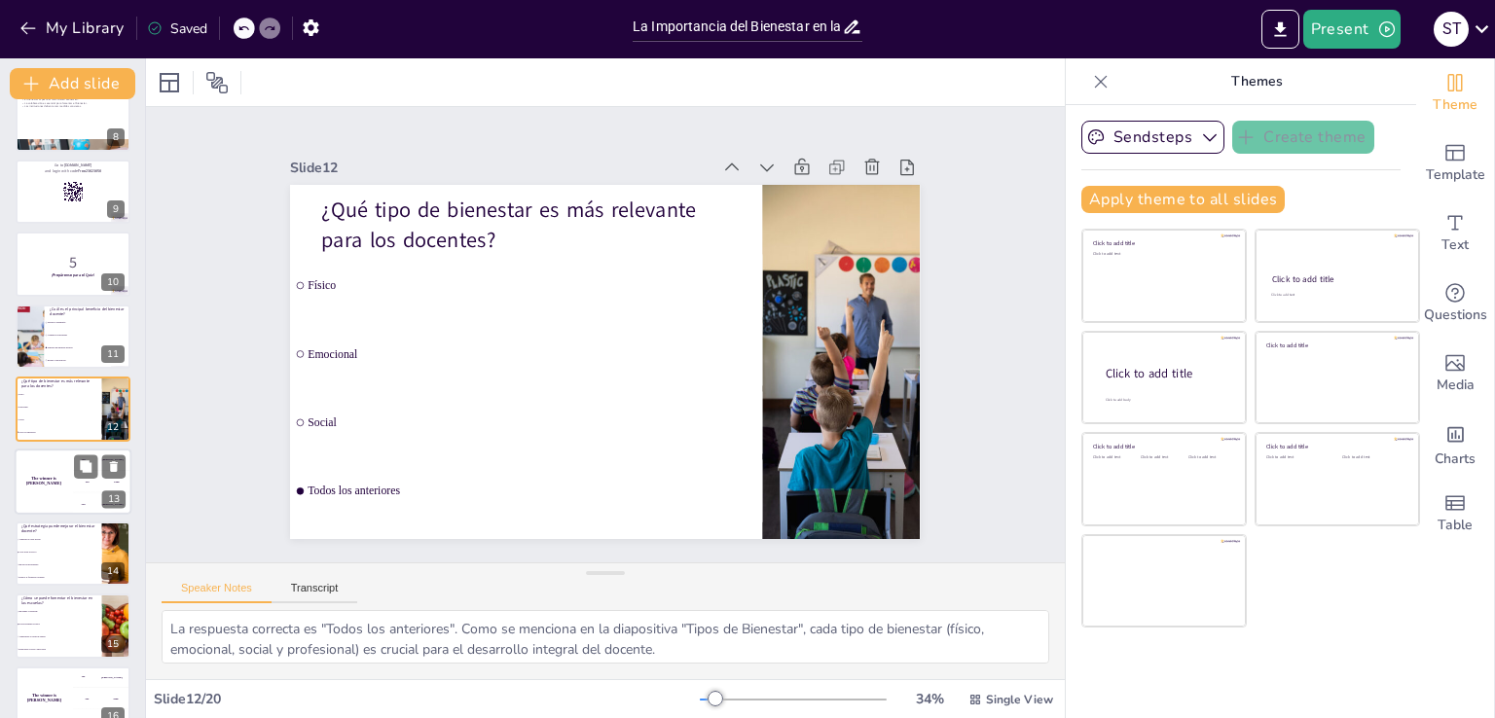
click at [57, 491] on div "The winner is [PERSON_NAME]" at bounding box center [44, 482] width 58 height 66
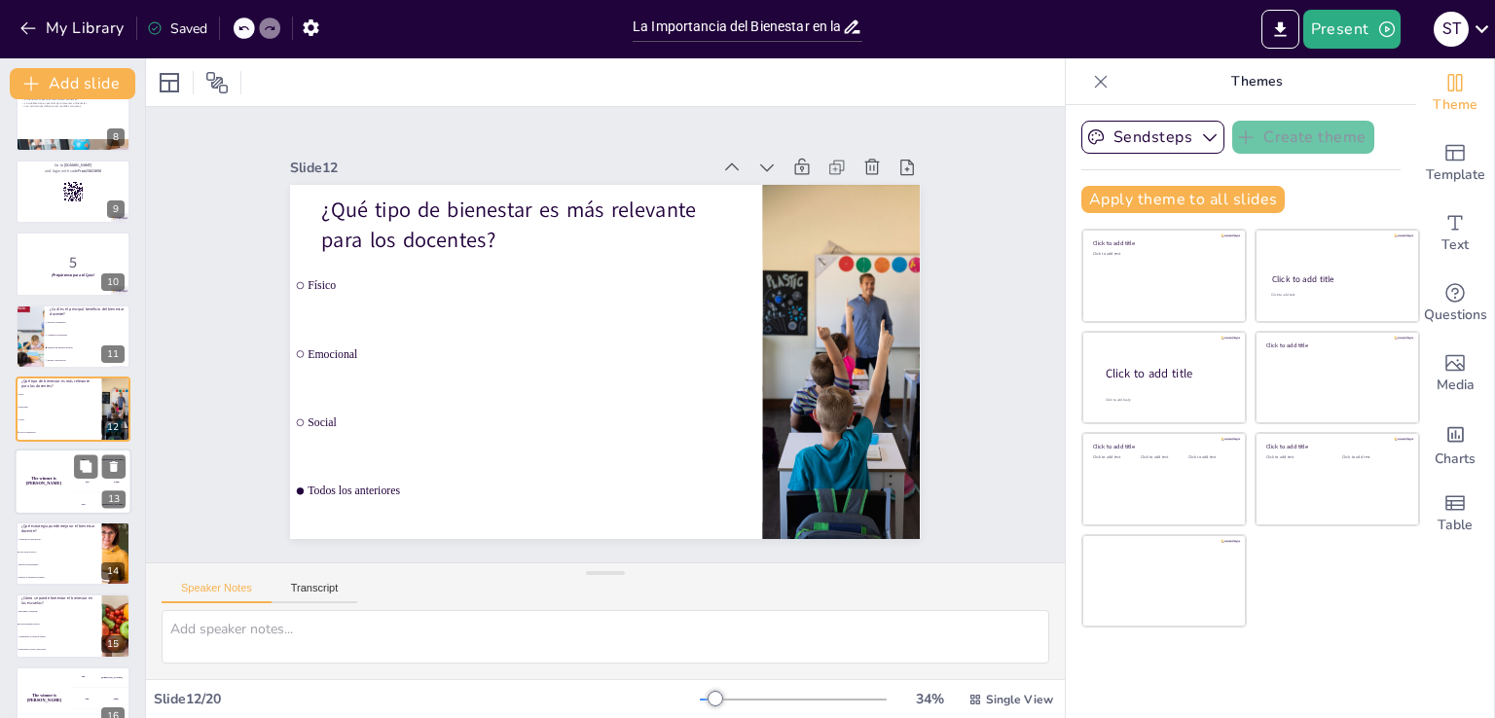
scroll to position [607, 0]
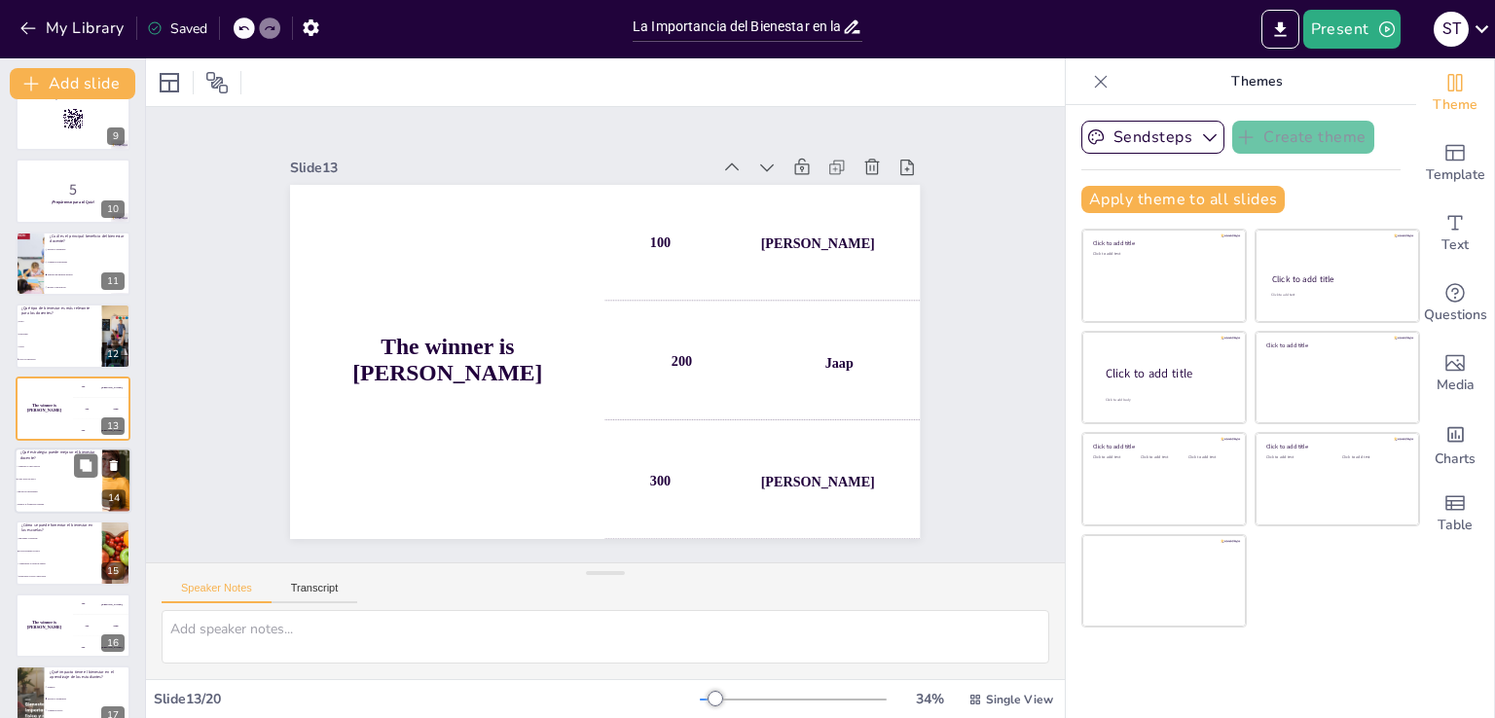
click at [60, 490] on span "Ignorar las necesidades" at bounding box center [60, 491] width 84 height 3
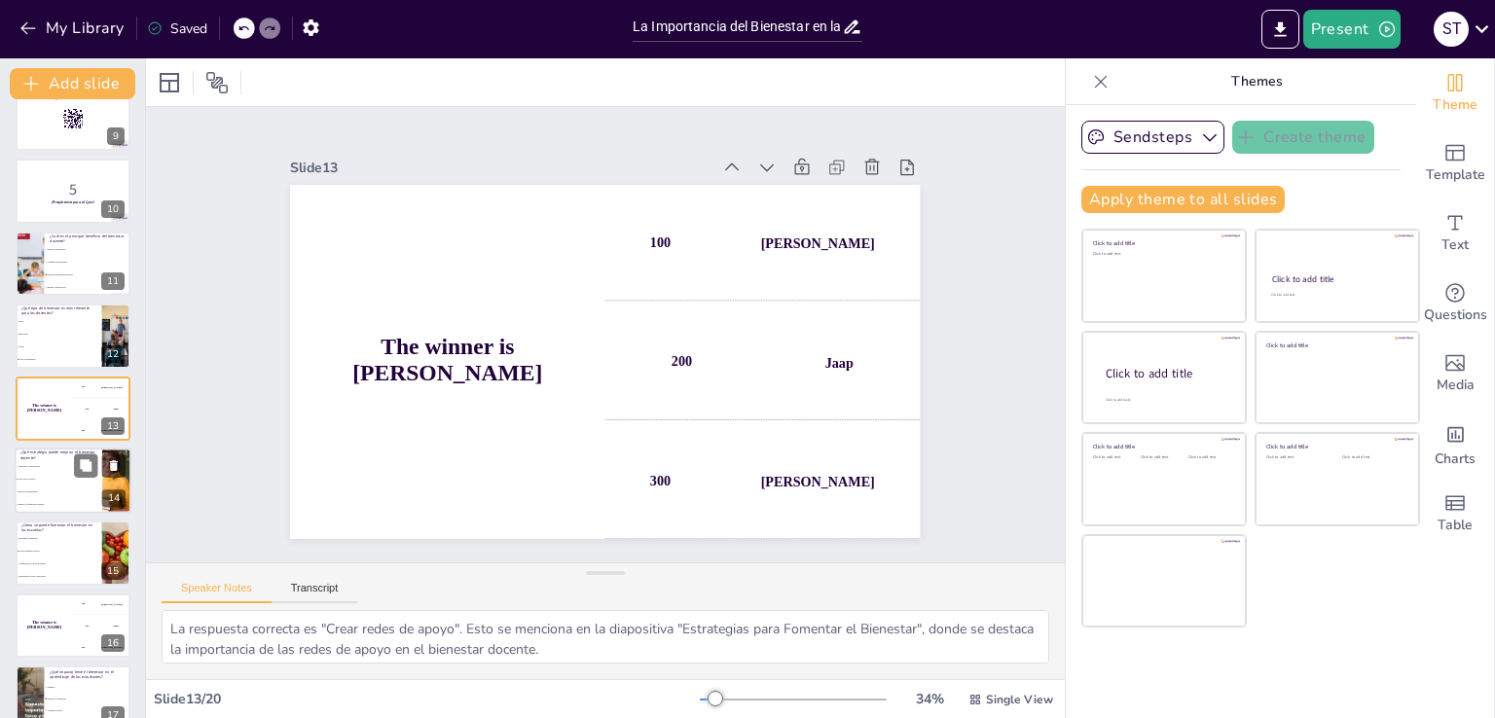
scroll to position [679, 0]
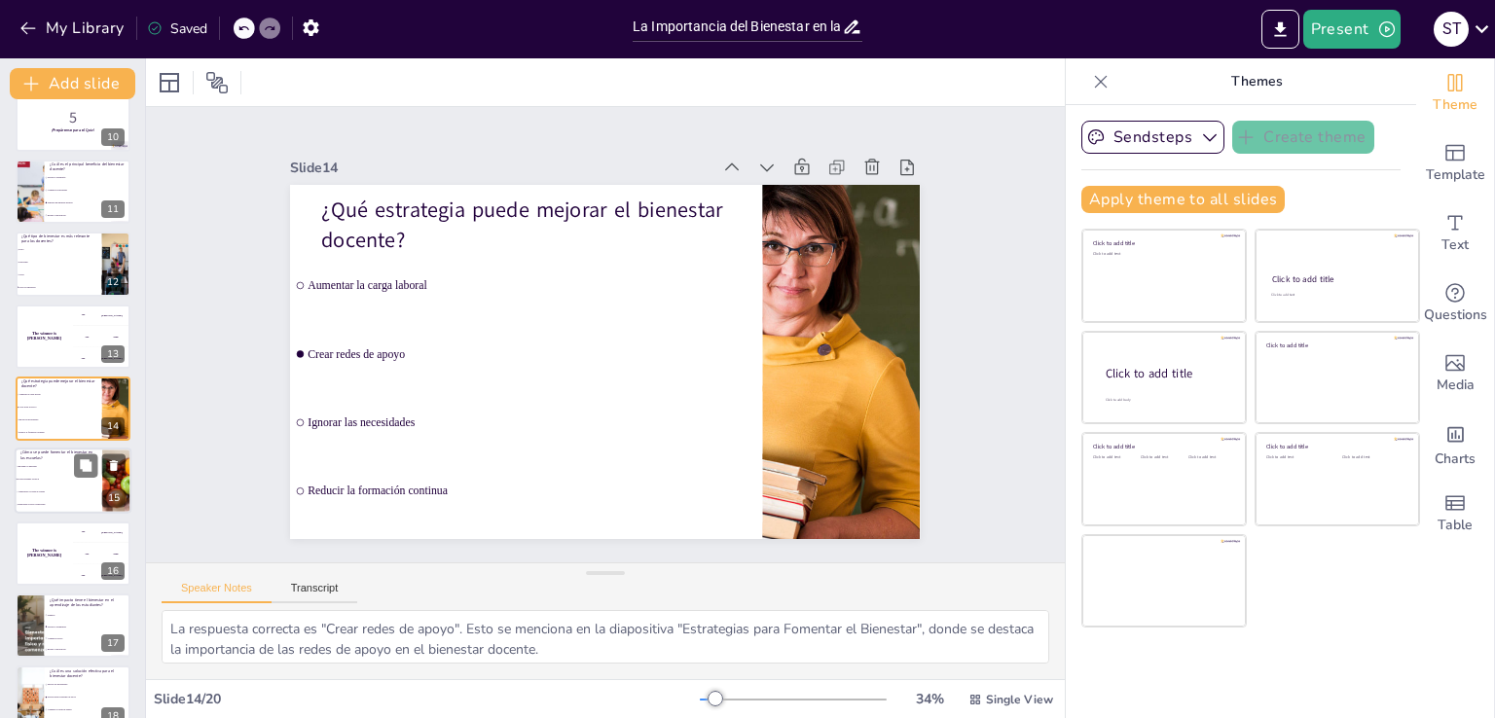
click at [43, 487] on li "Aumentando la carga de trabajo" at bounding box center [59, 493] width 88 height 13
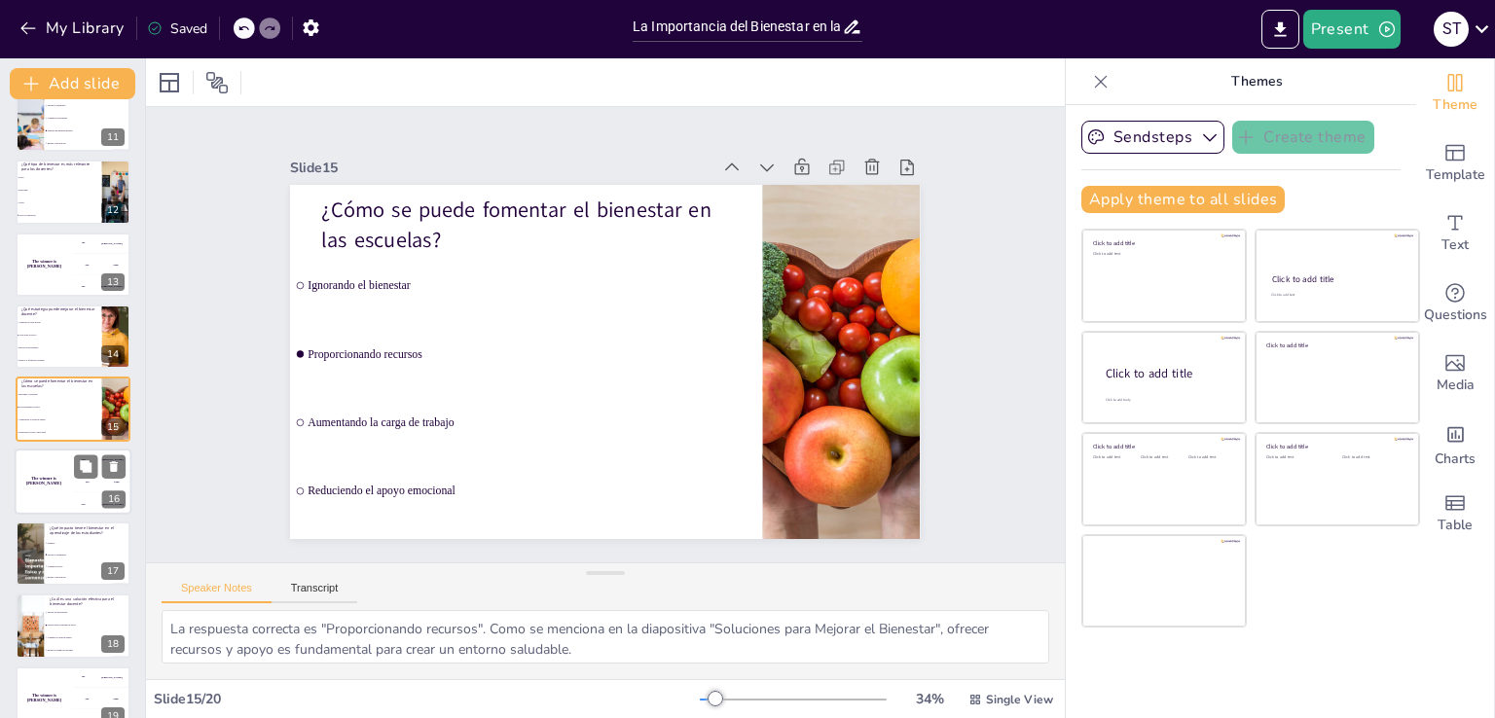
click at [54, 497] on div "The winner is [PERSON_NAME]" at bounding box center [44, 482] width 58 height 66
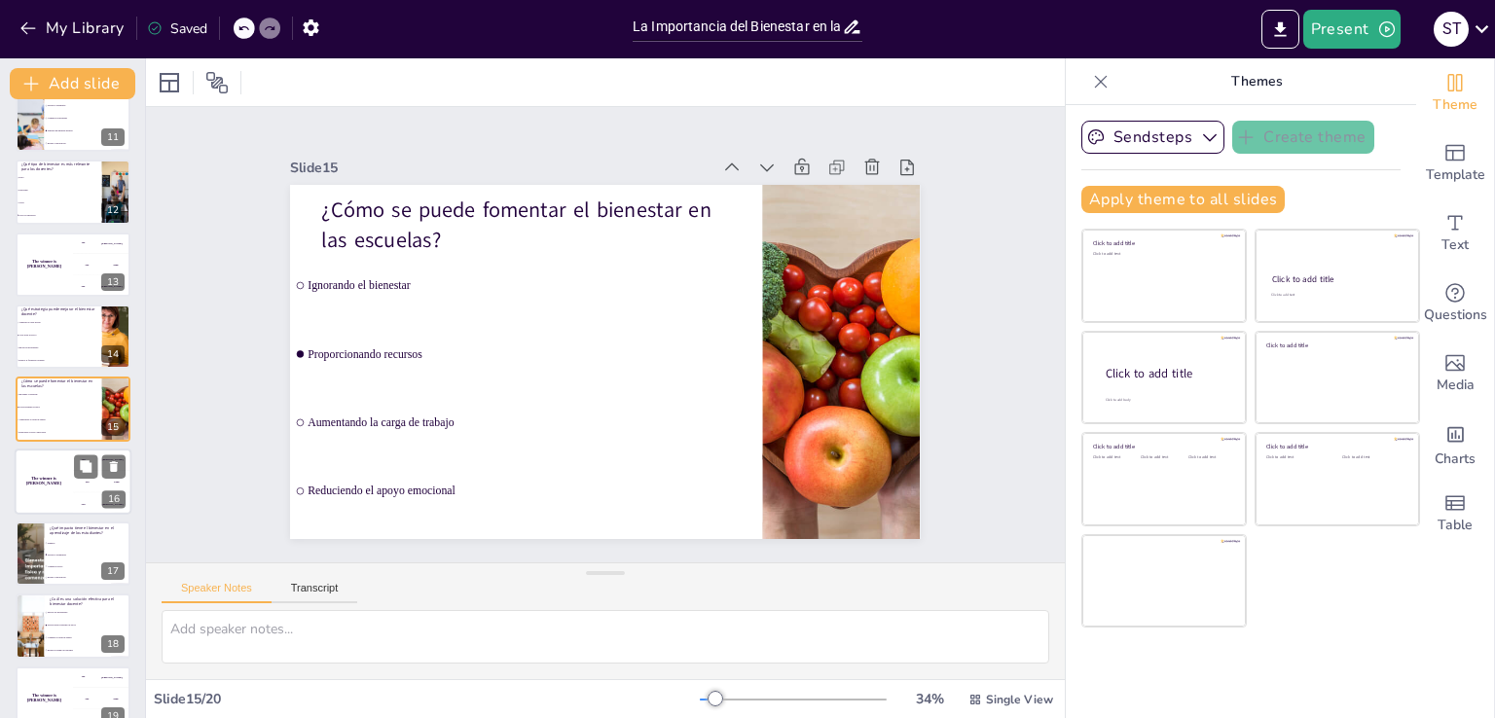
scroll to position [824, 0]
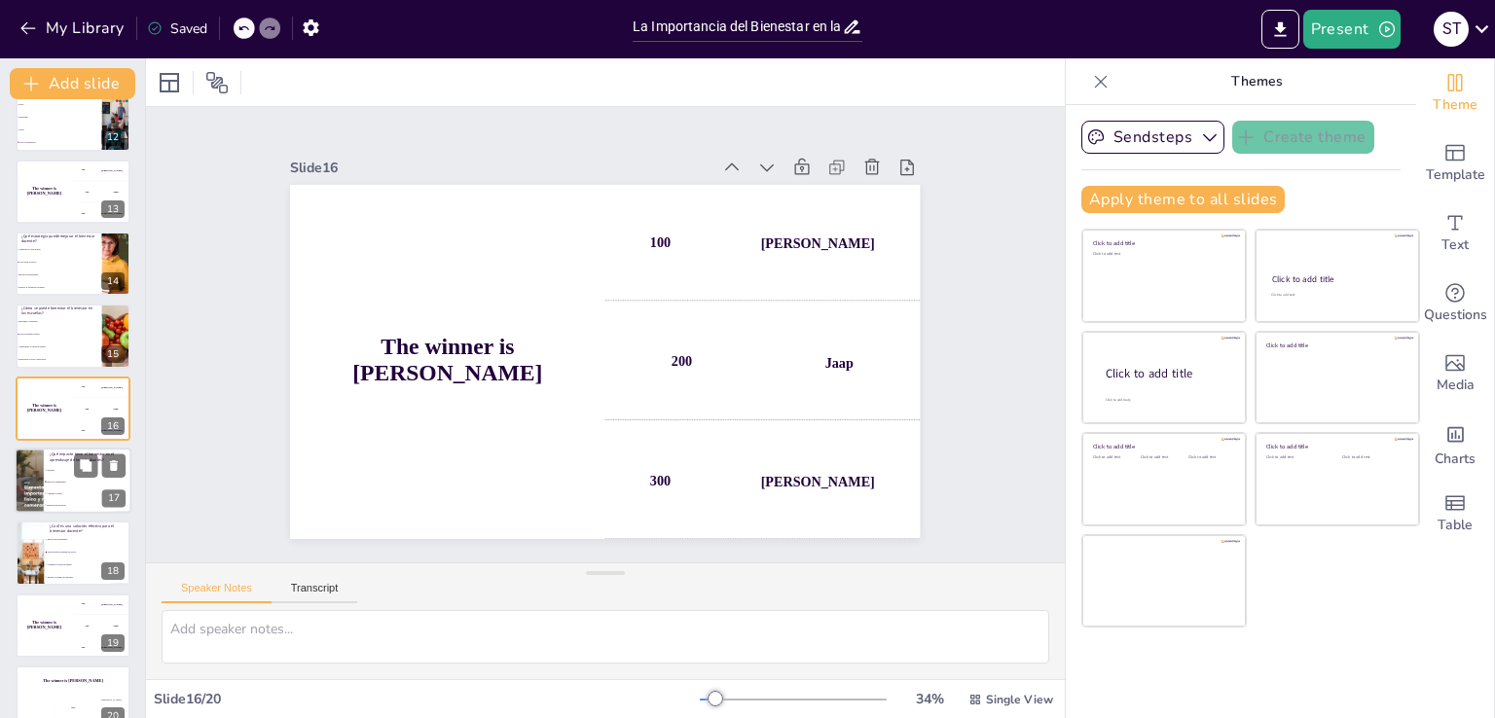
click at [47, 478] on li "Mejora el rendimiento" at bounding box center [88, 482] width 88 height 12
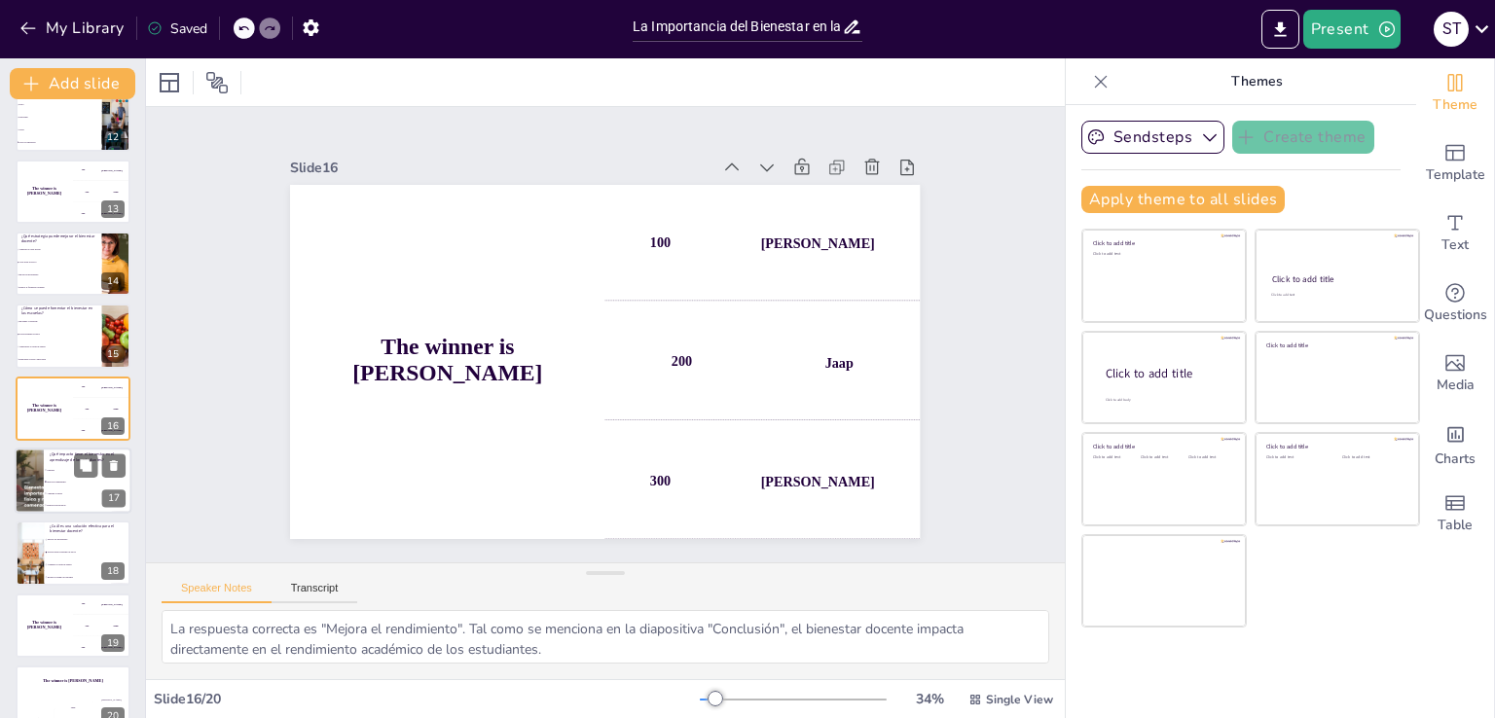
scroll to position [852, 0]
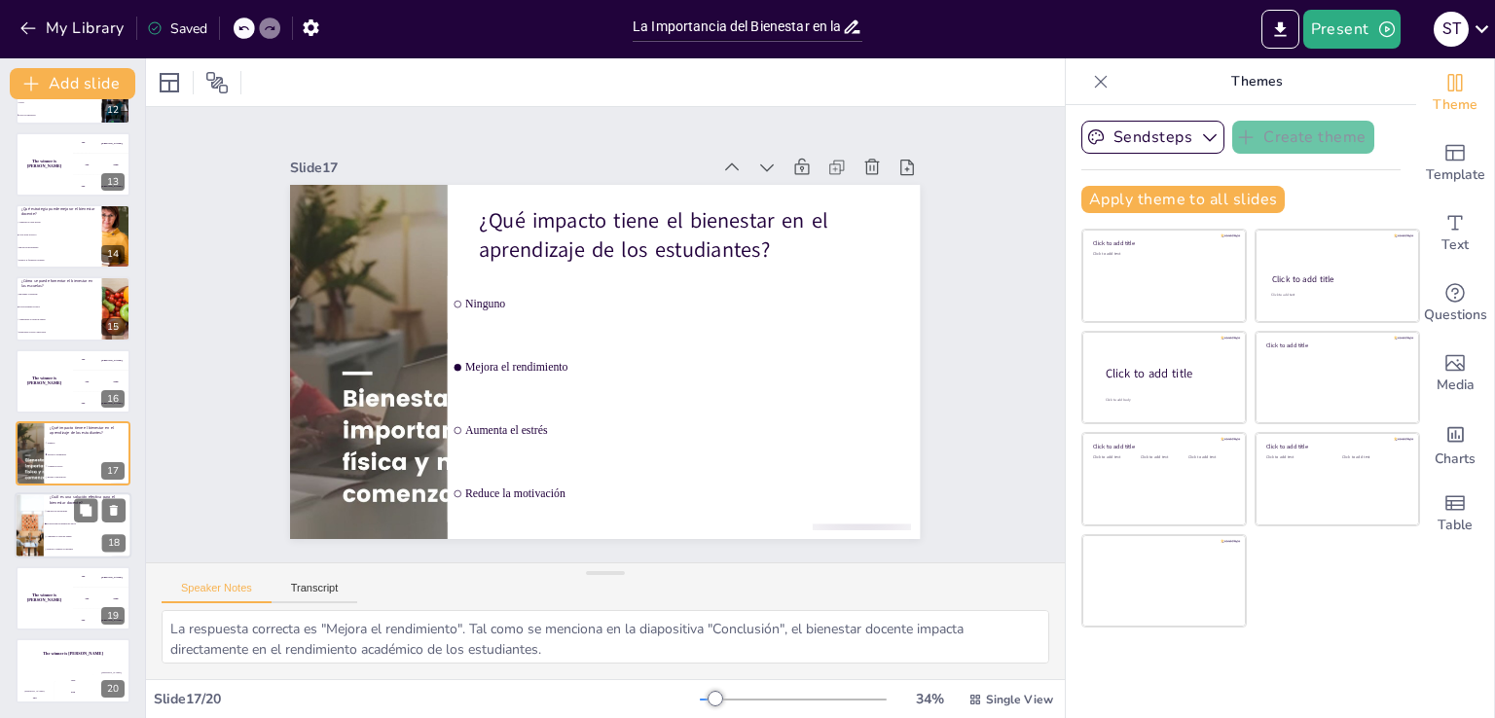
click at [68, 528] on li "Proporcionar programas de apoyo" at bounding box center [88, 525] width 88 height 13
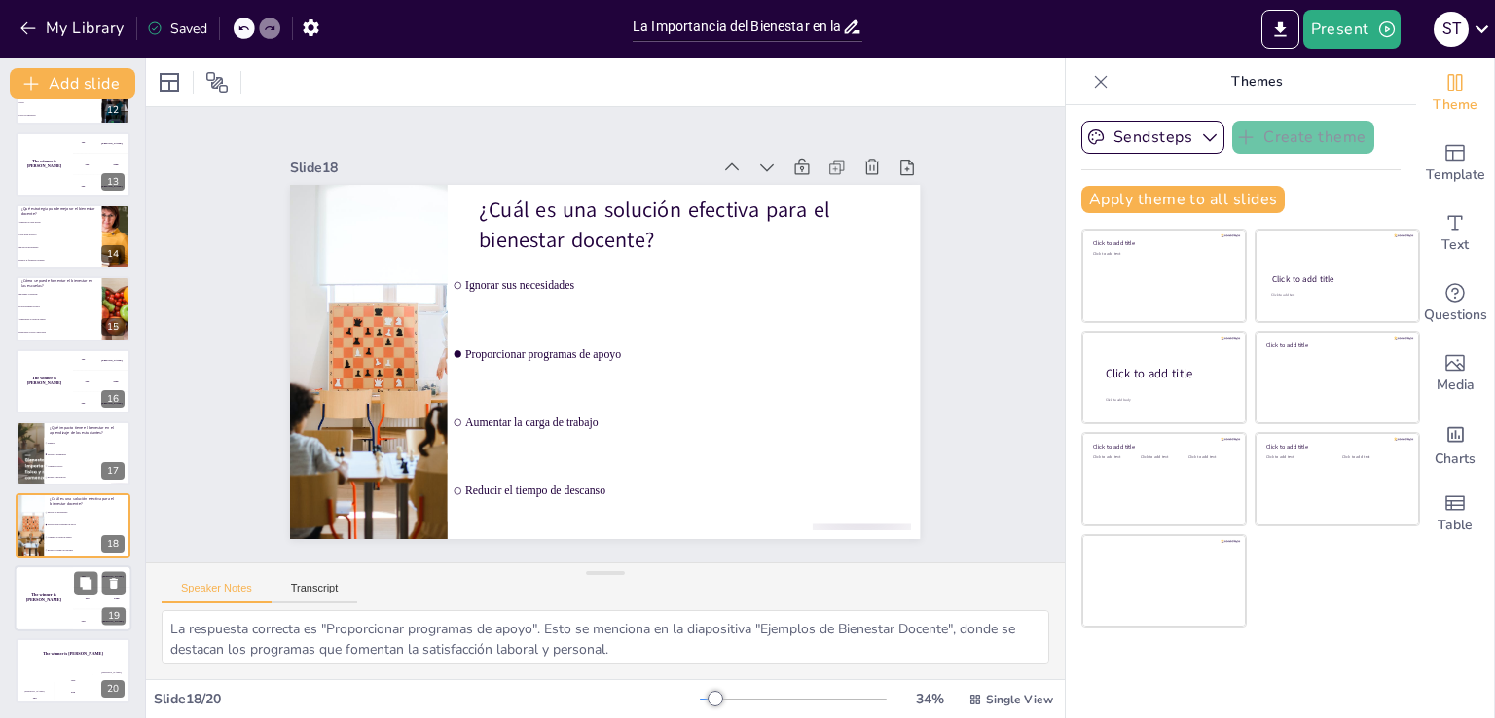
click at [63, 603] on div "The winner is [PERSON_NAME]" at bounding box center [44, 598] width 58 height 66
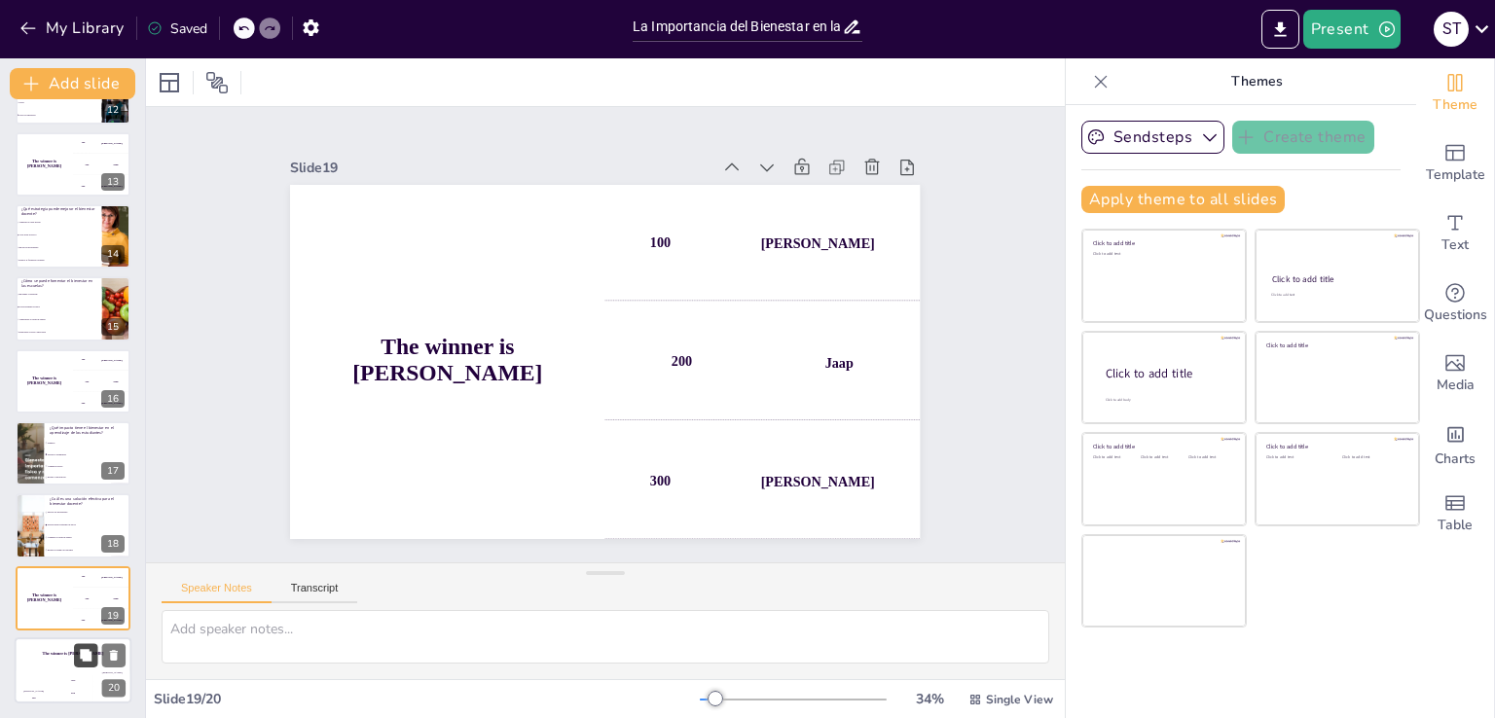
click at [74, 658] on button at bounding box center [85, 655] width 23 height 23
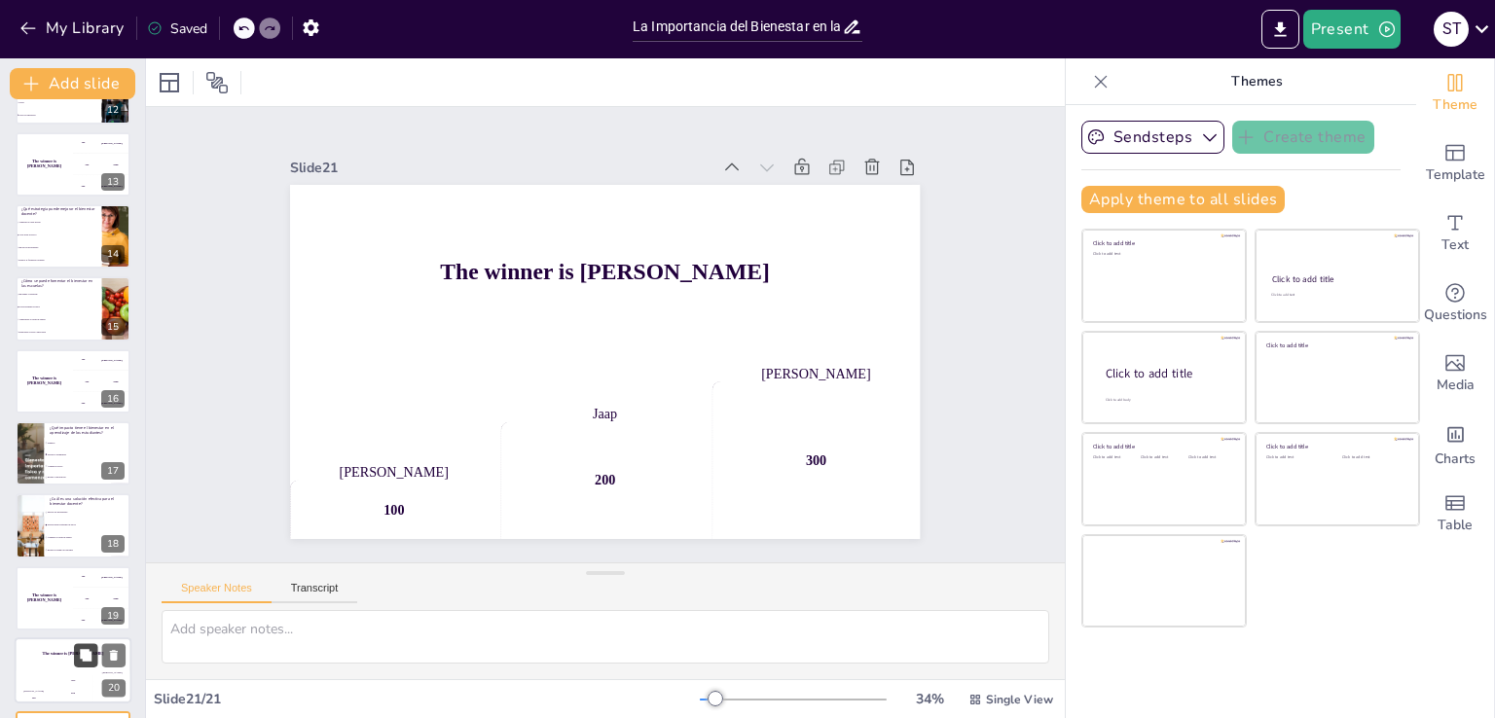
scroll to position [924, 0]
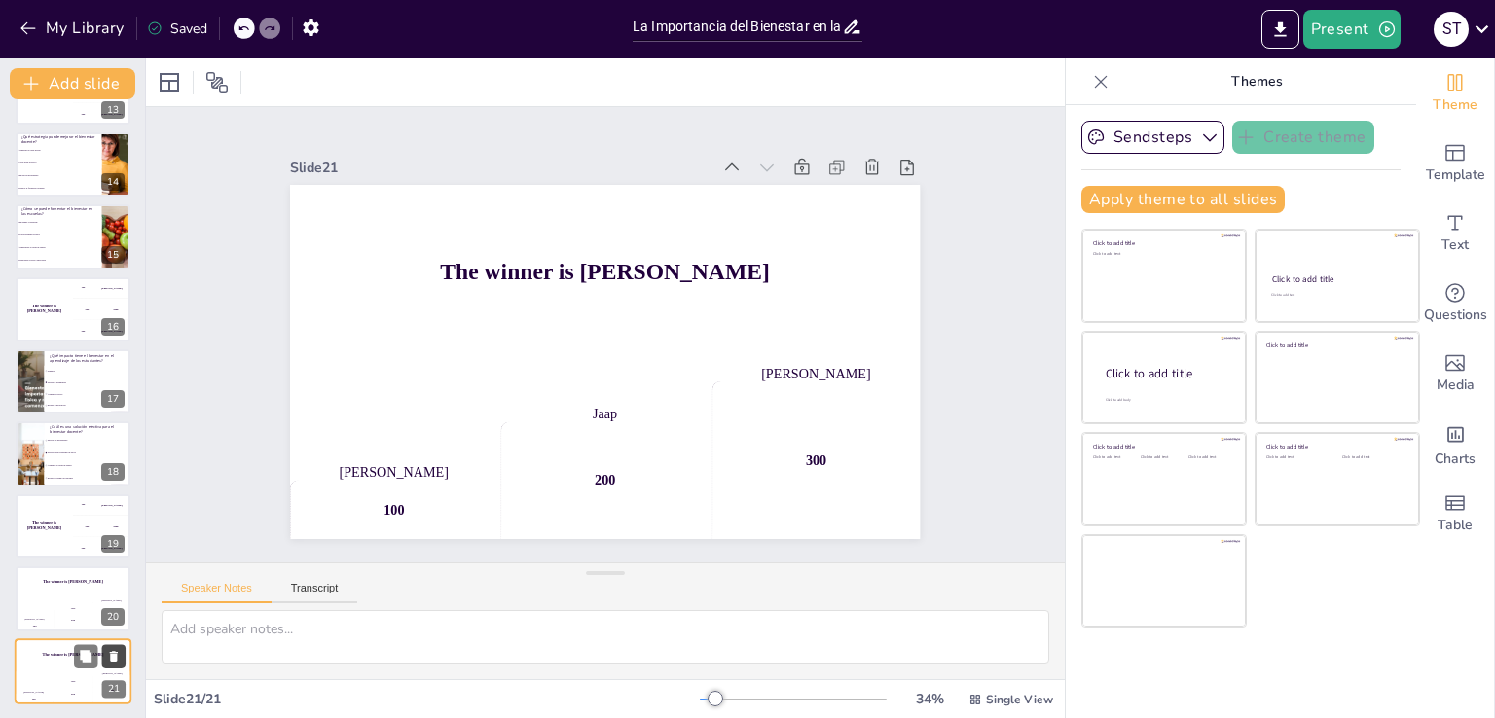
click at [109, 654] on icon at bounding box center [114, 656] width 14 height 14
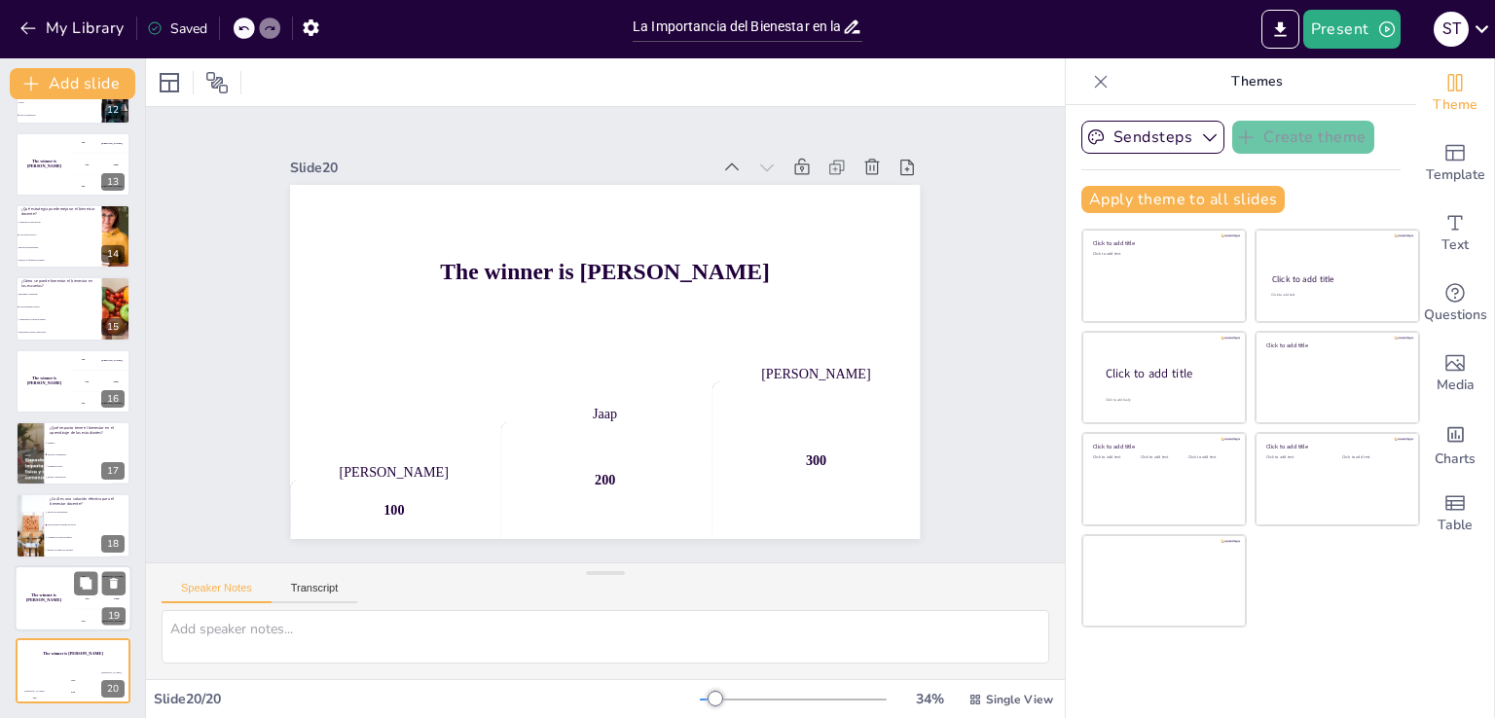
click at [46, 604] on div "The winner is [PERSON_NAME]" at bounding box center [44, 598] width 58 height 66
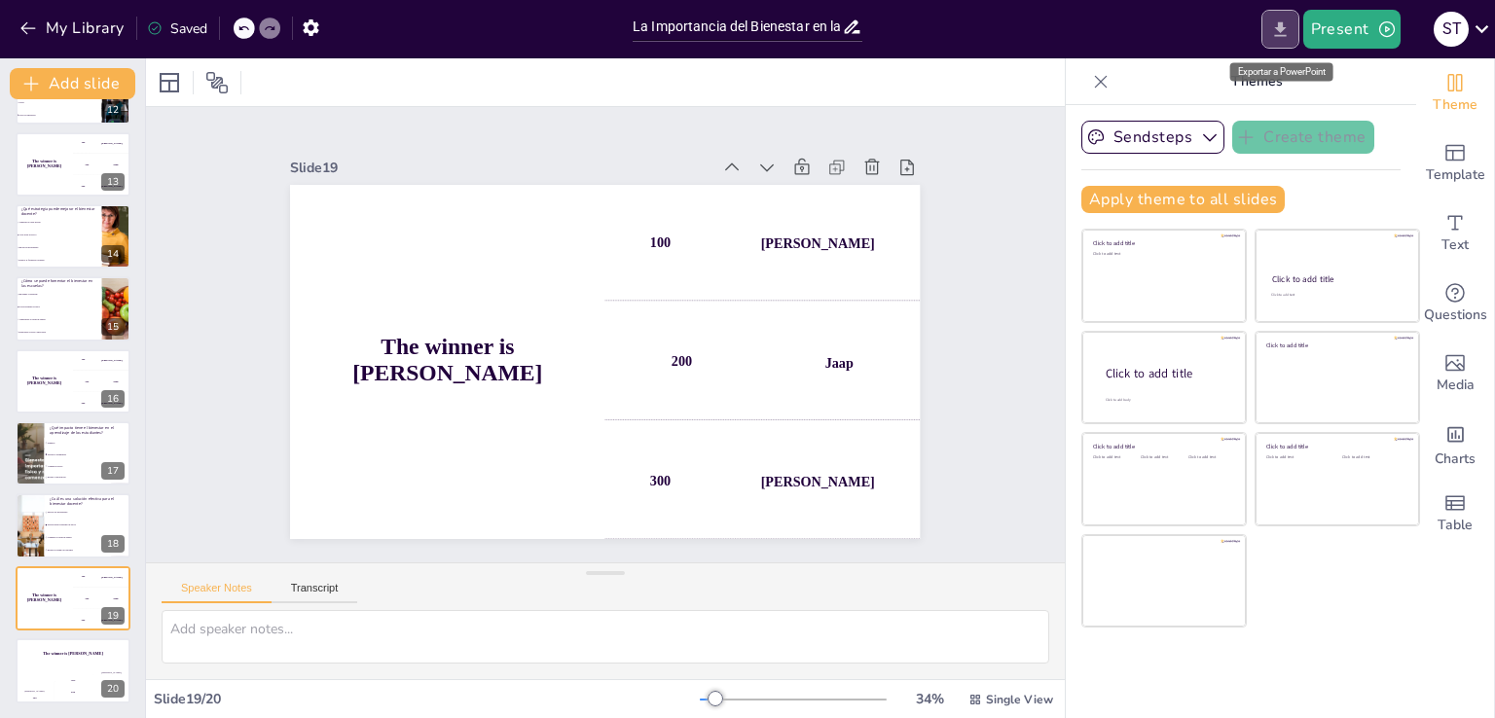
click at [1281, 24] on icon "Export to PowerPoint" at bounding box center [1280, 28] width 12 height 15
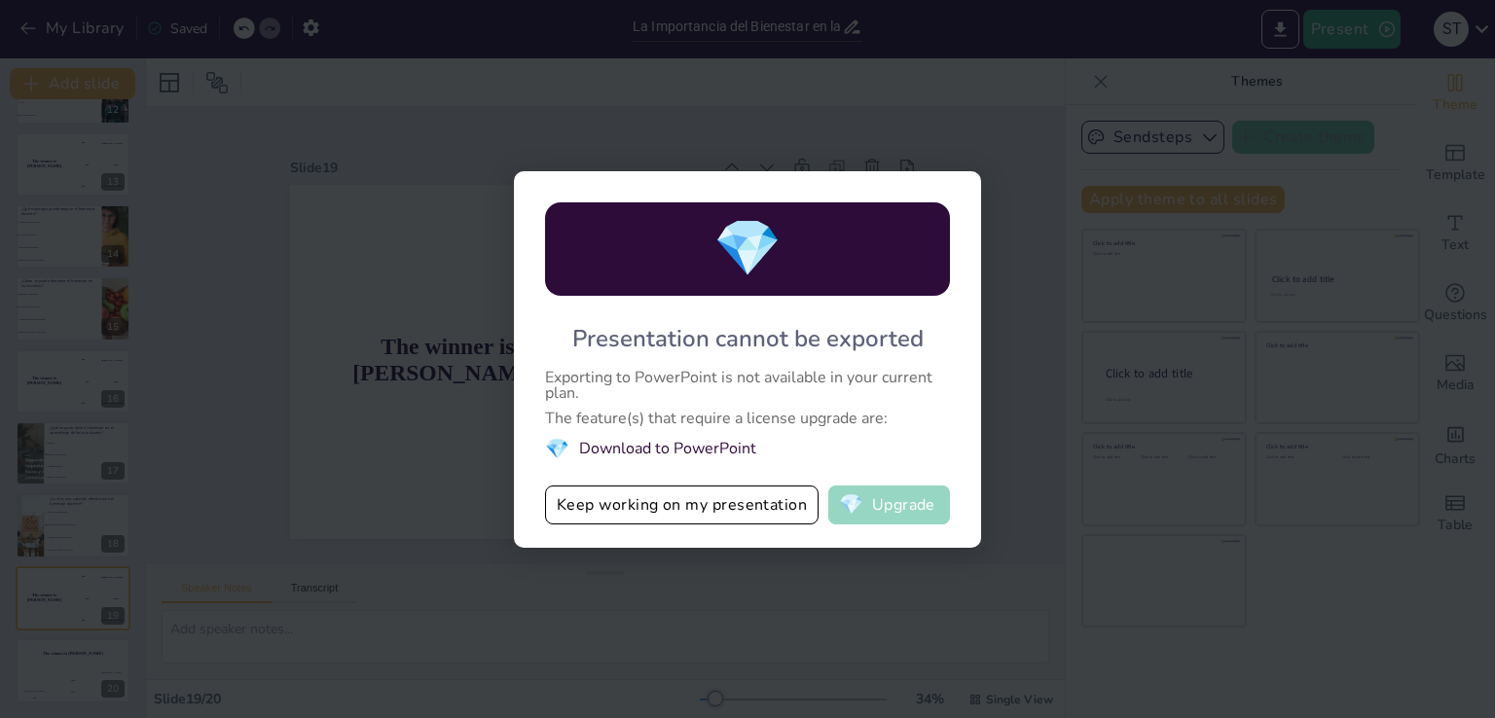
click at [880, 498] on button "💎 Upgrade" at bounding box center [889, 505] width 122 height 39
